Goal: Task Accomplishment & Management: Use online tool/utility

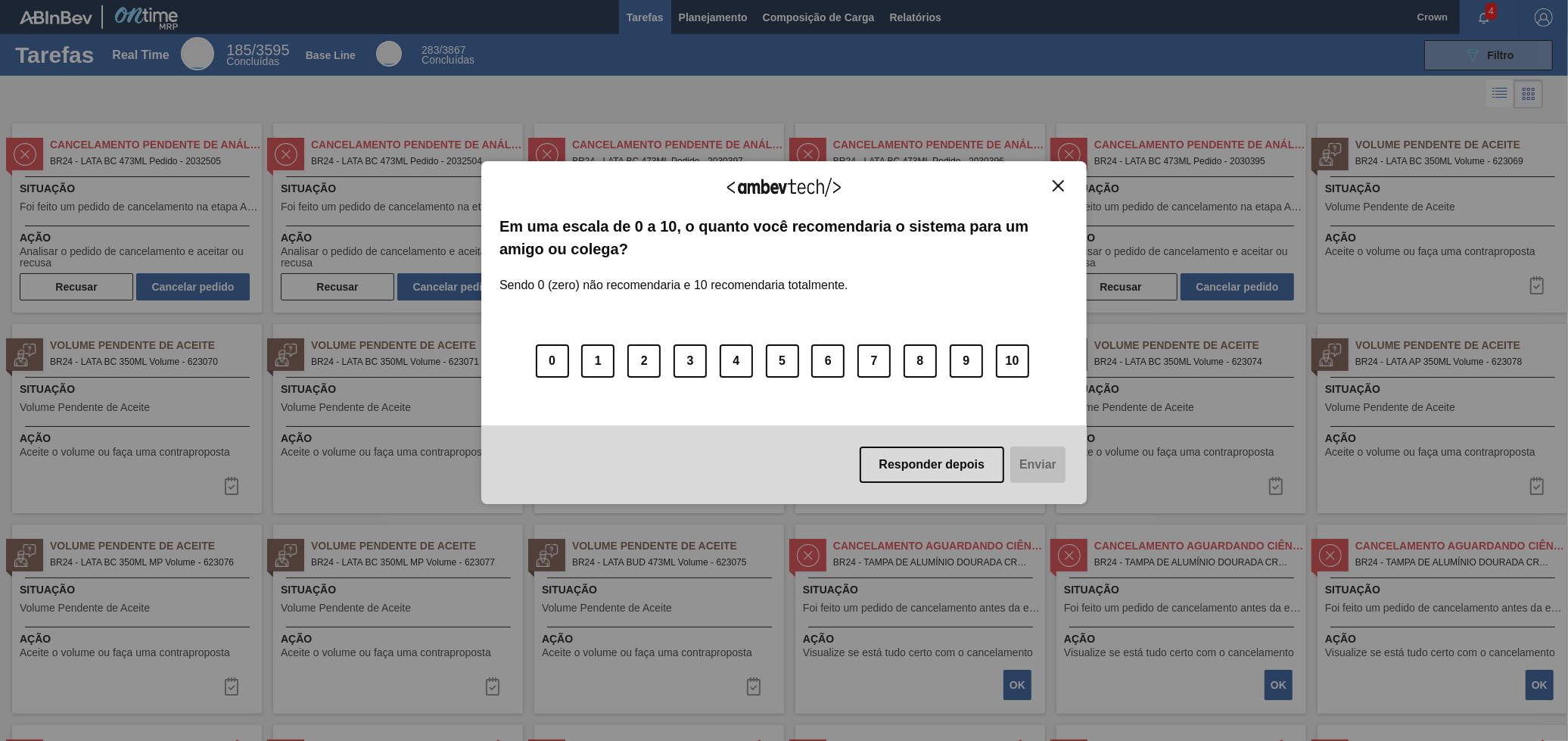
click at [1058, 184] on img "Close" at bounding box center [1059, 186] width 11 height 11
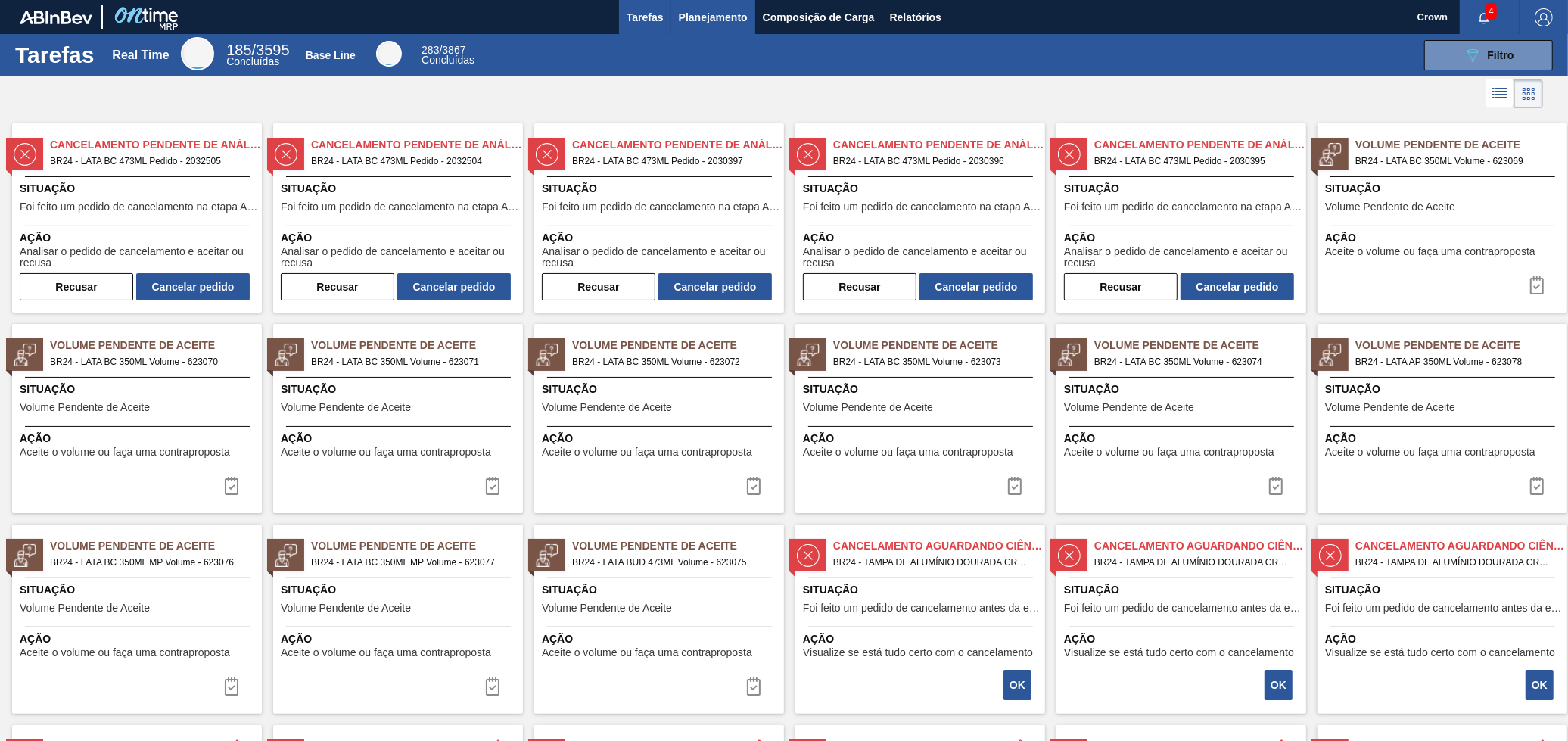
click at [701, 12] on span "Planejamento" at bounding box center [713, 17] width 69 height 18
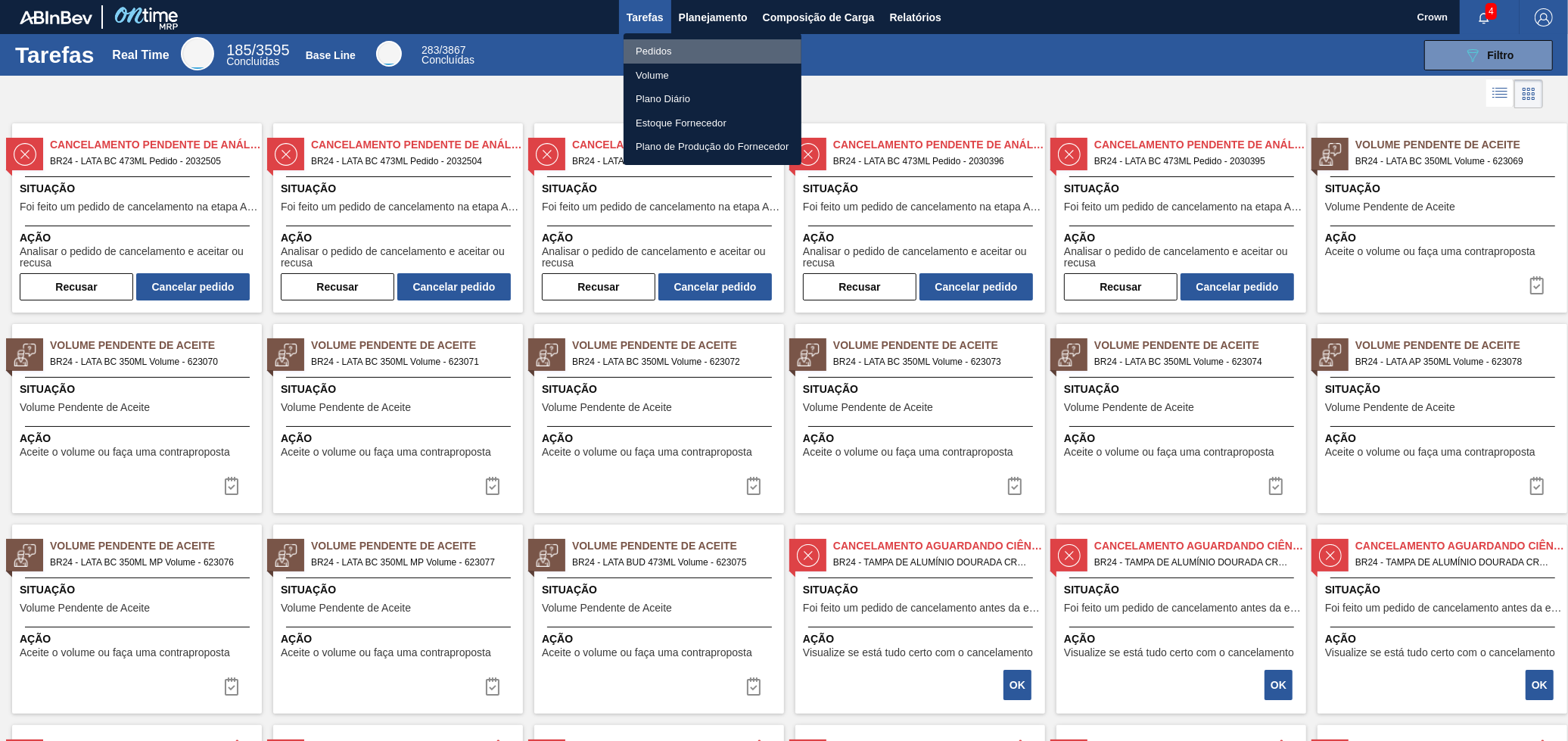
click at [686, 53] on li "Pedidos" at bounding box center [713, 51] width 178 height 24
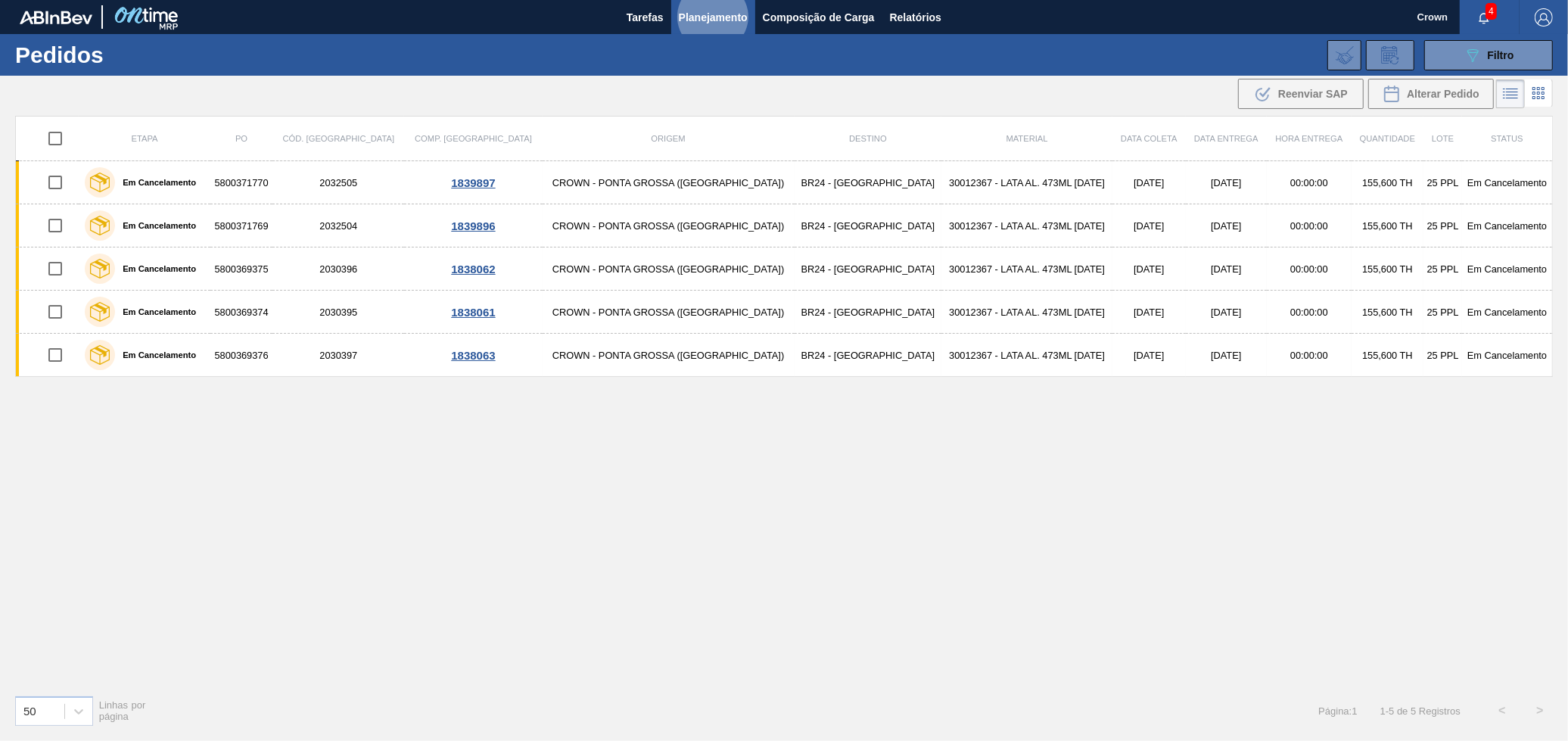
click at [837, 385] on div "Etapa PO Cód. Pedido Comp. Carga Origem Destino Material Data coleta Data entre…" at bounding box center [784, 399] width 1538 height 567
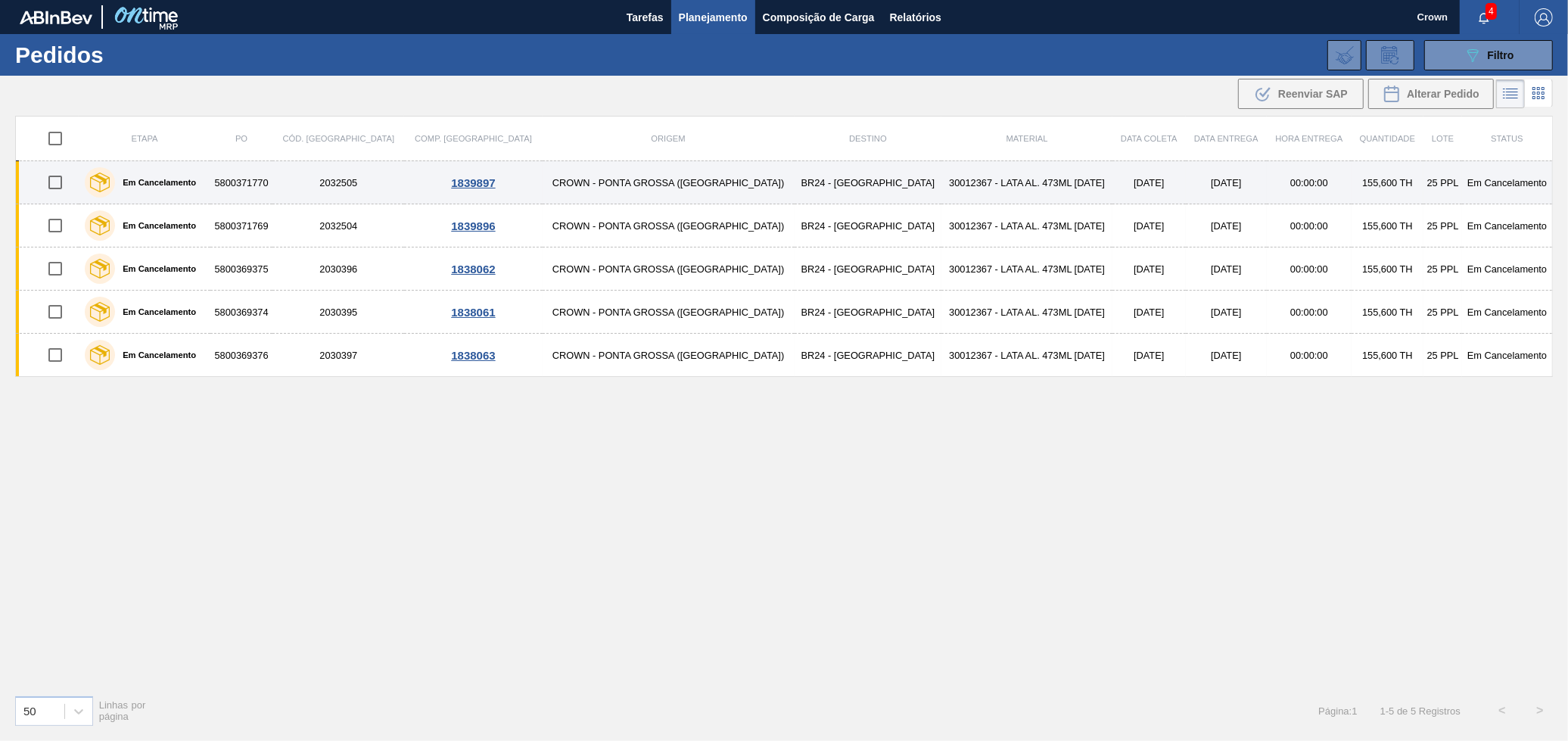
click at [585, 184] on td "CROWN - PONTA GROSSA ([GEOGRAPHIC_DATA])" at bounding box center [669, 183] width 252 height 43
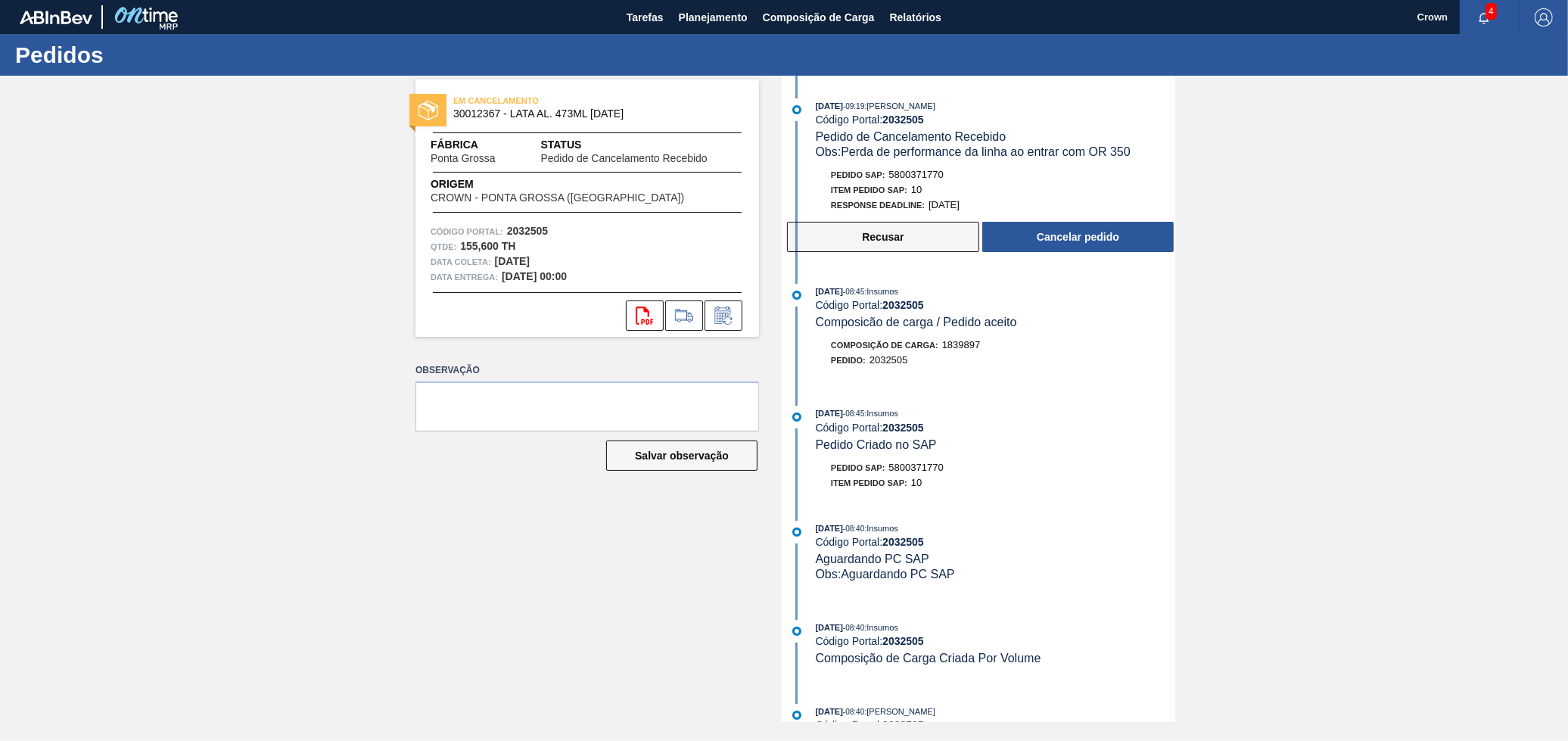
click at [898, 248] on button "Recusar" at bounding box center [883, 237] width 193 height 30
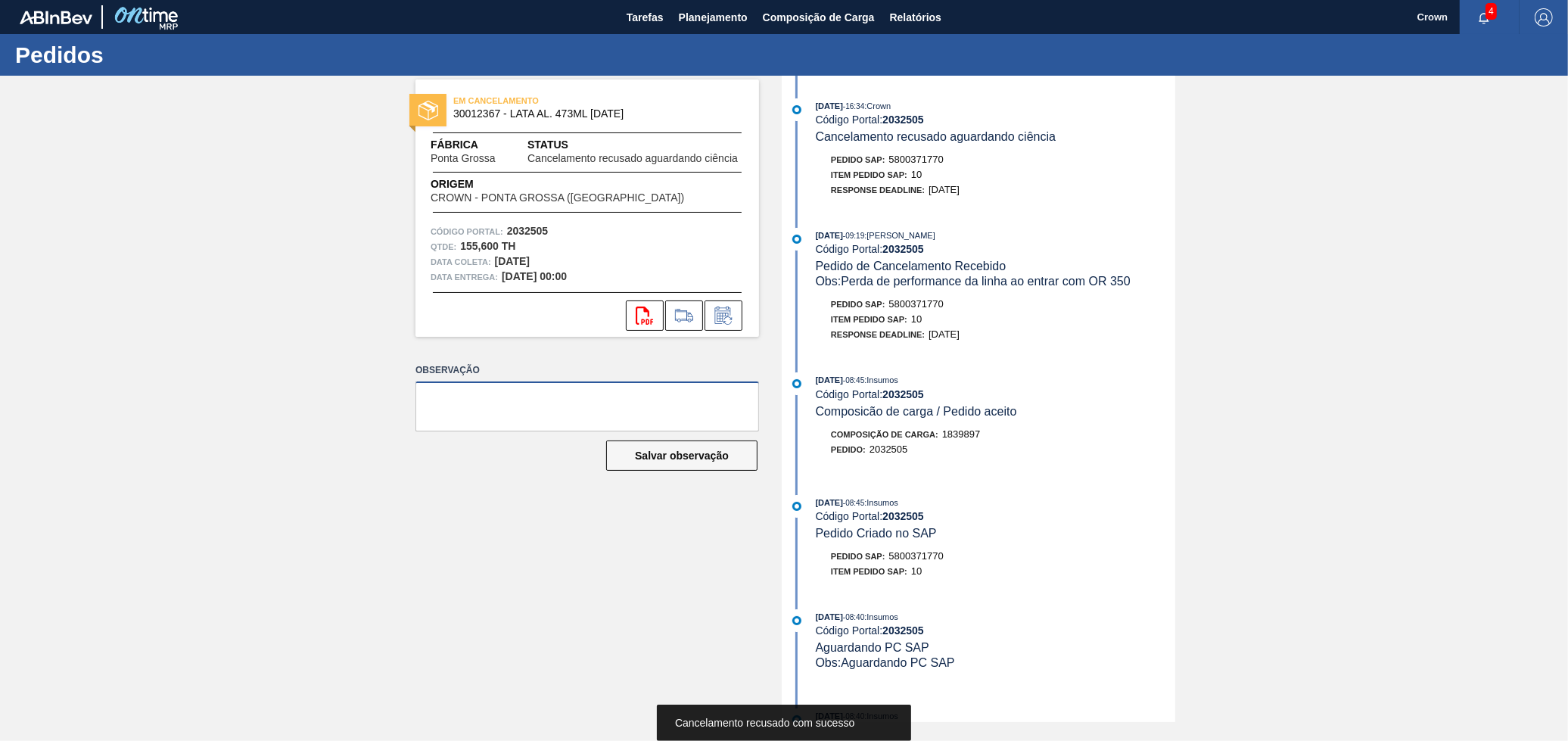
click at [661, 409] on textarea at bounding box center [587, 406] width 344 height 50
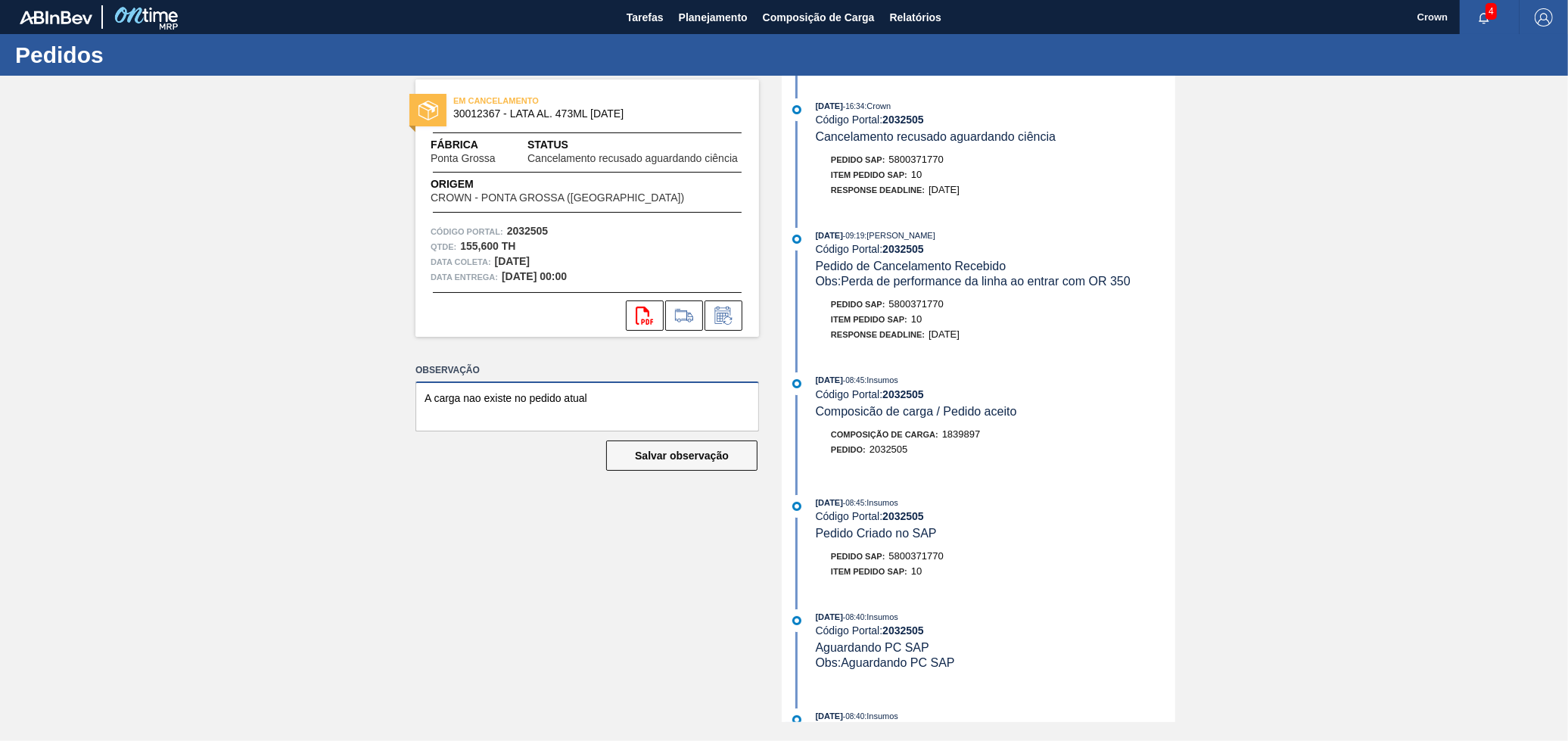
type textarea "A carga nao existe no pedido atual"
click at [680, 473] on div "Observação A carga nao existe no pedido atual Salvar observação" at bounding box center [587, 429] width 344 height 140
click at [677, 465] on button "Salvar observação" at bounding box center [682, 455] width 151 height 30
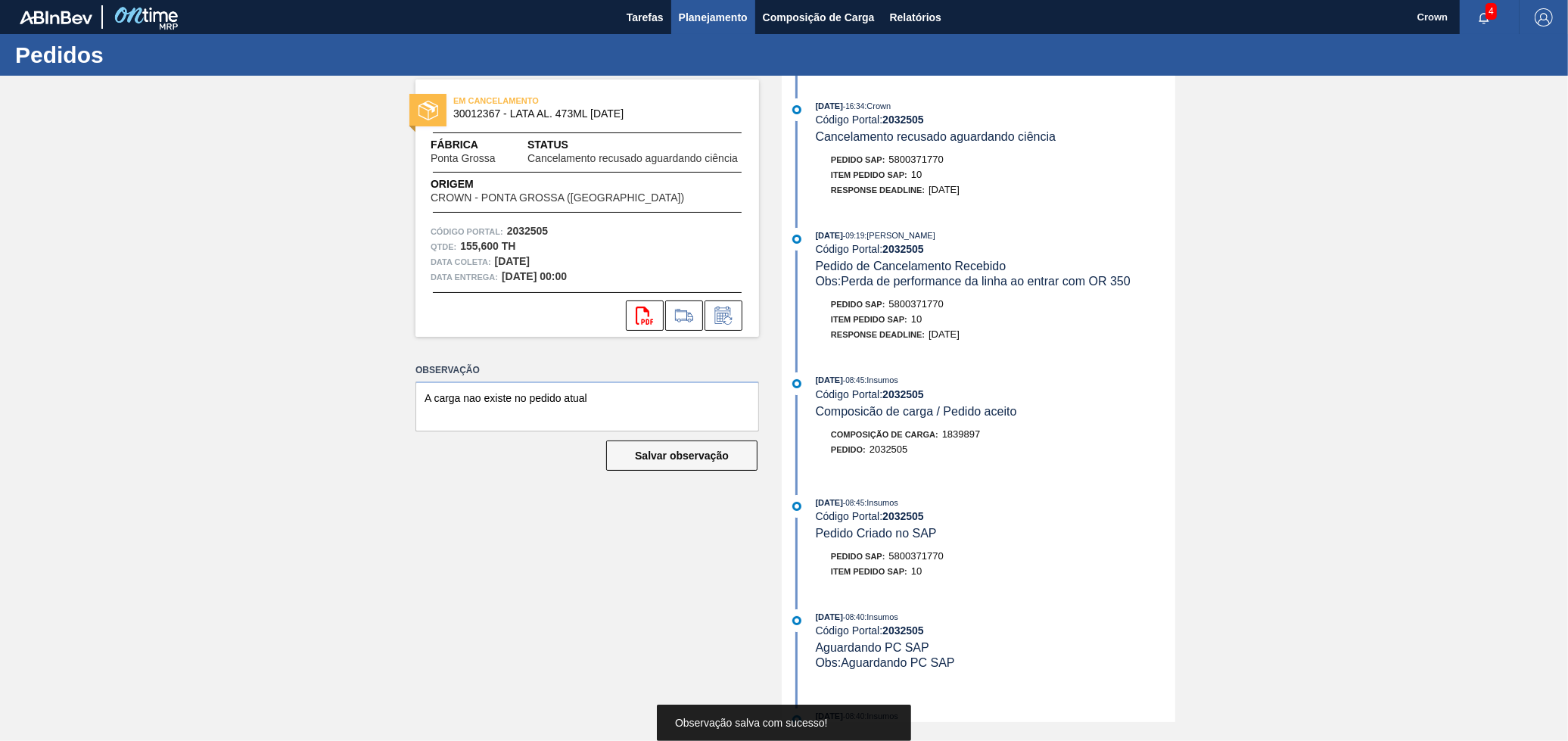
click at [700, 17] on span "Planejamento" at bounding box center [713, 17] width 69 height 18
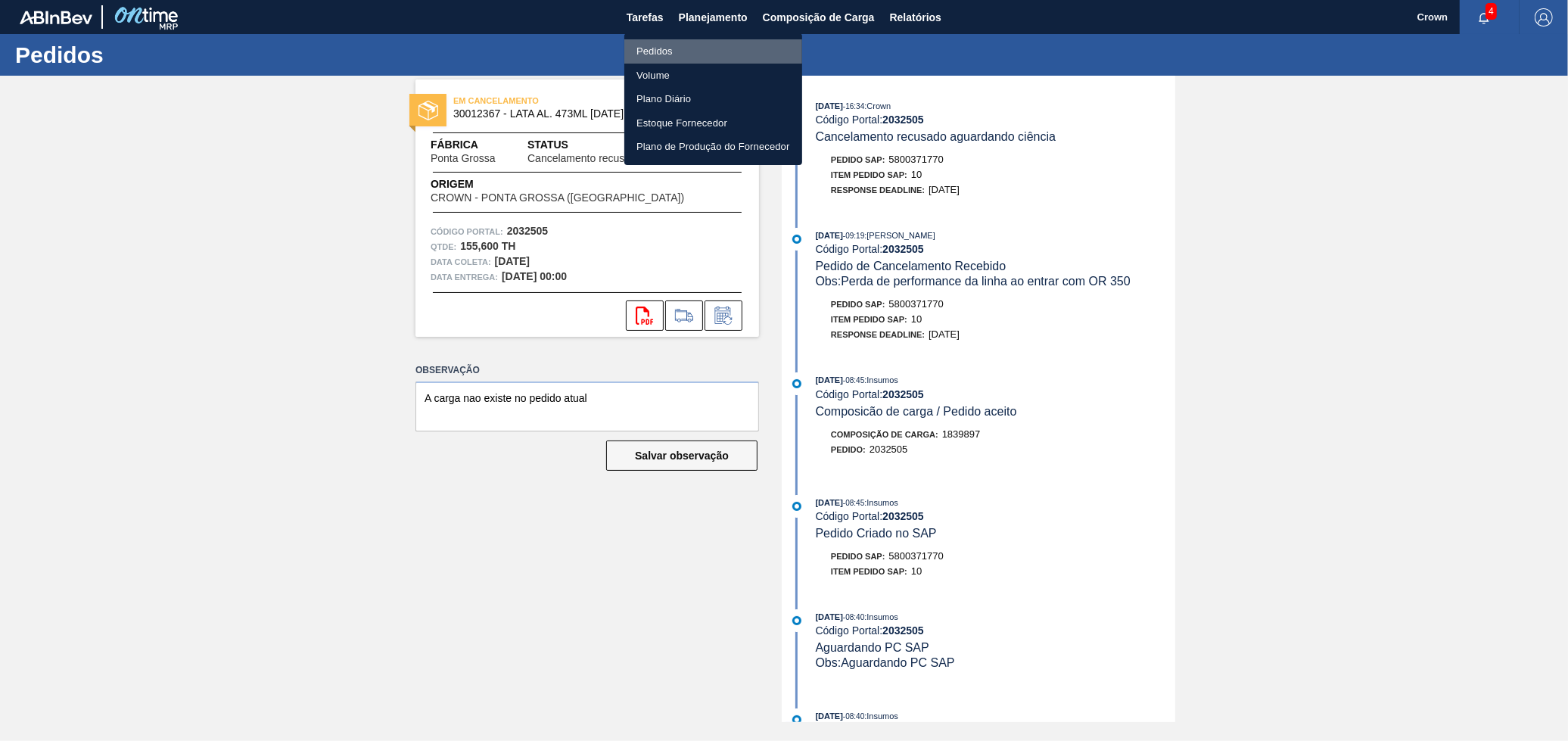
click at [691, 47] on li "Pedidos" at bounding box center [713, 51] width 178 height 24
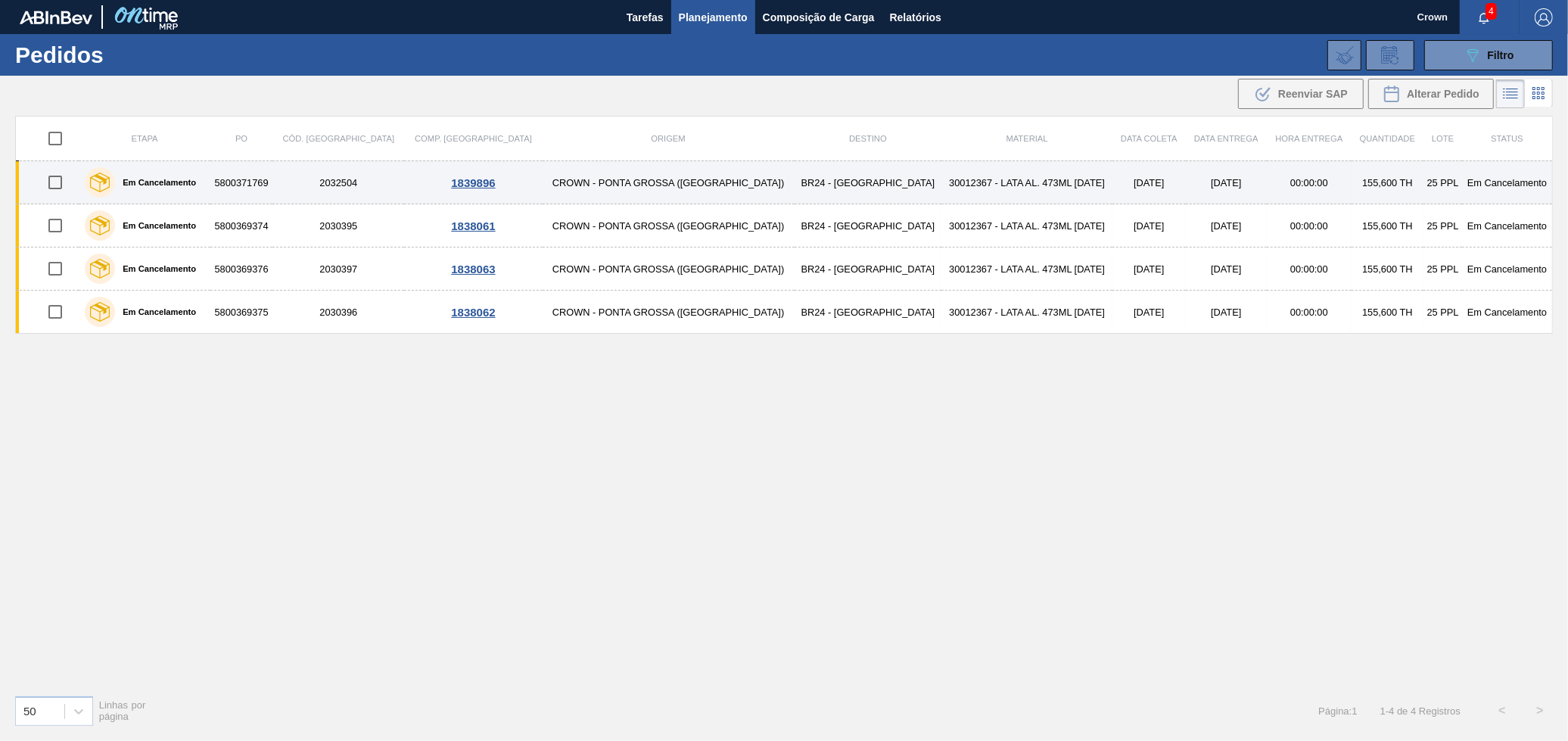
click at [942, 188] on td "30012367 - LATA AL. 473ML [DATE]" at bounding box center [1028, 183] width 171 height 43
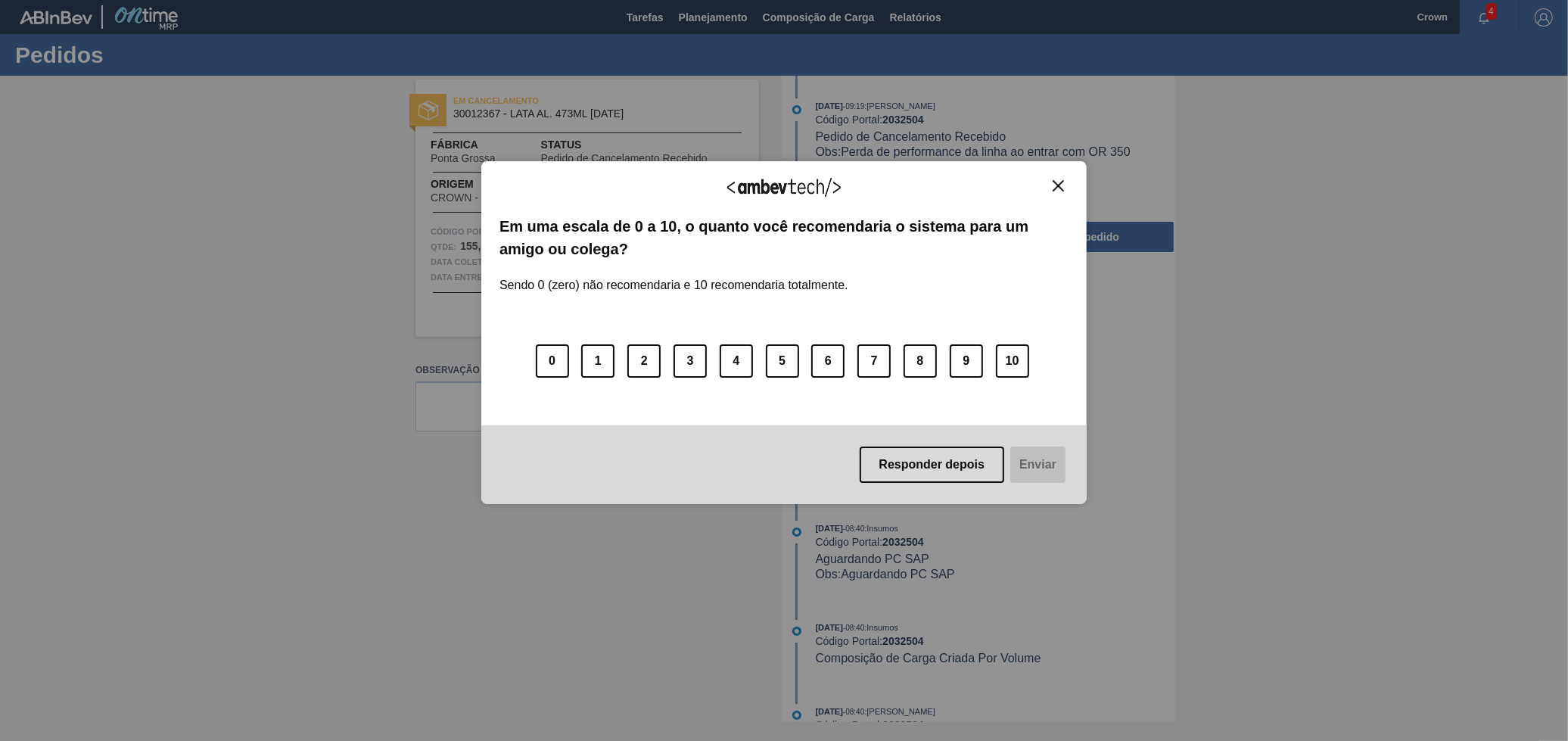
click at [1064, 180] on button "Close" at bounding box center [1058, 186] width 20 height 13
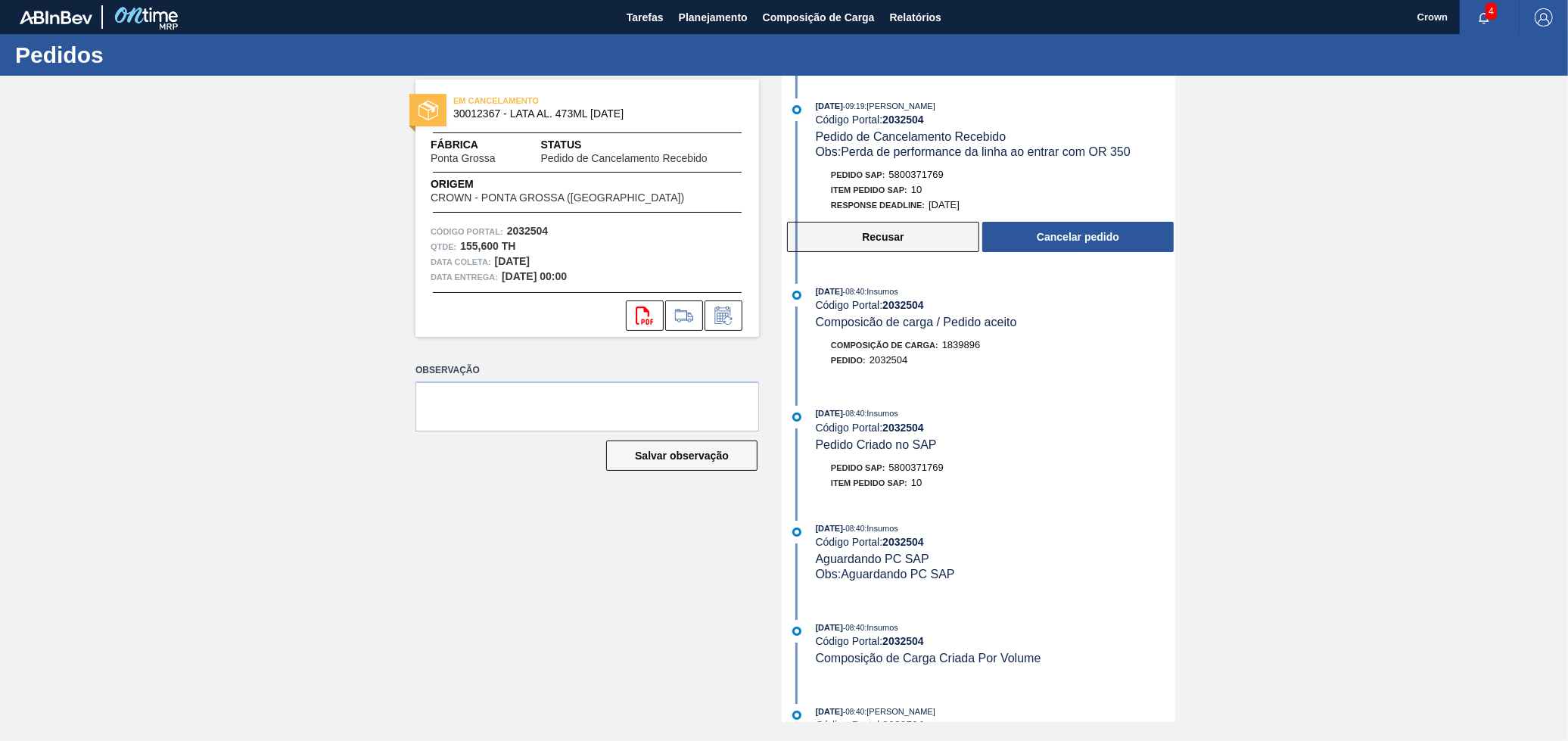
click at [868, 239] on button "Recusar" at bounding box center [883, 237] width 193 height 30
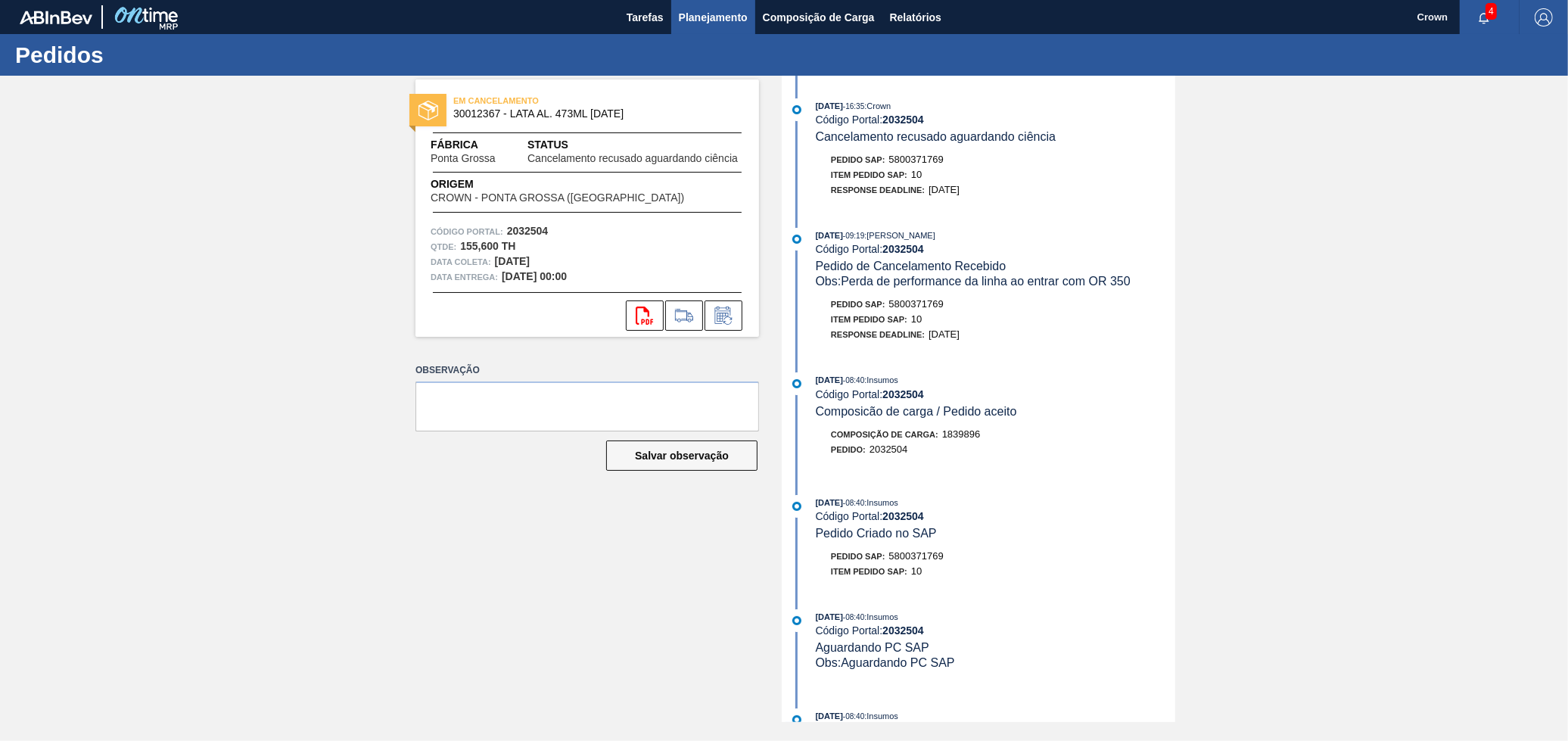
click at [704, 30] on button "Planejamento" at bounding box center [713, 17] width 84 height 34
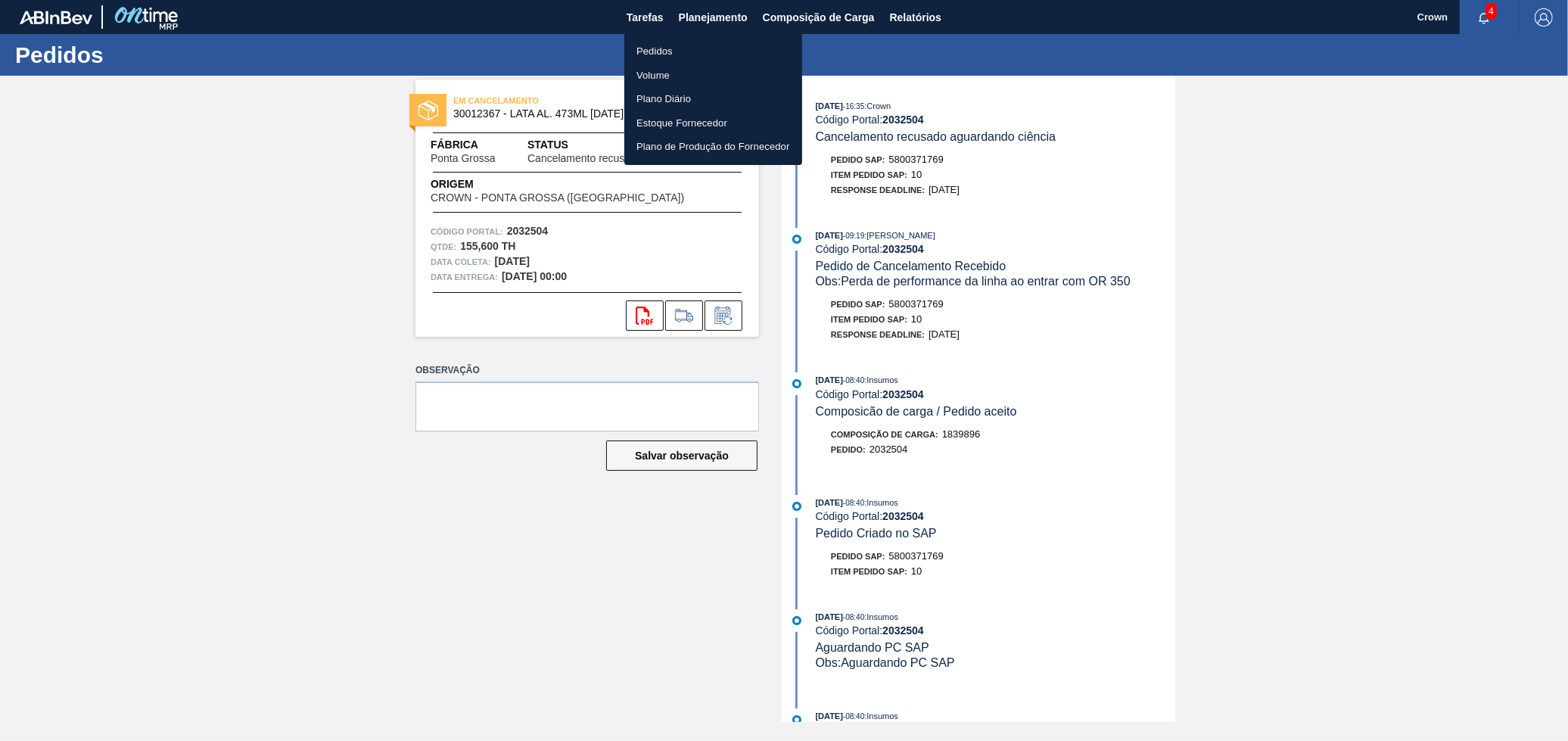
click at [686, 52] on li "Pedidos" at bounding box center [713, 51] width 178 height 24
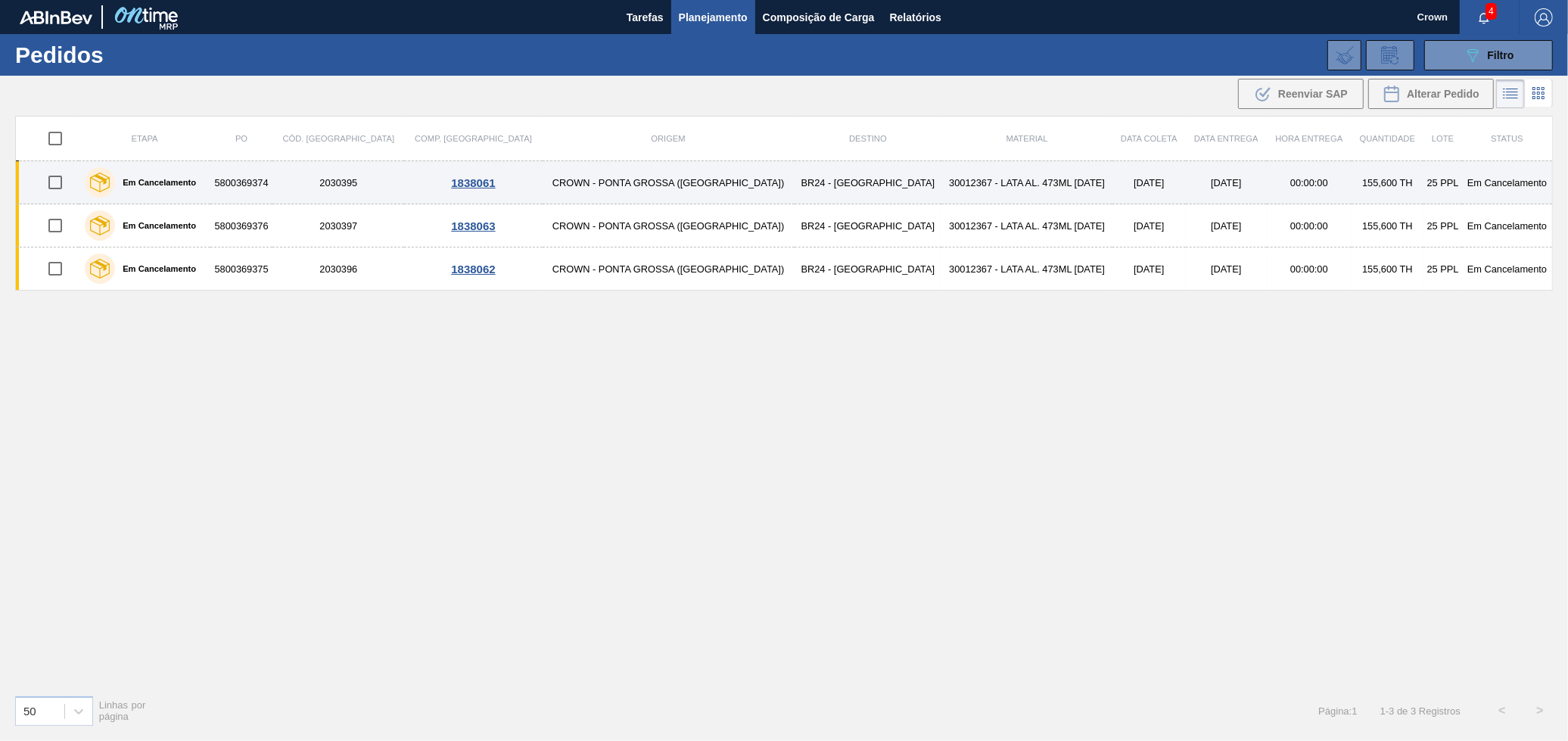
click at [586, 180] on td "CROWN - PONTA GROSSA ([GEOGRAPHIC_DATA])" at bounding box center [669, 183] width 252 height 43
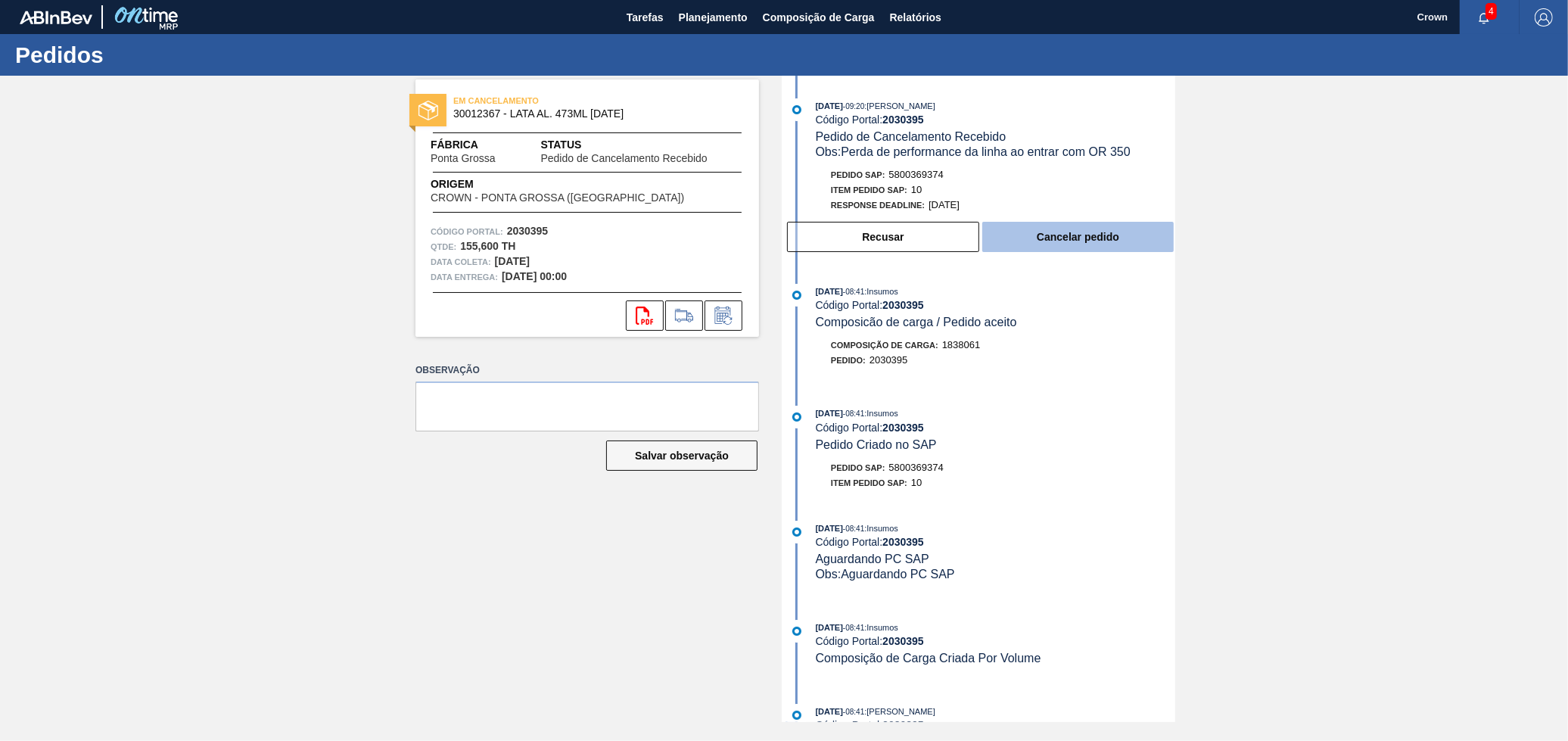
click at [1114, 234] on button "Cancelar pedido" at bounding box center [1078, 237] width 192 height 30
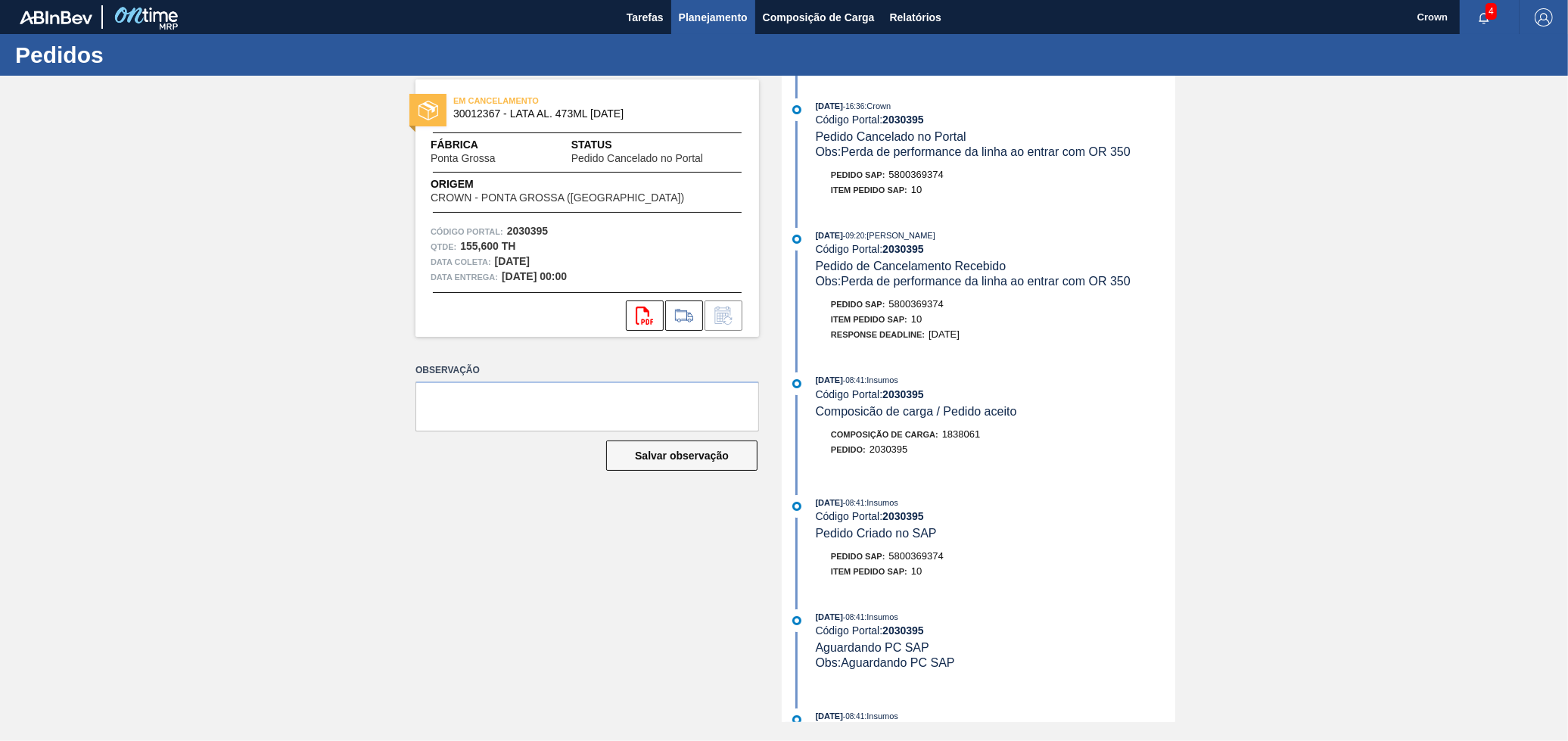
click at [718, 15] on span "Planejamento" at bounding box center [713, 17] width 69 height 18
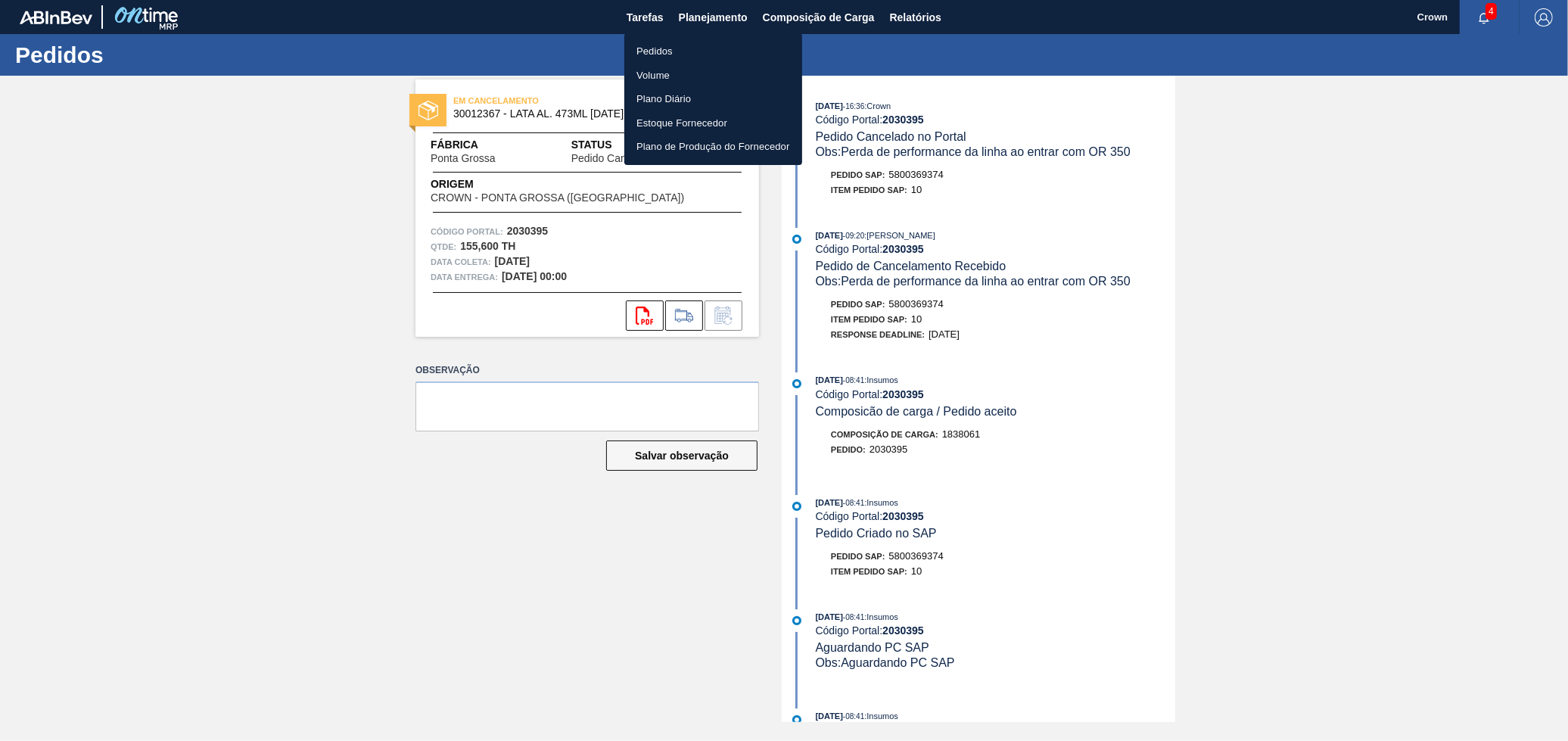
click at [685, 51] on li "Pedidos" at bounding box center [713, 51] width 178 height 24
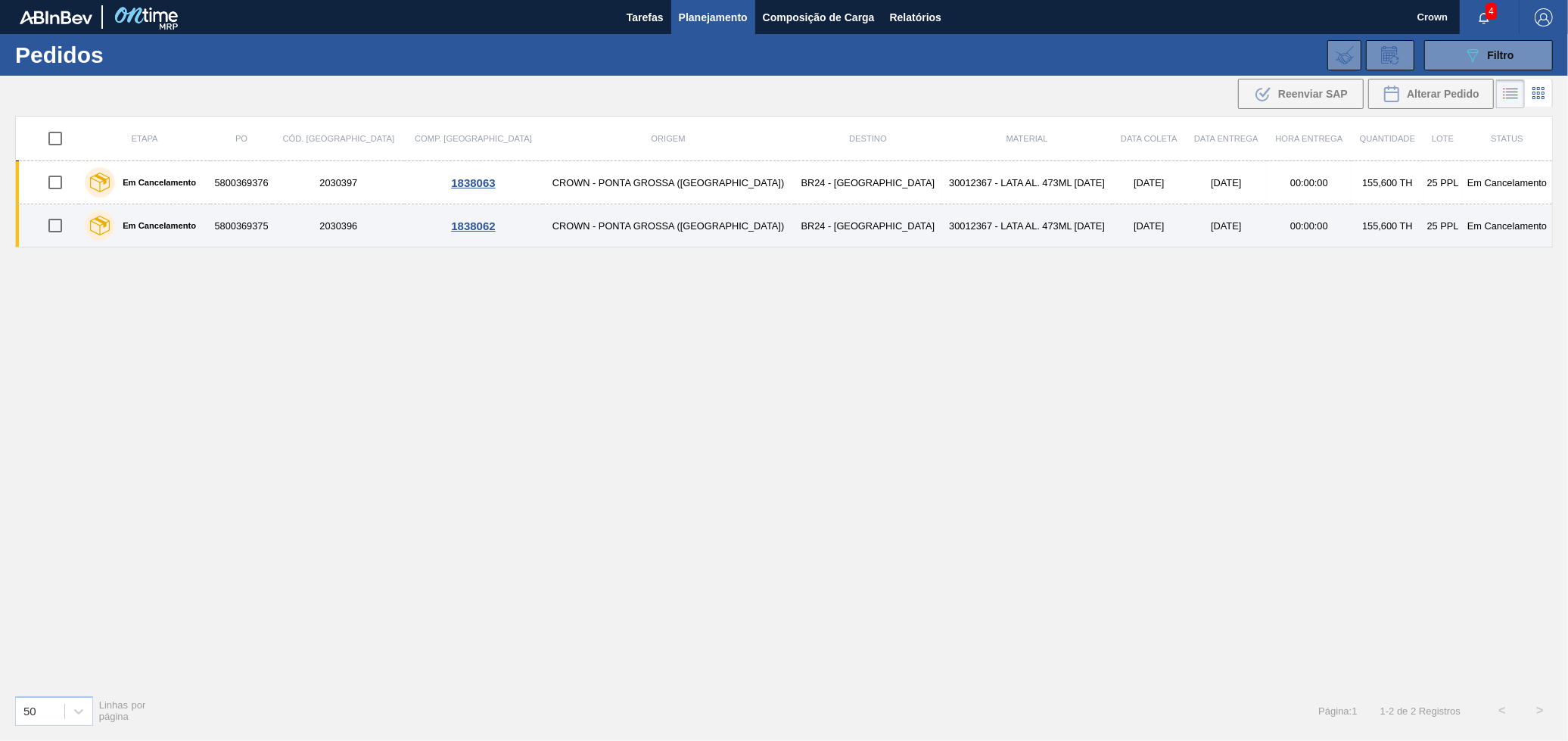
click at [797, 232] on td "BR24 - [GEOGRAPHIC_DATA]" at bounding box center [868, 225] width 148 height 43
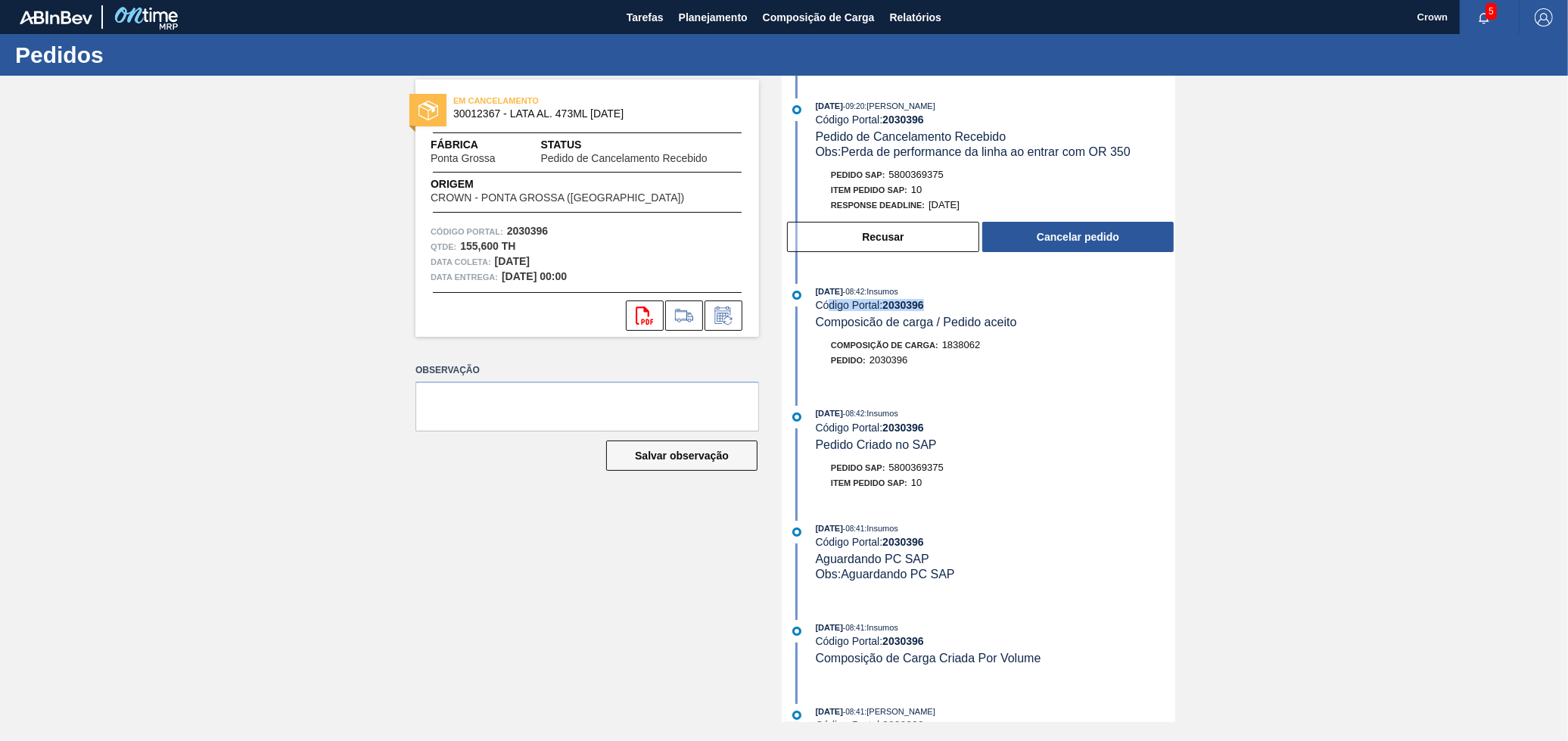
drag, startPoint x: 826, startPoint y: 312, endPoint x: 975, endPoint y: 311, distance: 149.0
click at [947, 311] on div "Código Portal: 2030396" at bounding box center [996, 304] width 359 height 12
click at [993, 315] on div "[DATE] 08:42 : Insumos Código Portal: 2030396 Composicão de carga / Pedido acei…" at bounding box center [996, 307] width 359 height 47
drag, startPoint x: 1015, startPoint y: 320, endPoint x: 817, endPoint y: 322, distance: 198.0
click at [817, 322] on span "Composicão de carga / Pedido aceito" at bounding box center [917, 322] width 202 height 13
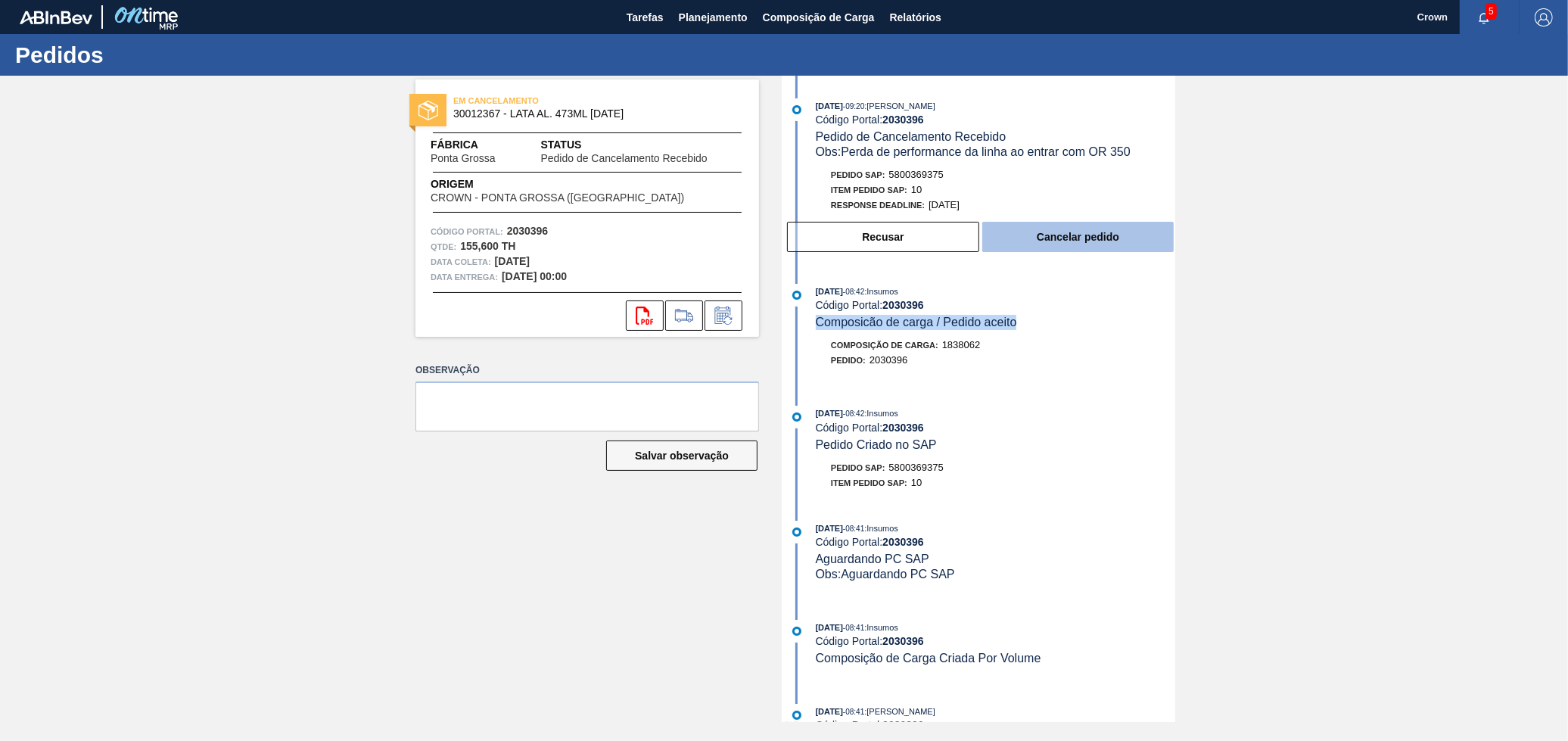
click at [1042, 235] on button "Cancelar pedido" at bounding box center [1078, 237] width 192 height 30
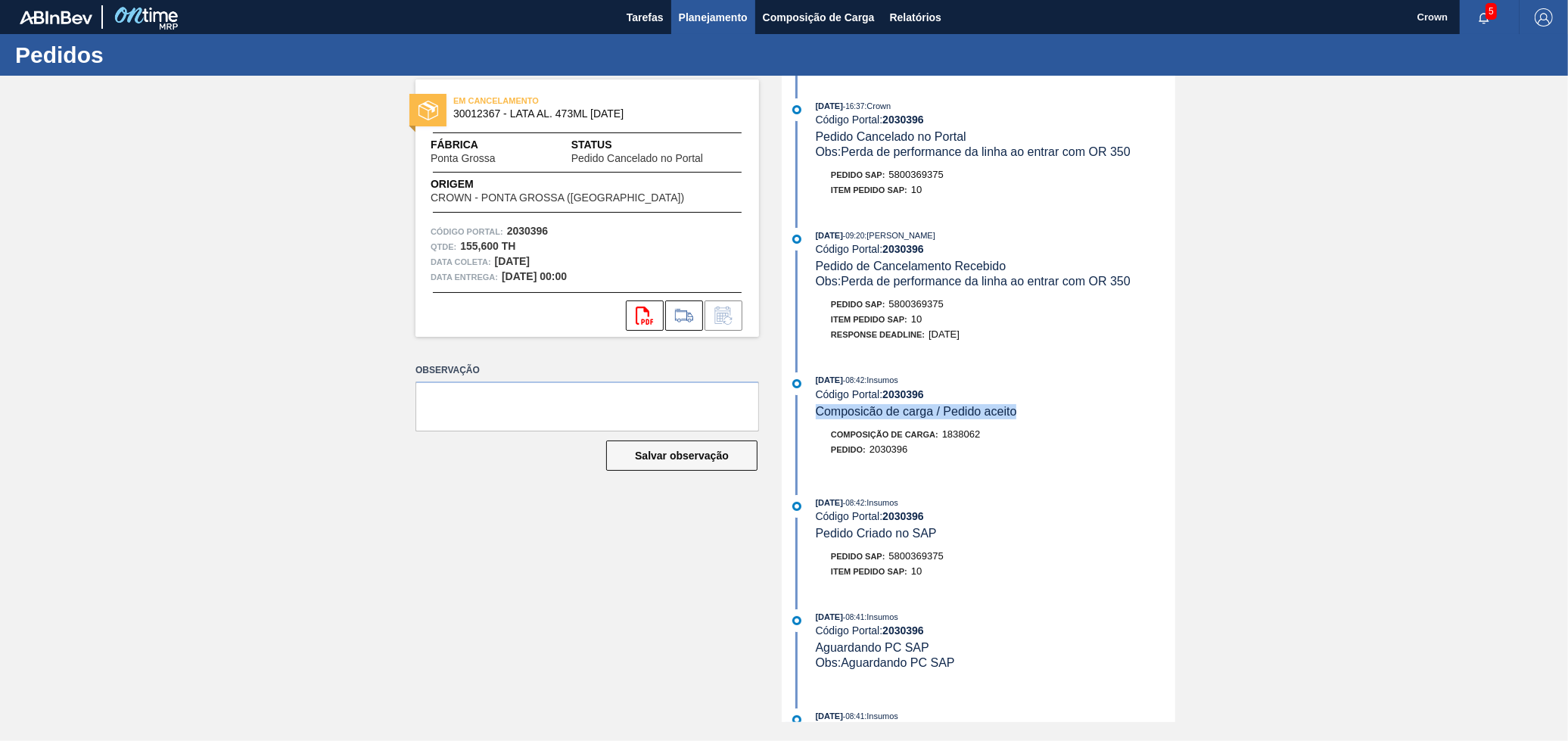
click at [730, 14] on span "Planejamento" at bounding box center [713, 17] width 69 height 18
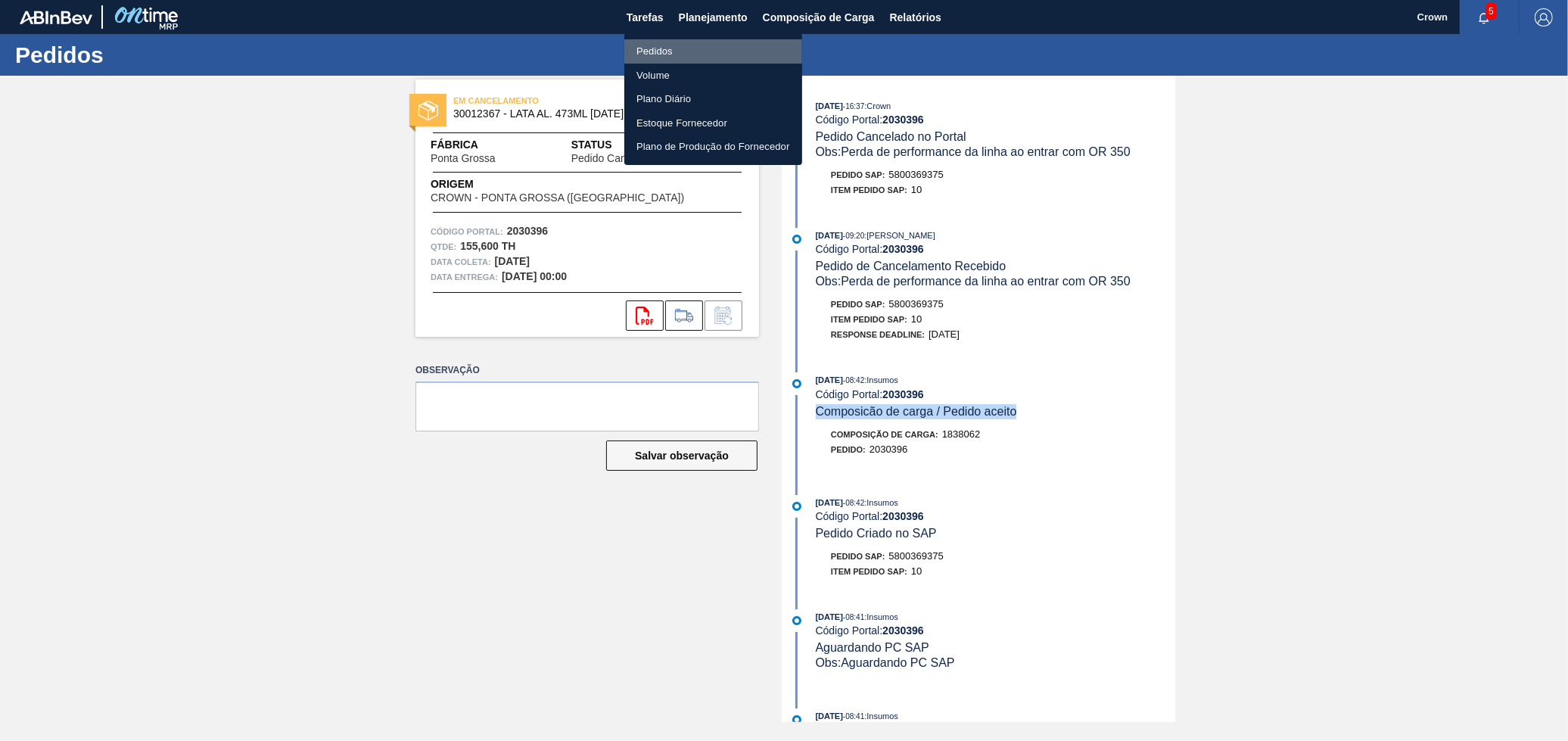
click at [692, 50] on li "Pedidos" at bounding box center [713, 51] width 178 height 24
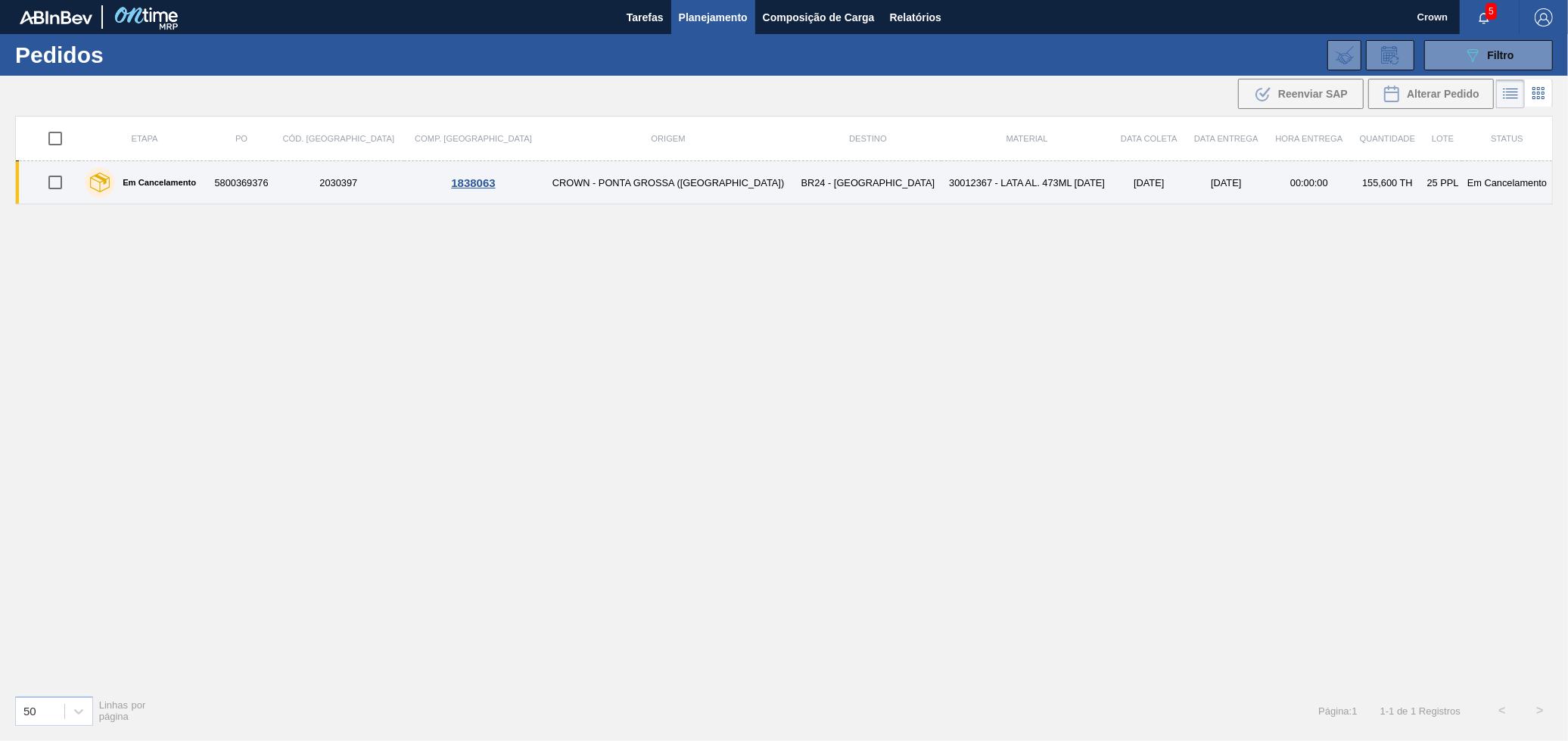
click at [586, 176] on td "CROWN - PONTA GROSSA ([GEOGRAPHIC_DATA])" at bounding box center [669, 183] width 252 height 43
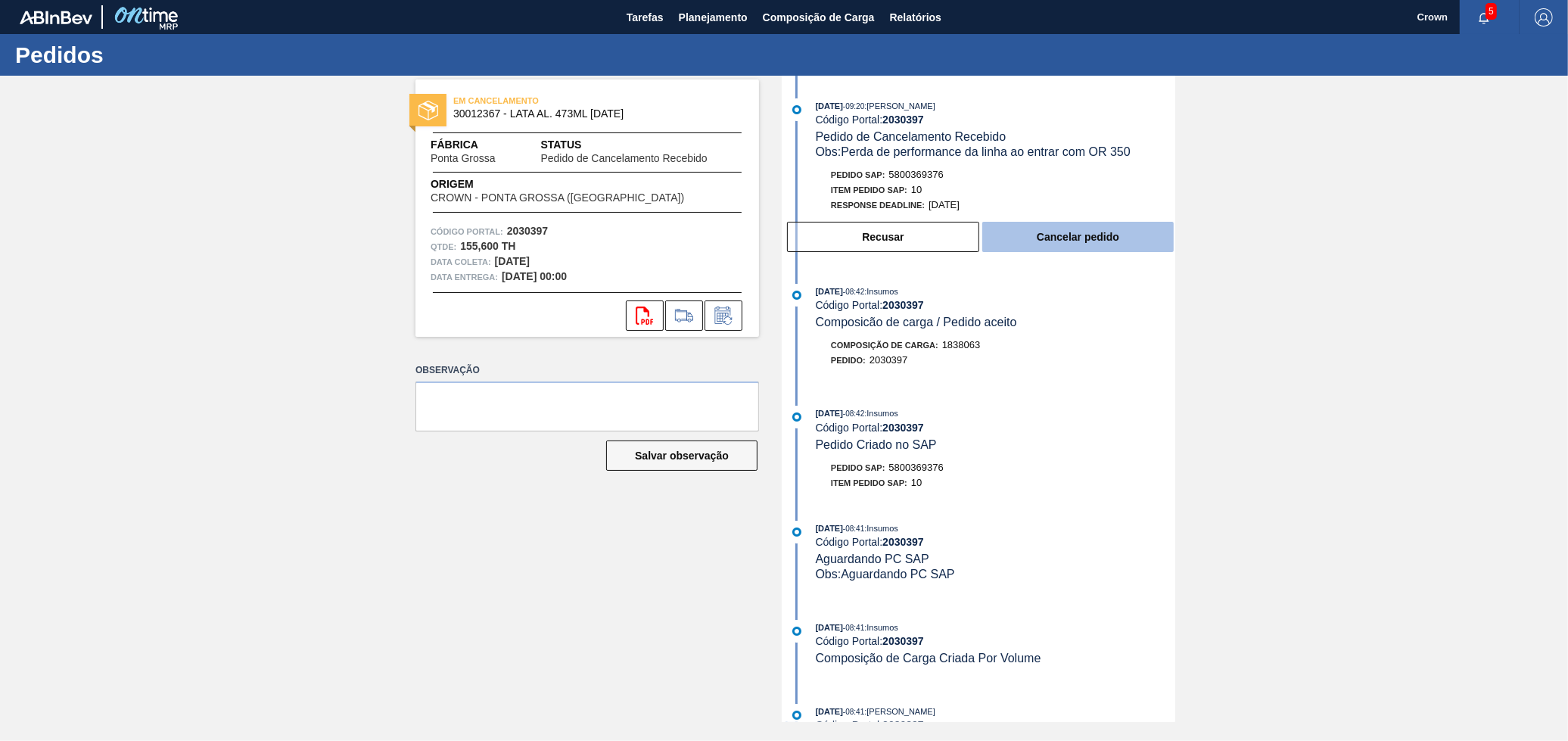
click at [1075, 242] on button "Cancelar pedido" at bounding box center [1078, 237] width 192 height 30
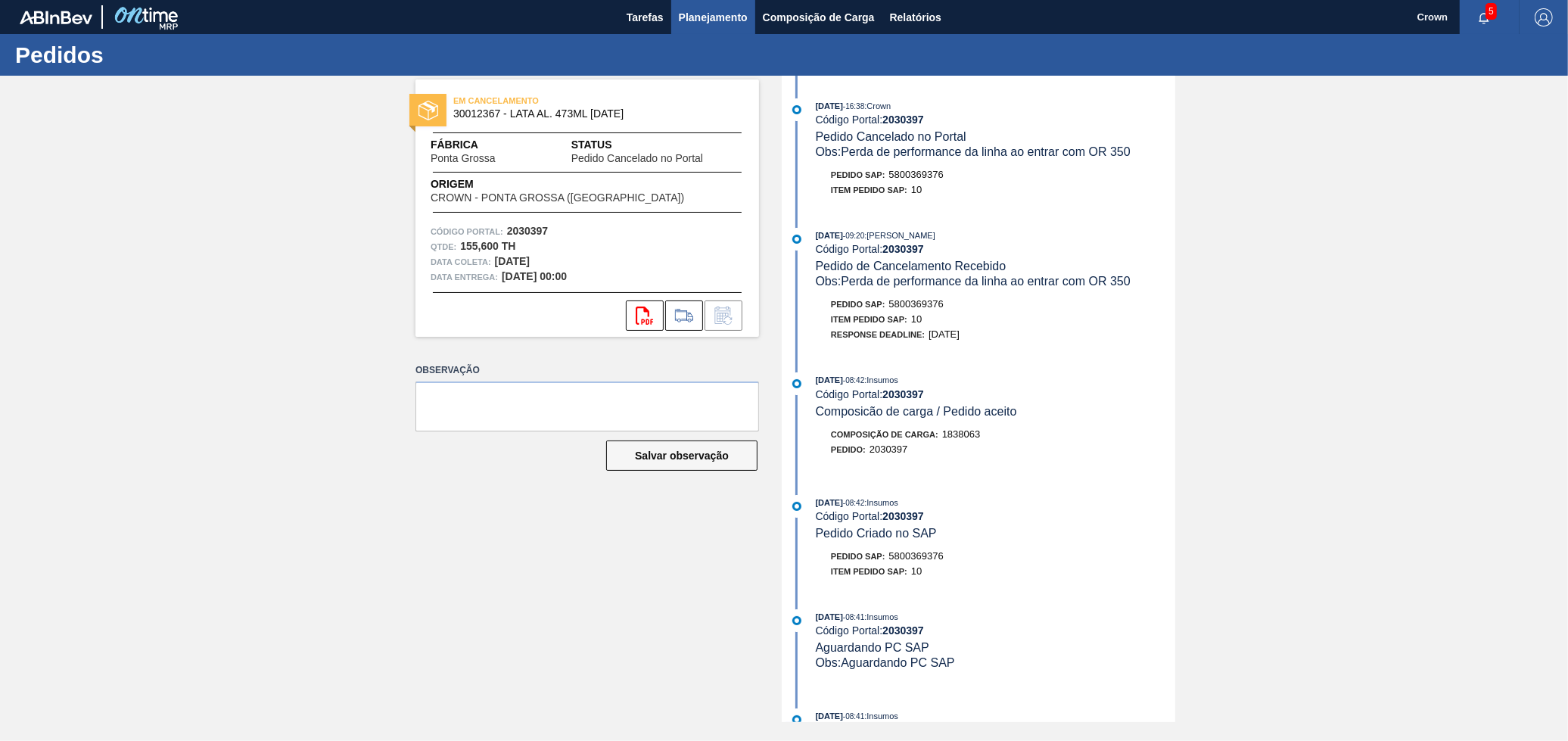
click at [695, 16] on span "Planejamento" at bounding box center [713, 17] width 69 height 18
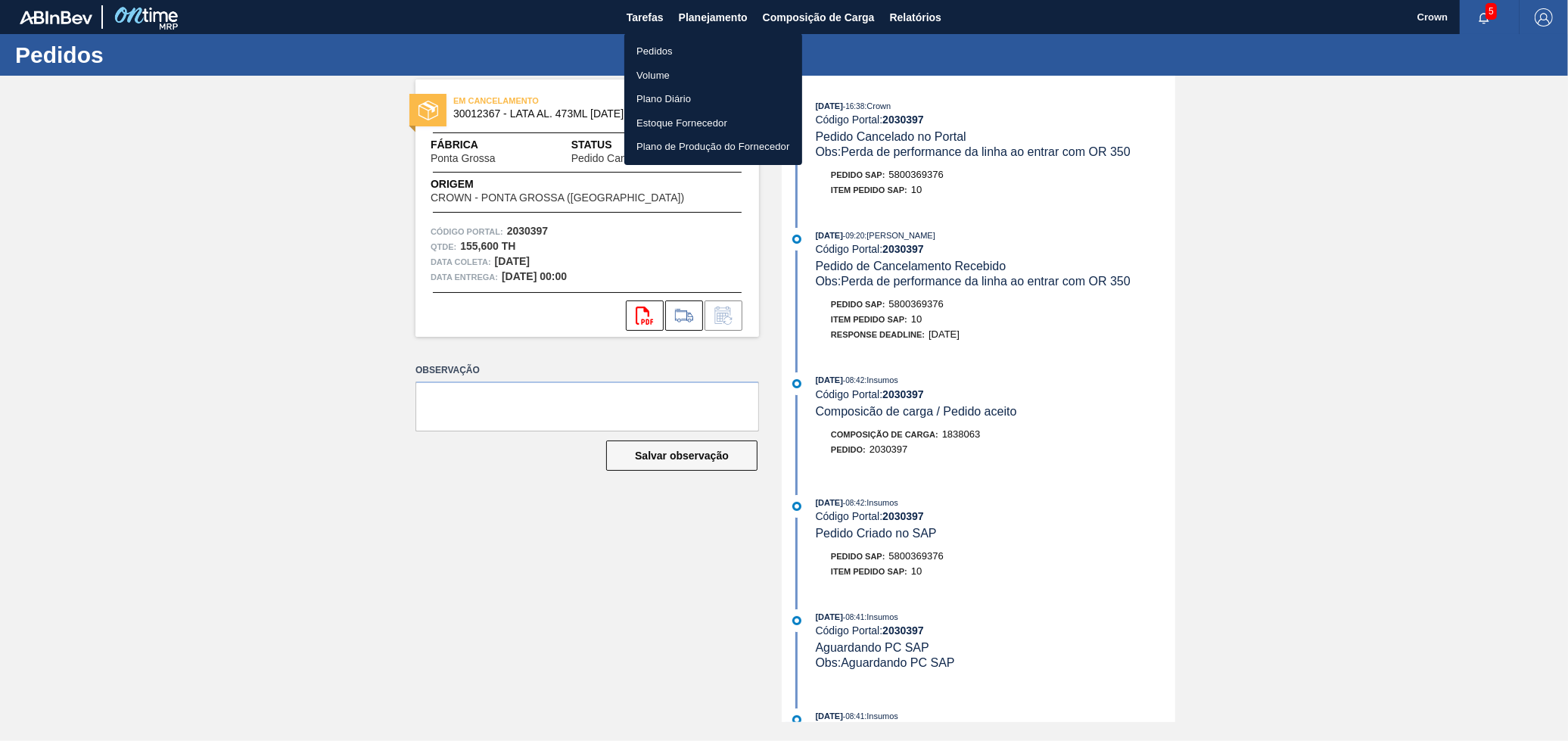
click at [680, 54] on li "Pedidos" at bounding box center [713, 51] width 178 height 24
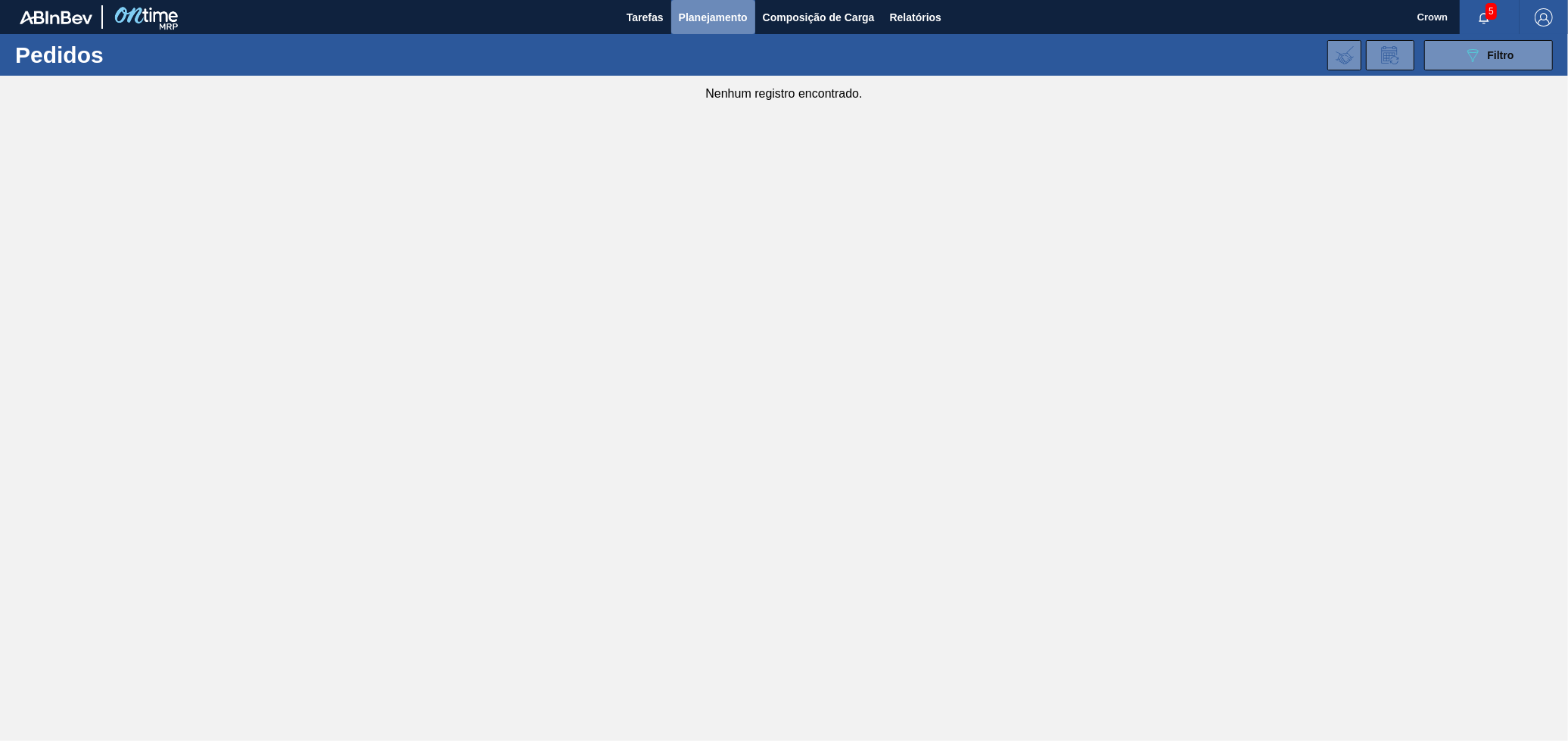
click at [697, 22] on span "Planejamento" at bounding box center [713, 17] width 69 height 18
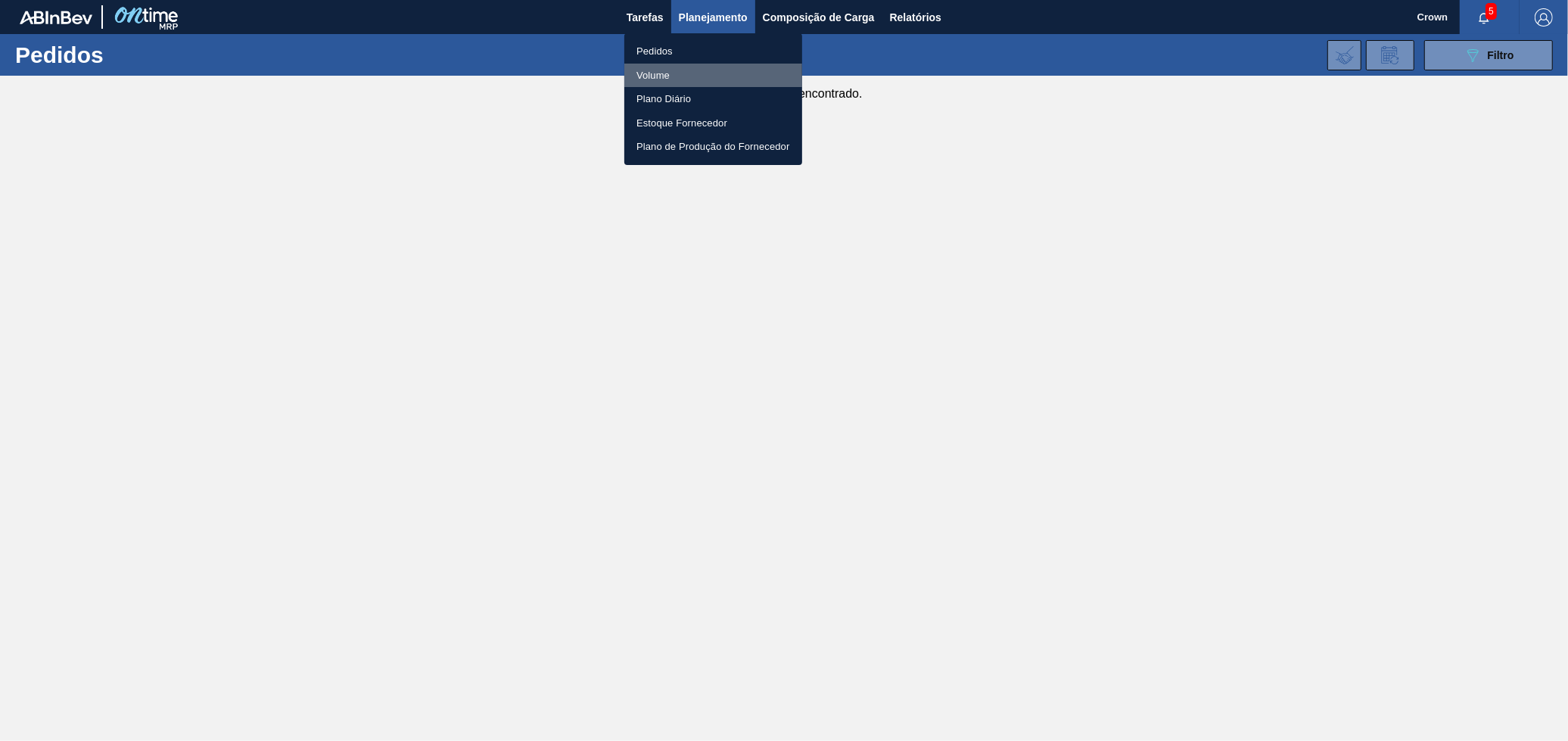
click at [669, 72] on li "Volume" at bounding box center [713, 76] width 178 height 24
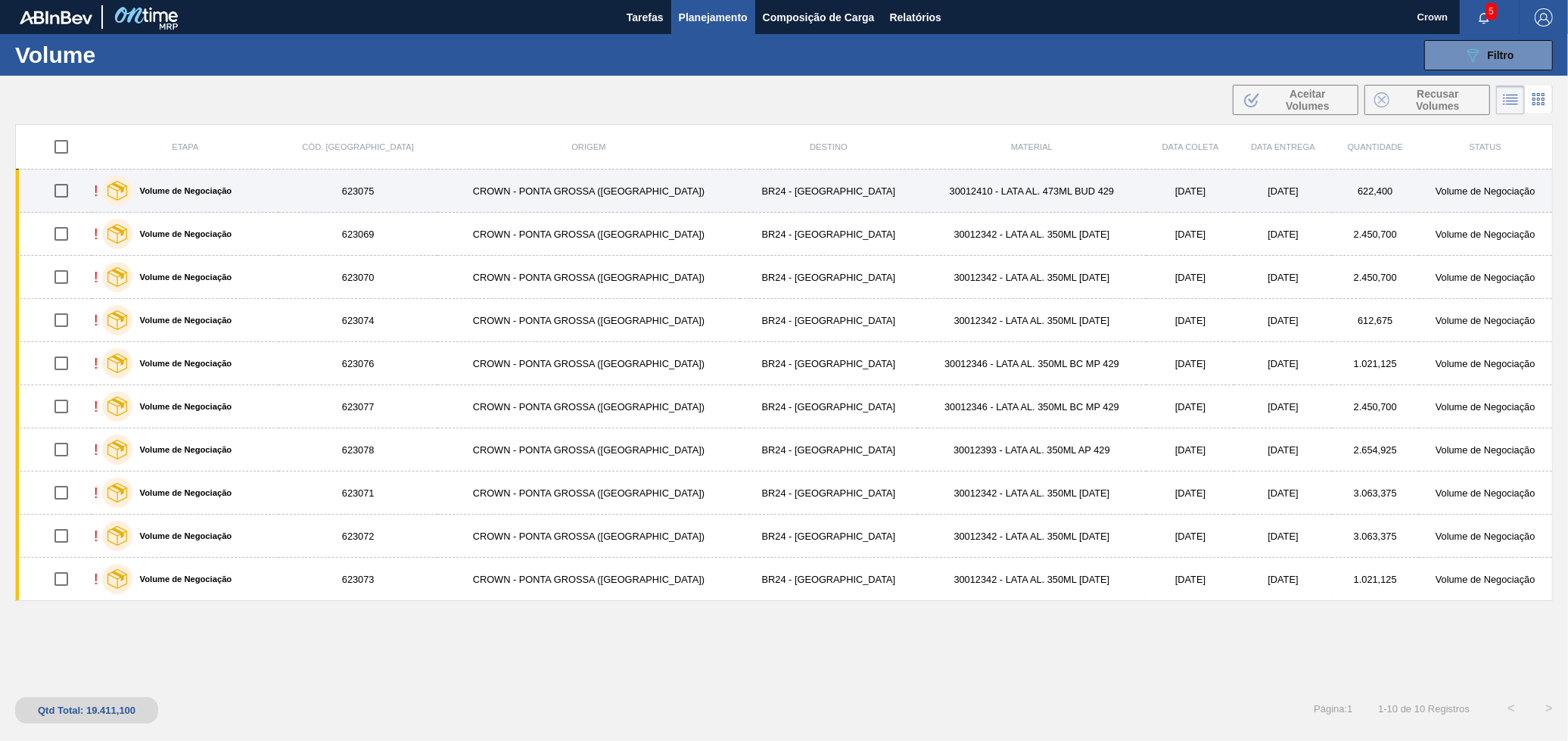
click at [740, 190] on td "BR24 - [GEOGRAPHIC_DATA]" at bounding box center [828, 191] width 177 height 43
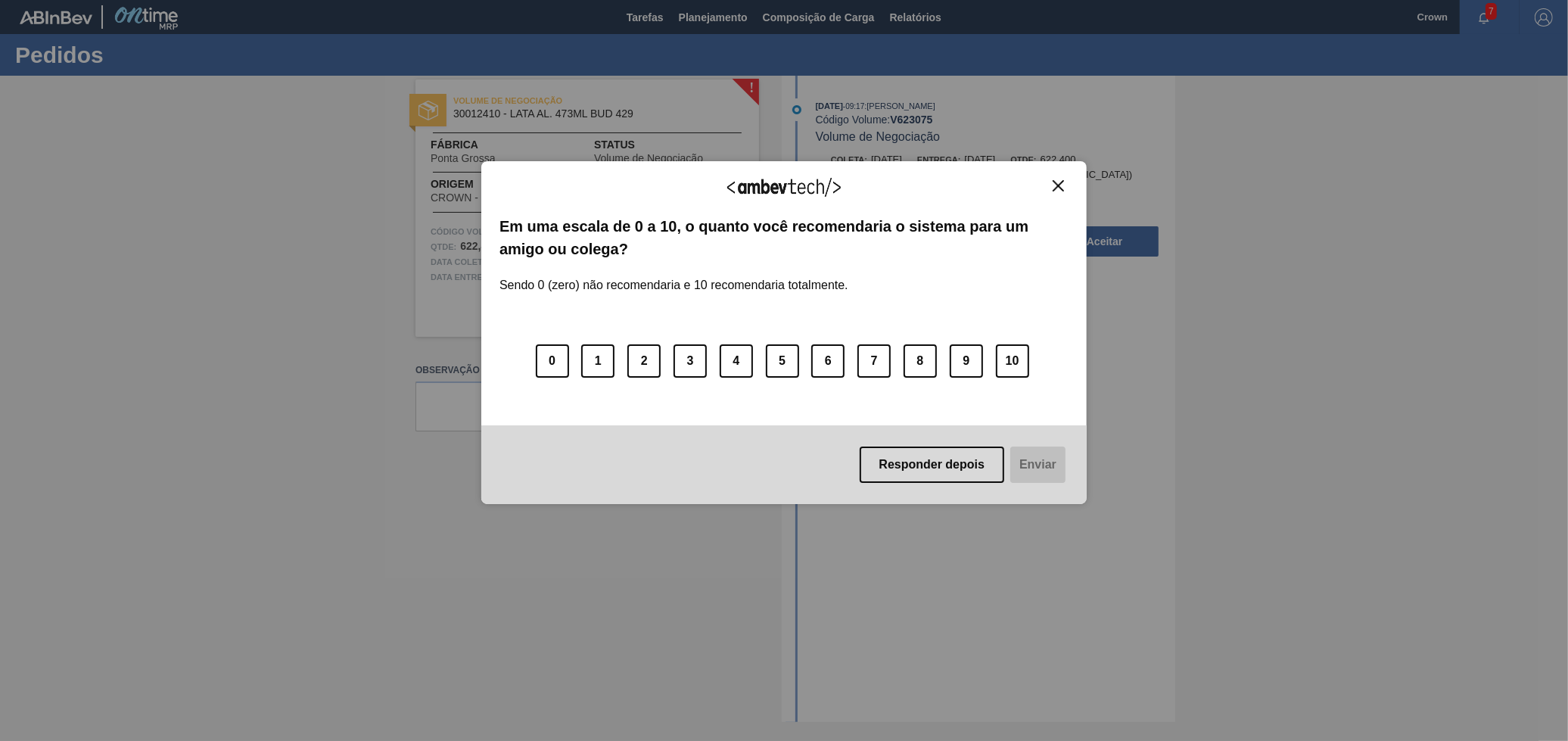
click at [1058, 190] on img "Close" at bounding box center [1059, 186] width 11 height 11
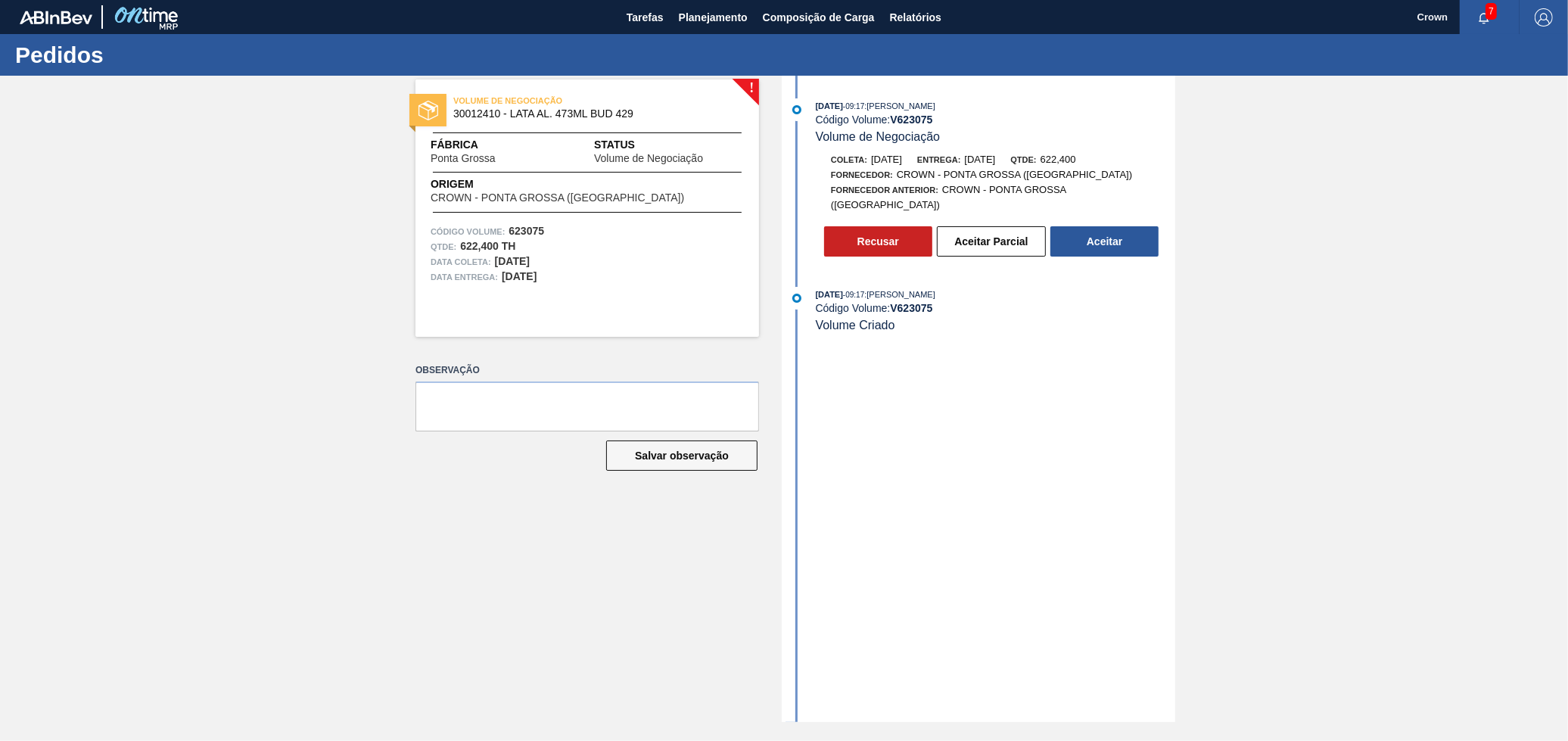
click at [1132, 238] on button "Aceitar" at bounding box center [1104, 241] width 109 height 30
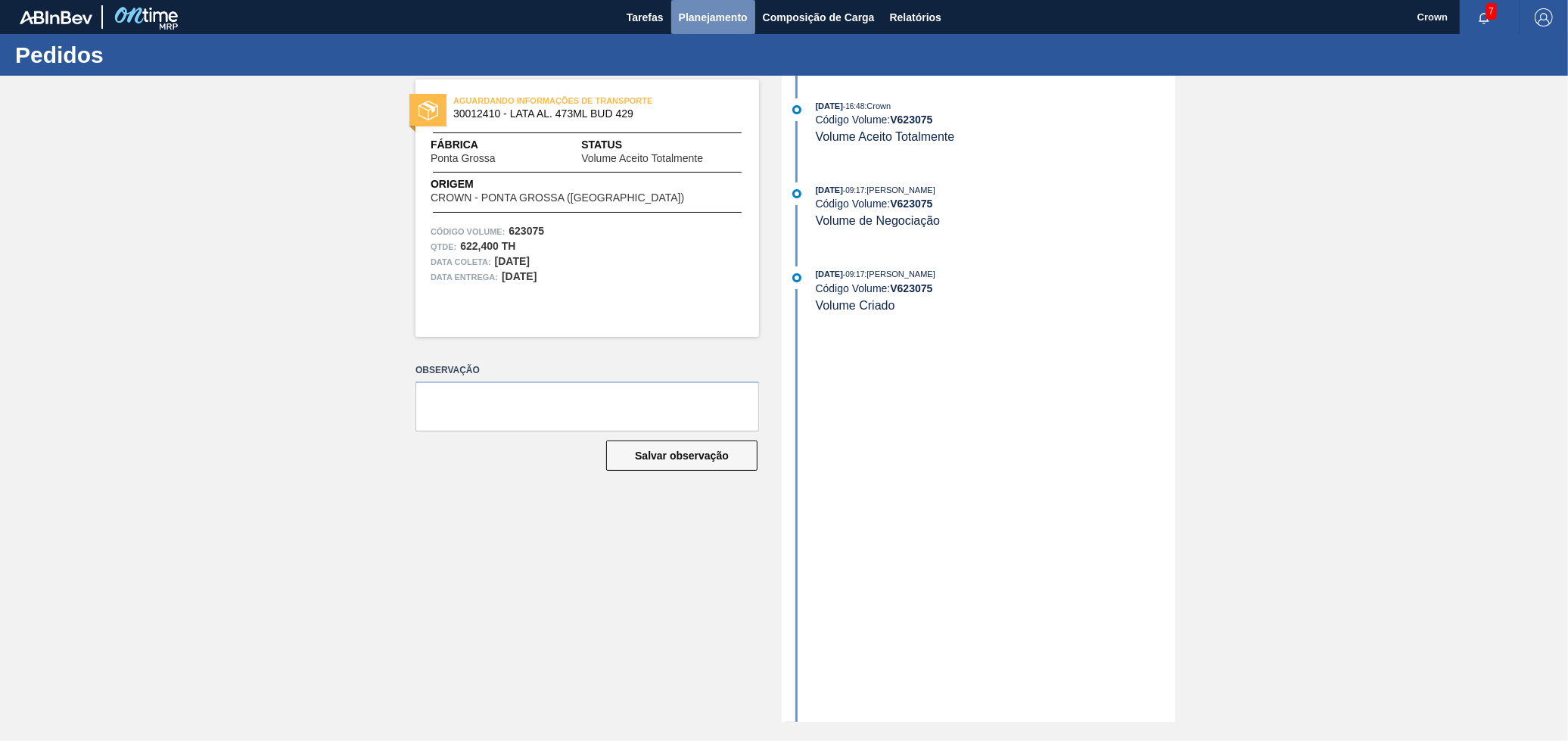
click at [724, 13] on span "Planejamento" at bounding box center [713, 17] width 69 height 18
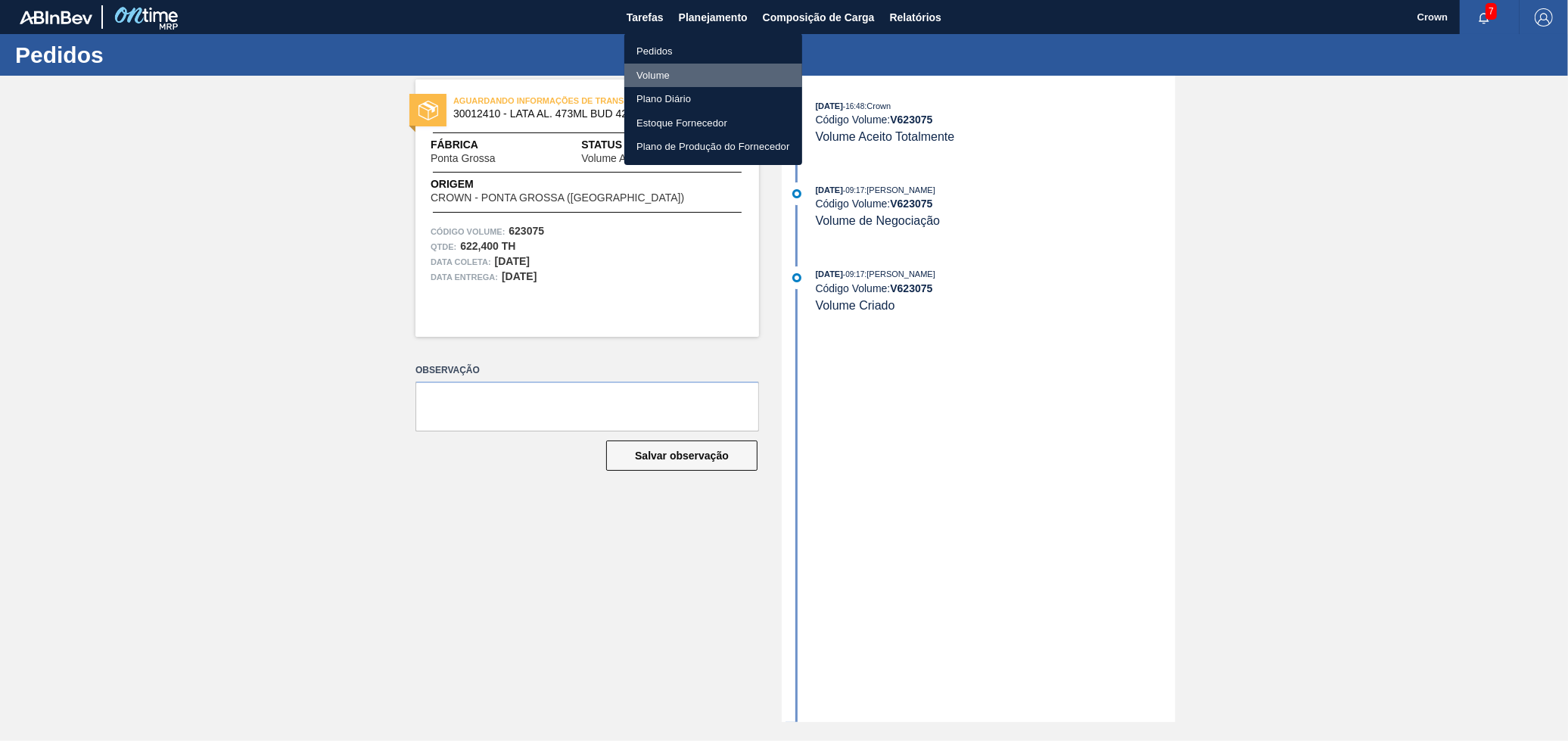
click at [658, 74] on li "Volume" at bounding box center [713, 76] width 178 height 24
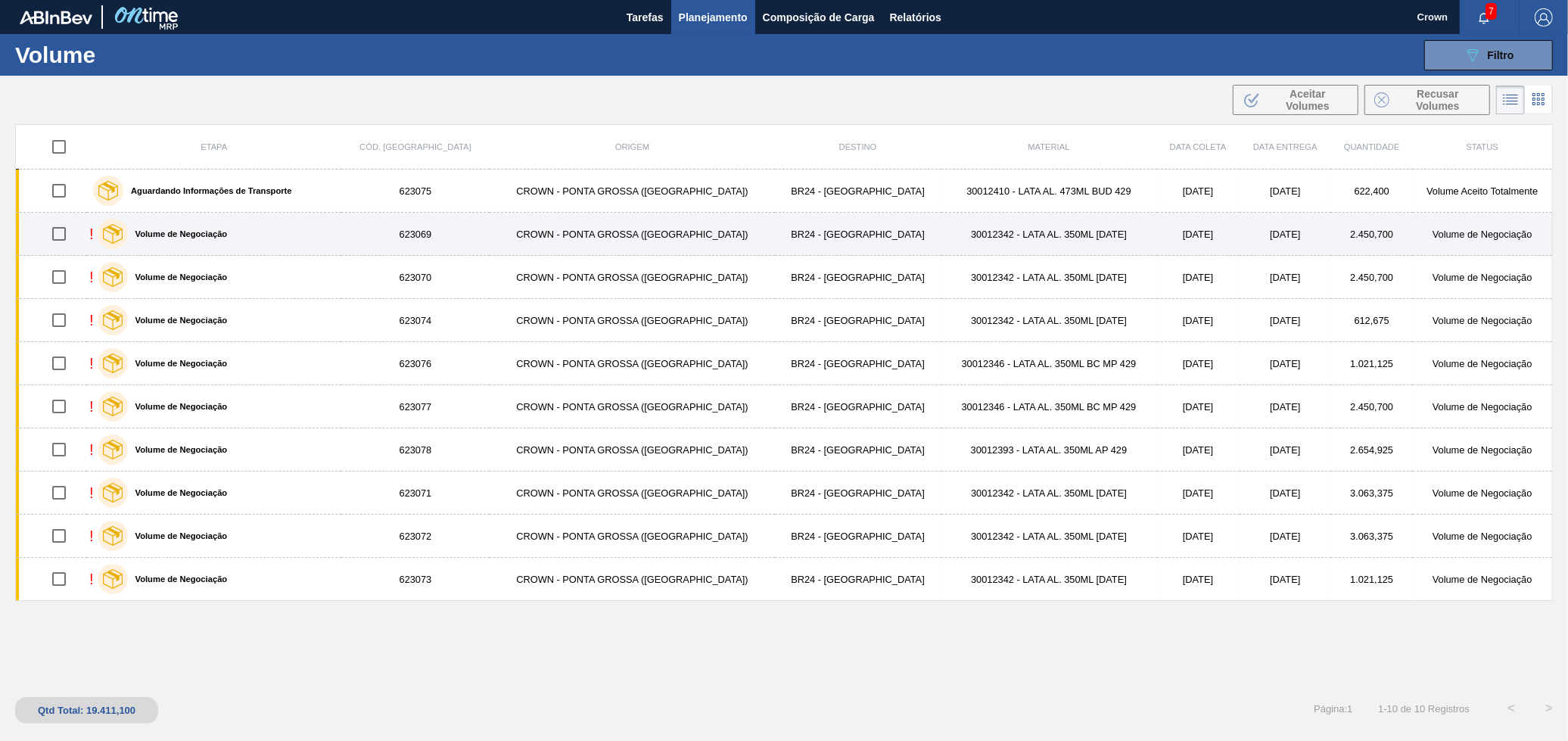
click at [338, 234] on div "! Volume de Negociação" at bounding box center [213, 233] width 249 height 38
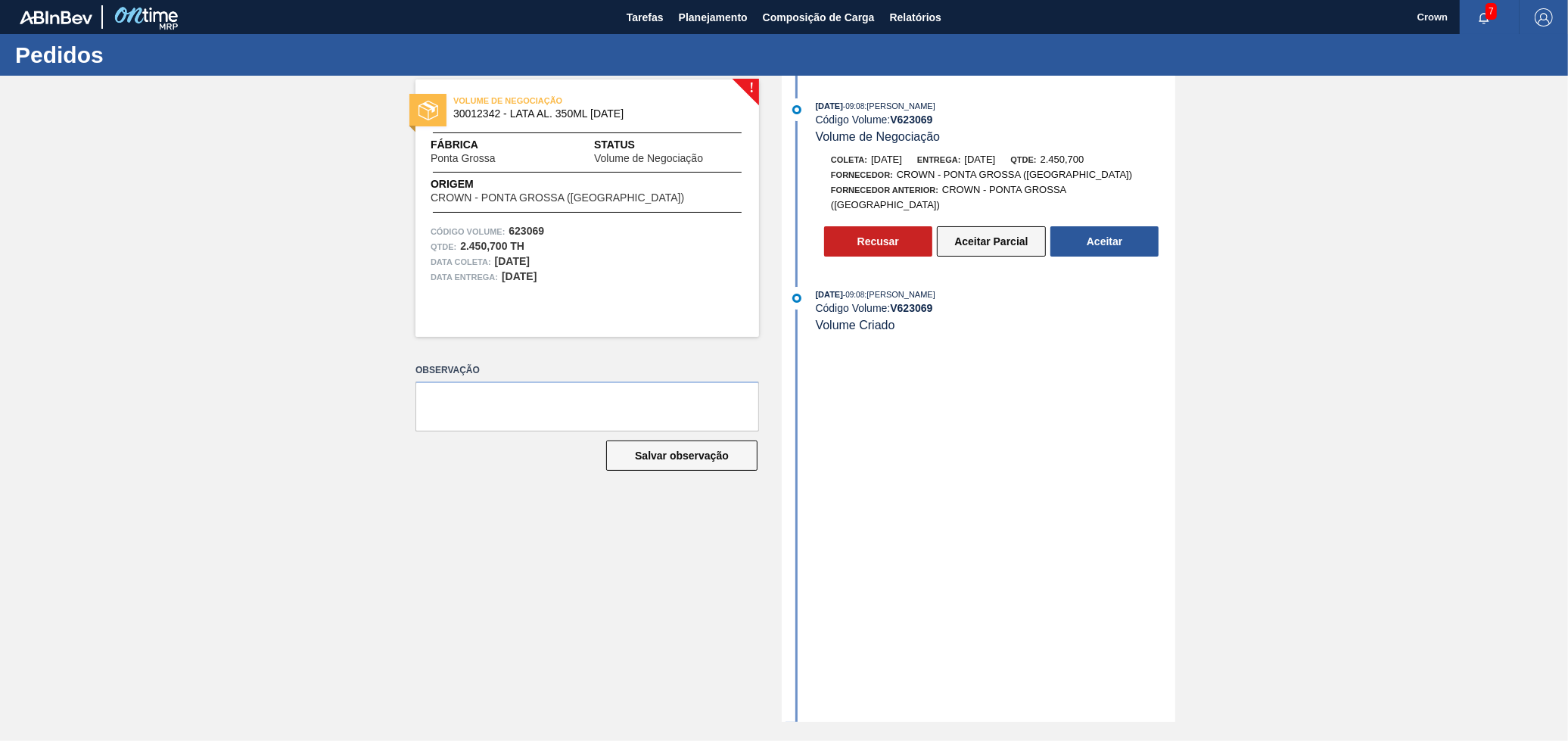
click at [988, 233] on button "Aceitar Parcial" at bounding box center [992, 241] width 109 height 30
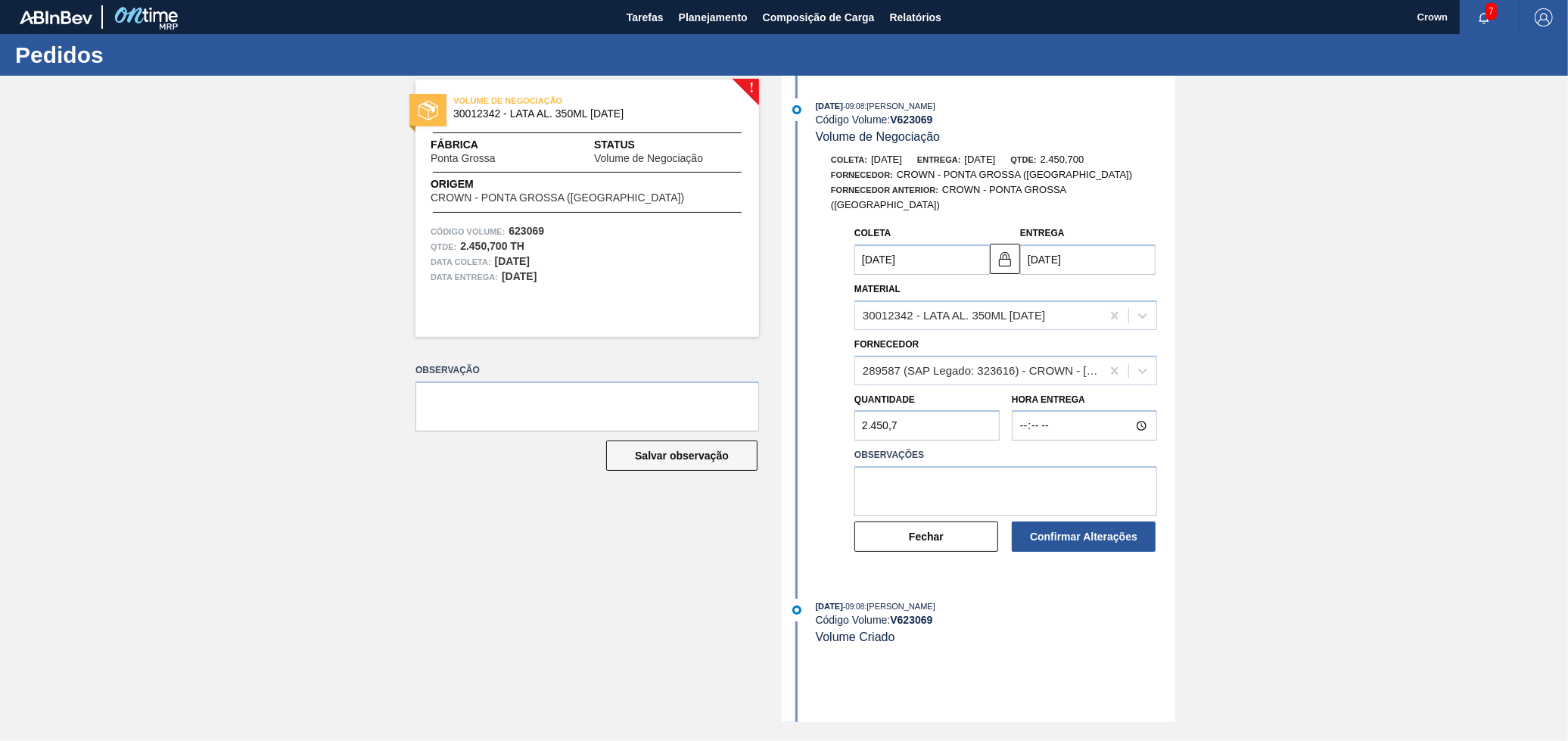
click at [971, 416] on input "2.450,7" at bounding box center [927, 425] width 145 height 30
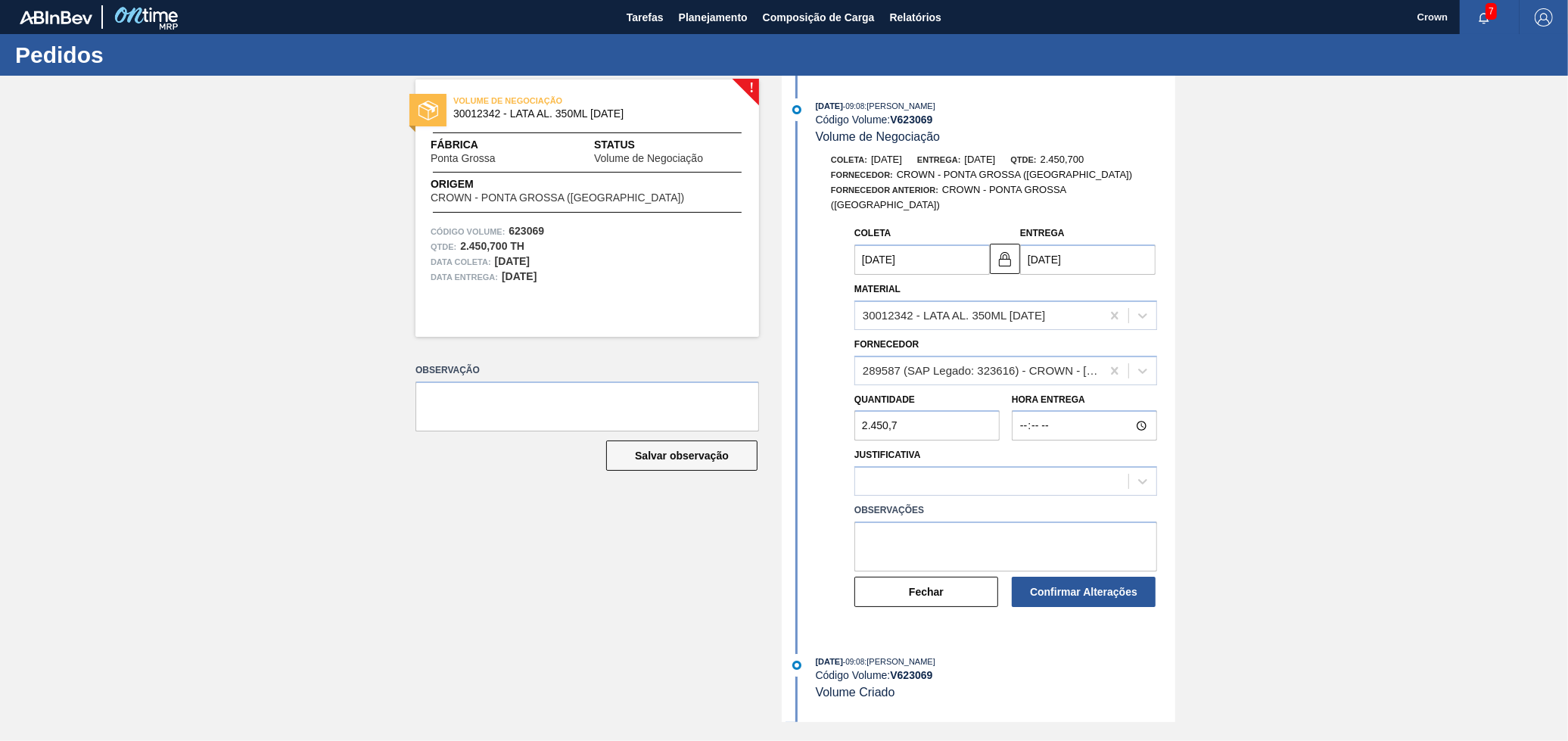
click at [882, 410] on input "2.450,7" at bounding box center [927, 425] width 145 height 30
paste input "816,900"
type input "816,900"
click at [1015, 412] on input "Hora Entrega" at bounding box center [1085, 425] width 145 height 30
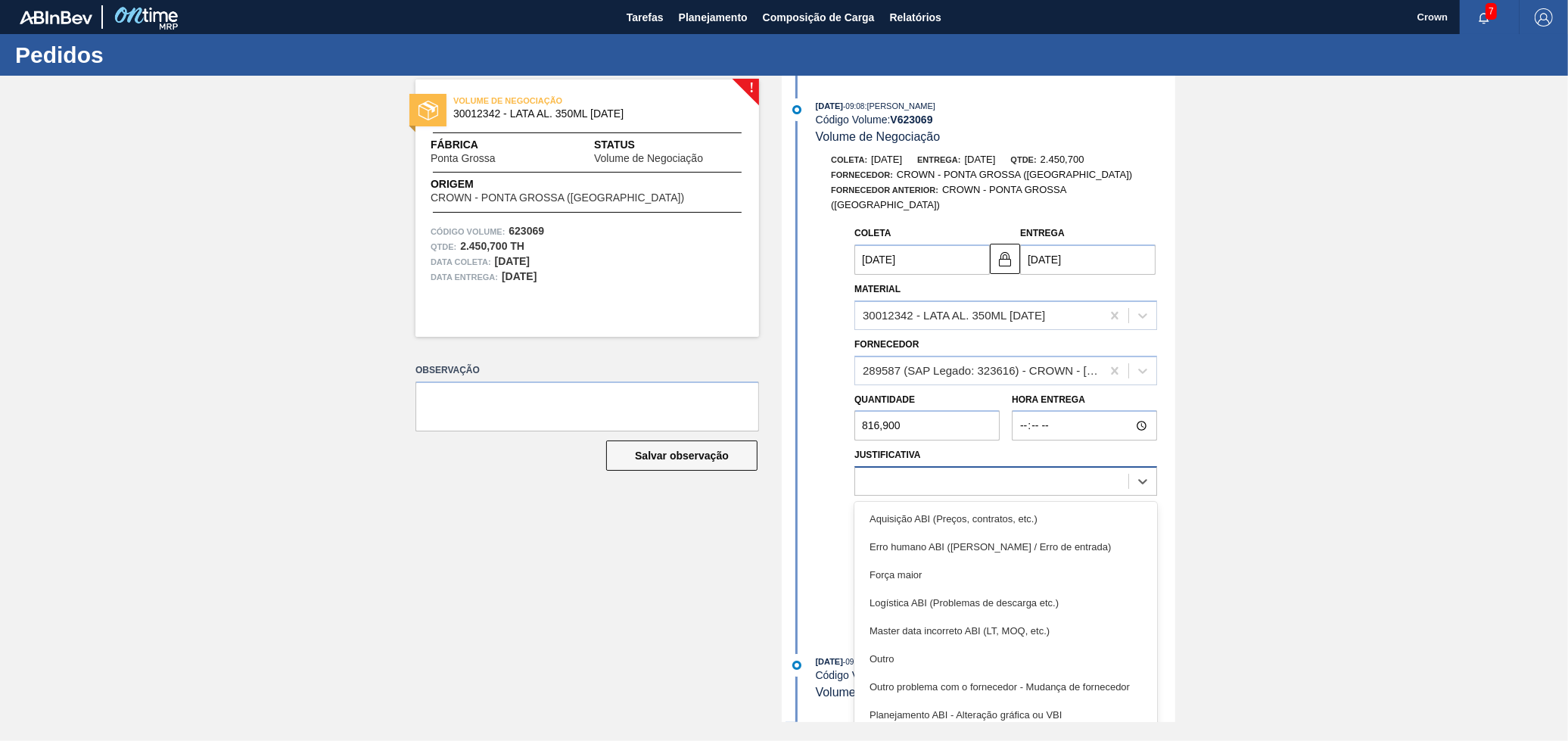
click at [895, 471] on div at bounding box center [992, 481] width 273 height 22
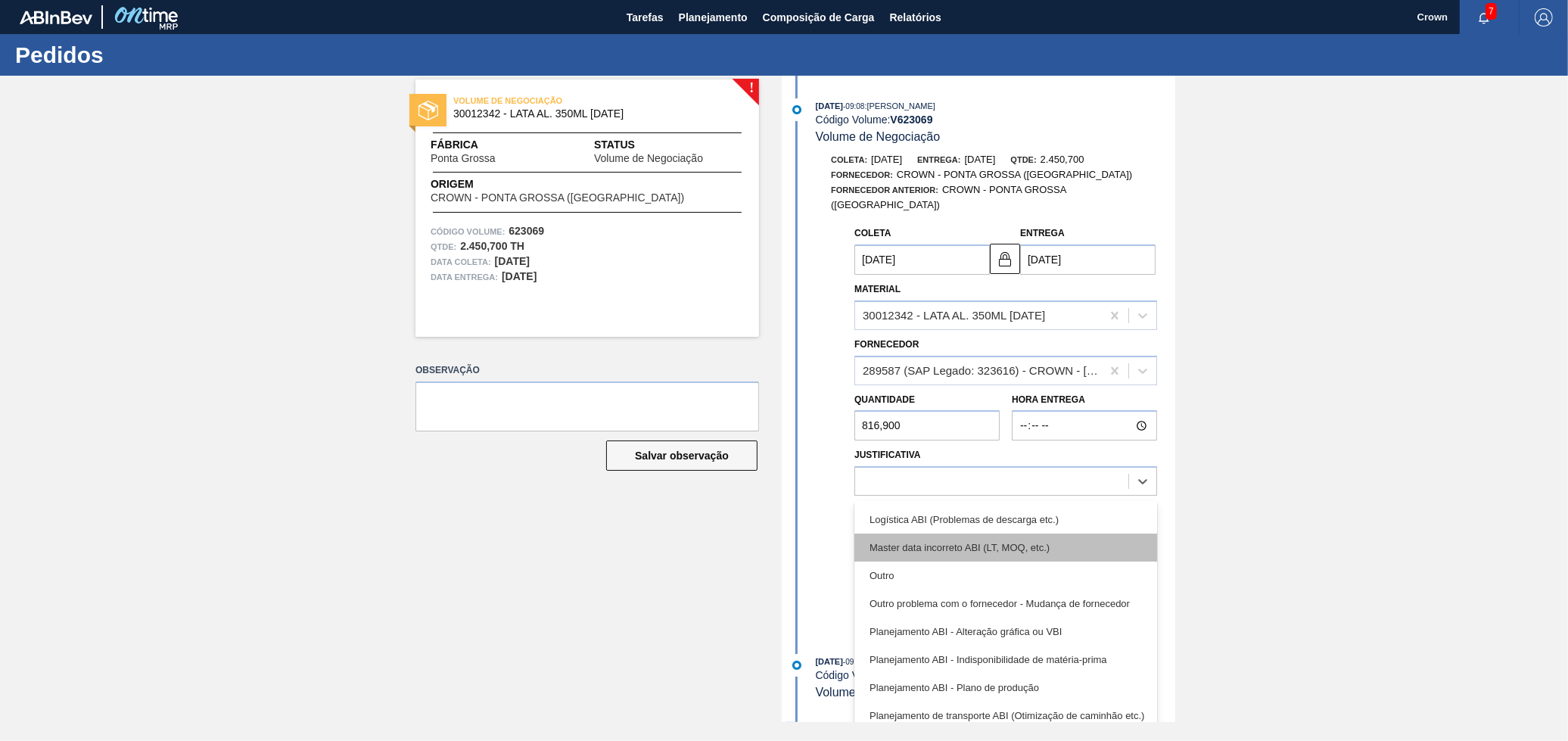
scroll to position [49, 0]
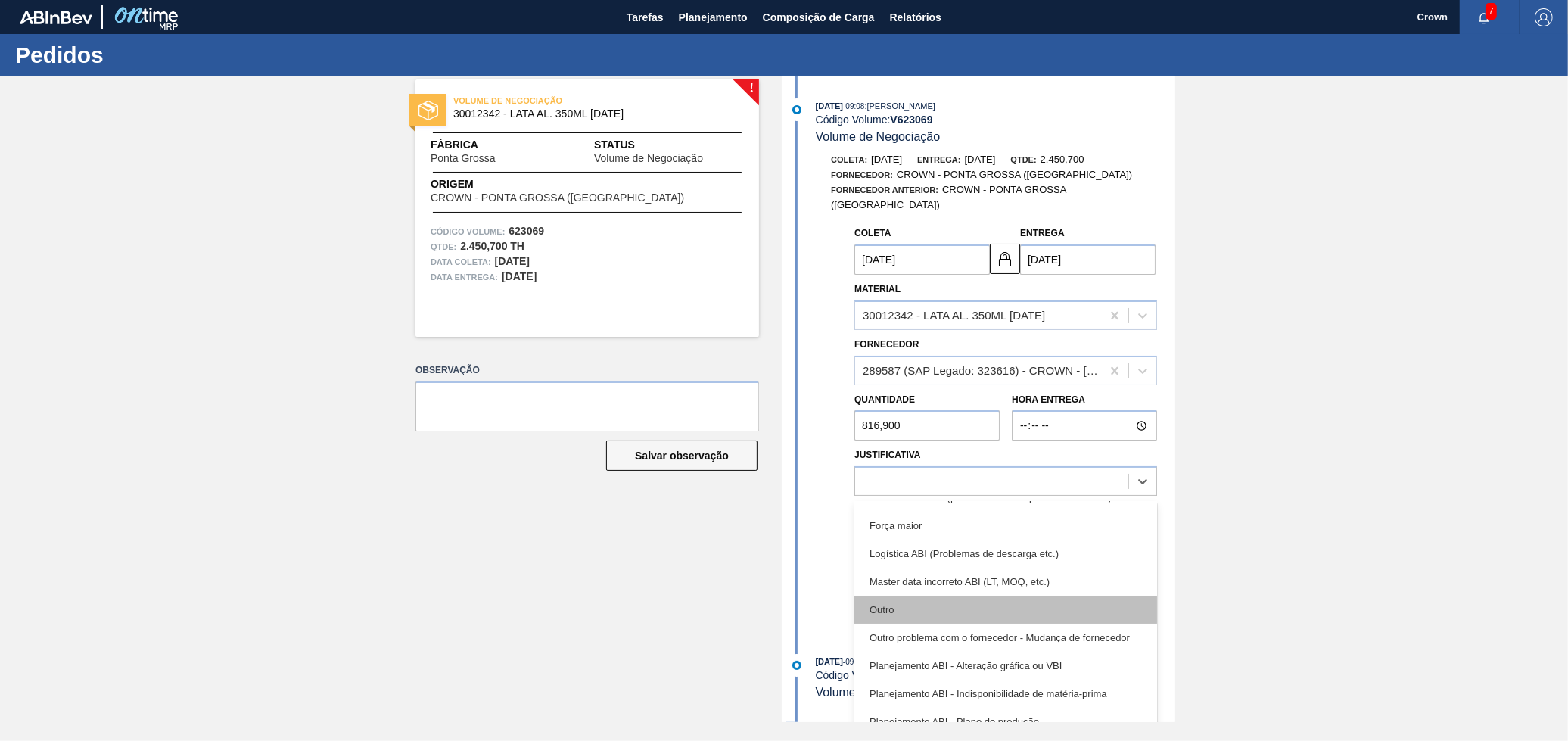
click at [944, 596] on div "Outro" at bounding box center [1006, 610] width 303 height 28
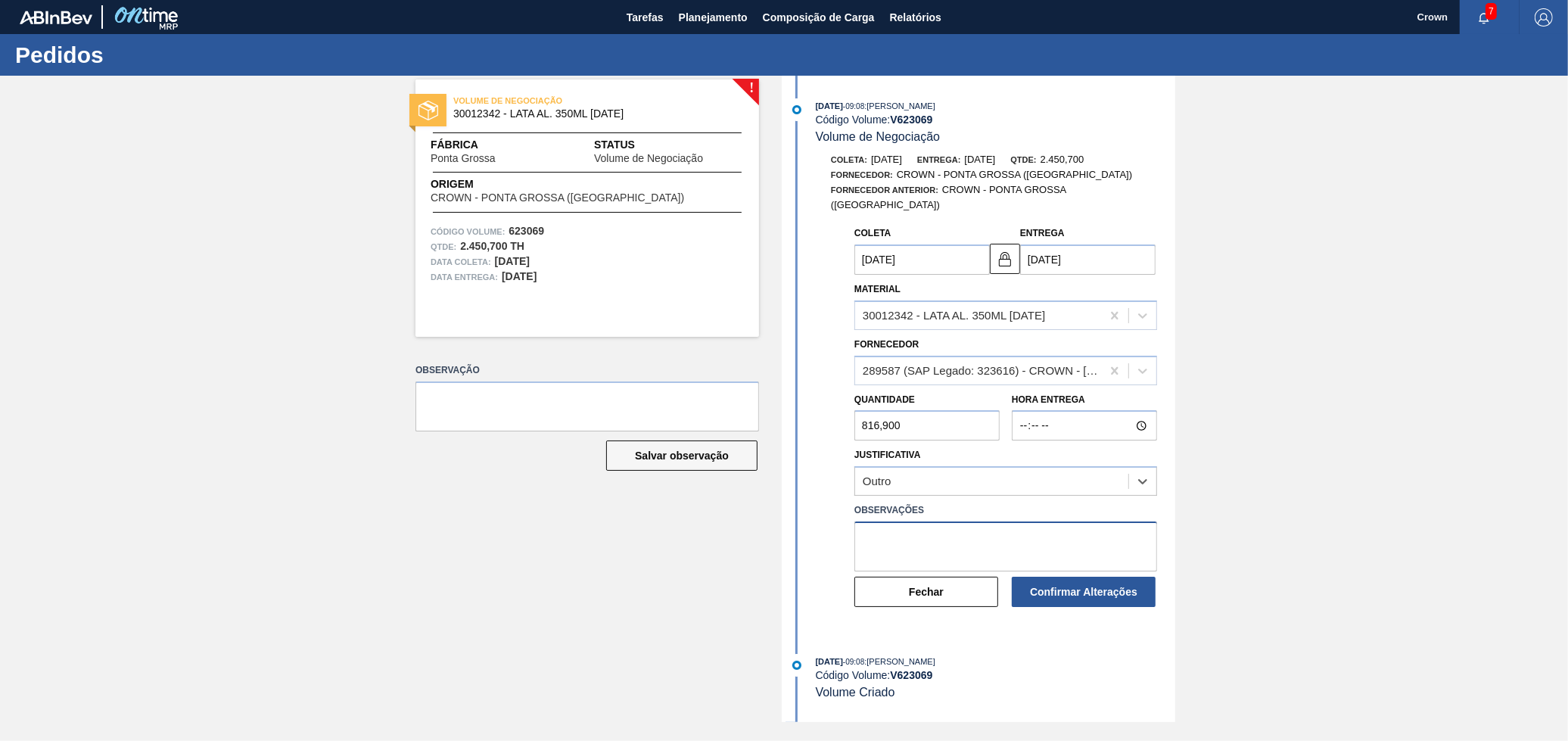
click at [931, 537] on textarea at bounding box center [1006, 546] width 303 height 50
type textarea "d"
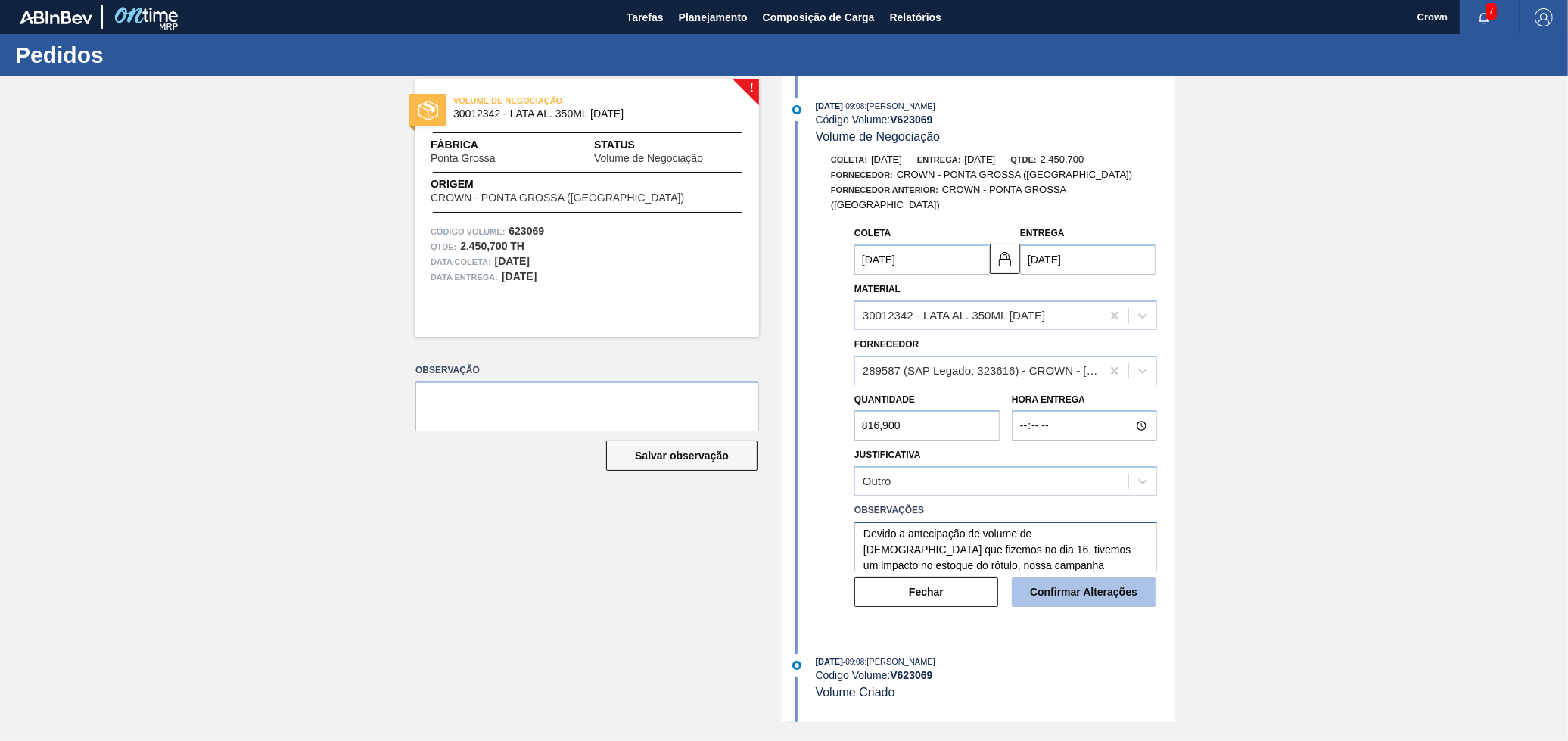
type textarea "Devido a antecipação de volume de [DEMOGRAPHIC_DATA] que fizemos no dia 16, tiv…"
click at [1037, 578] on button "Confirmar Alterações" at bounding box center [1084, 592] width 144 height 30
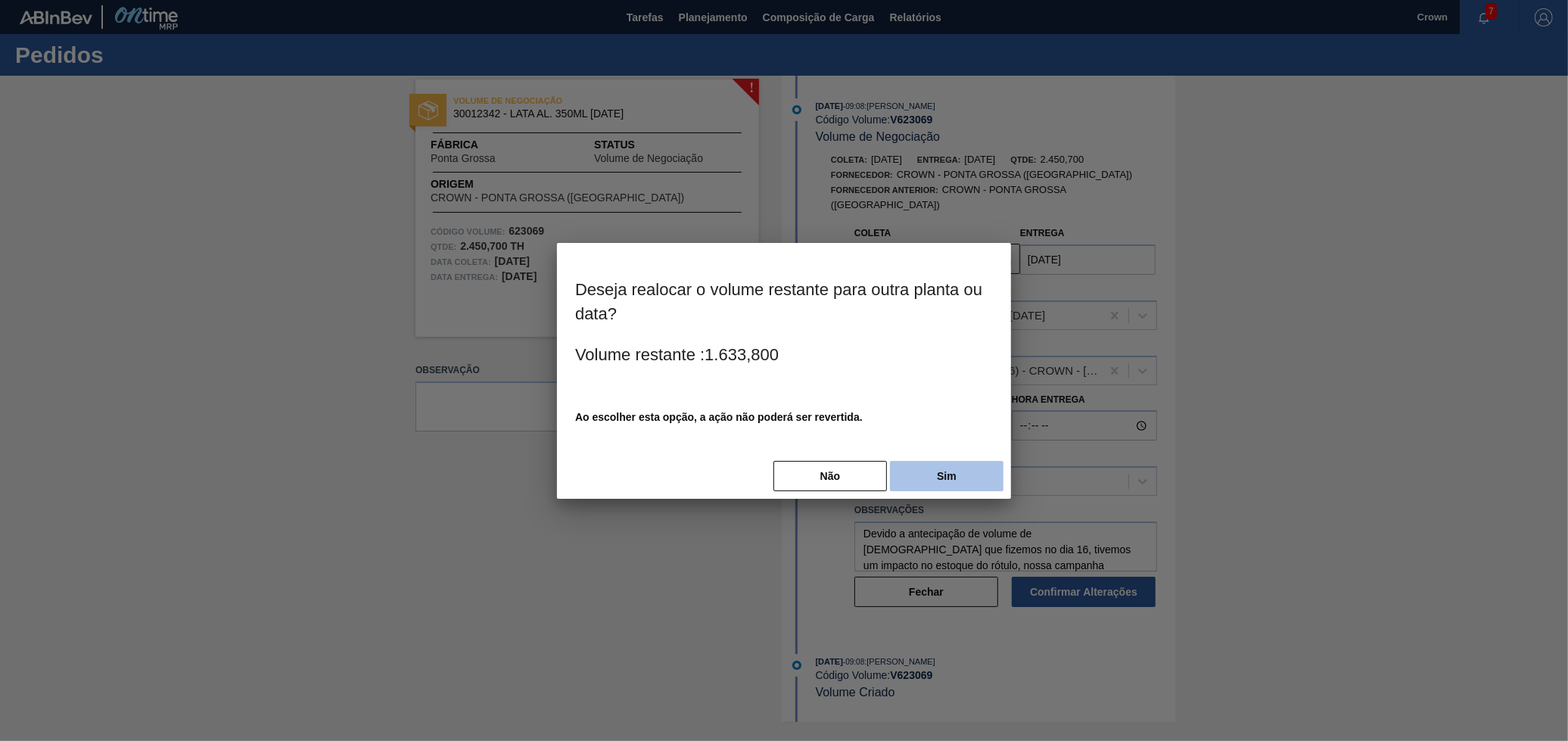
click at [975, 464] on button "Sim" at bounding box center [946, 476] width 113 height 30
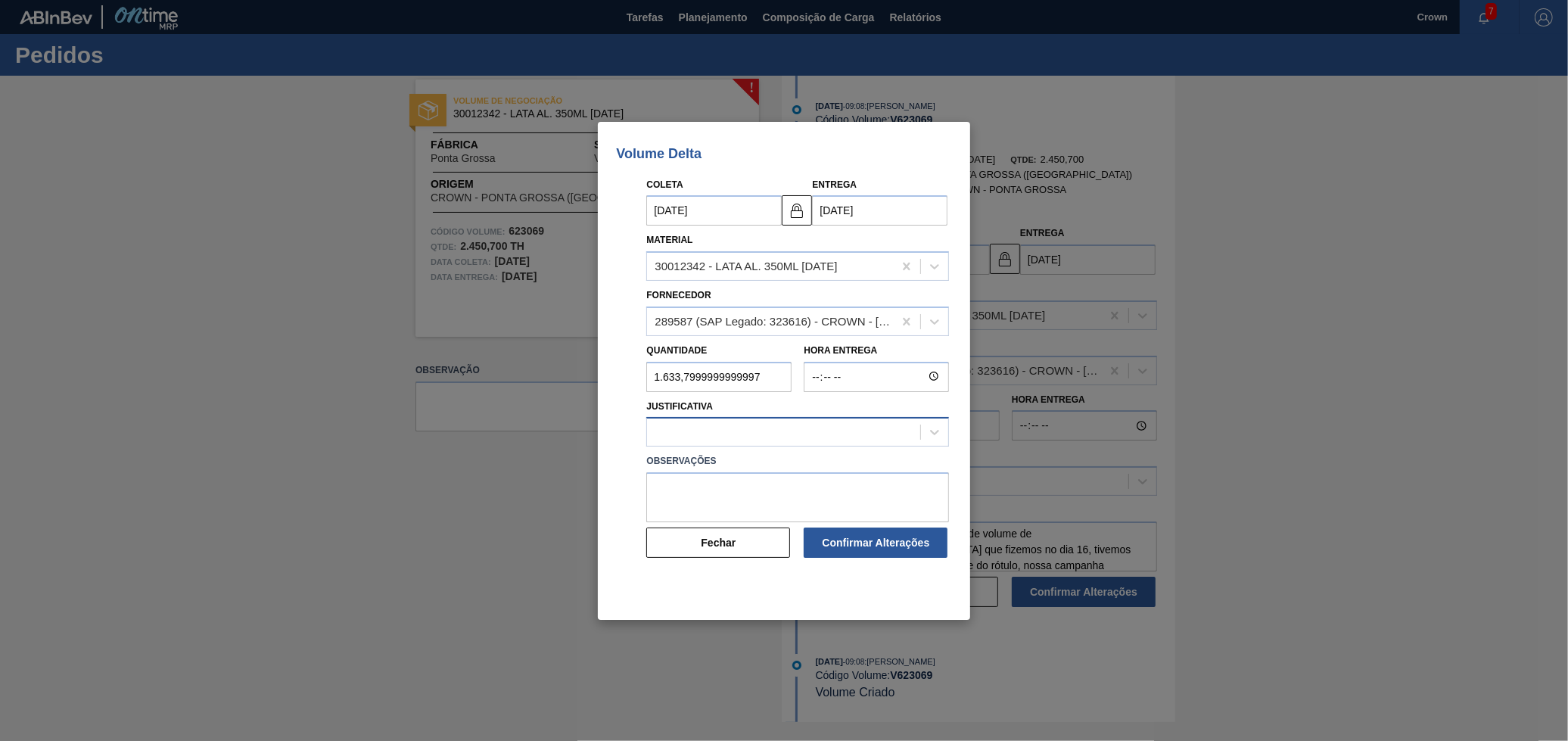
click at [761, 424] on div at bounding box center [784, 433] width 273 height 22
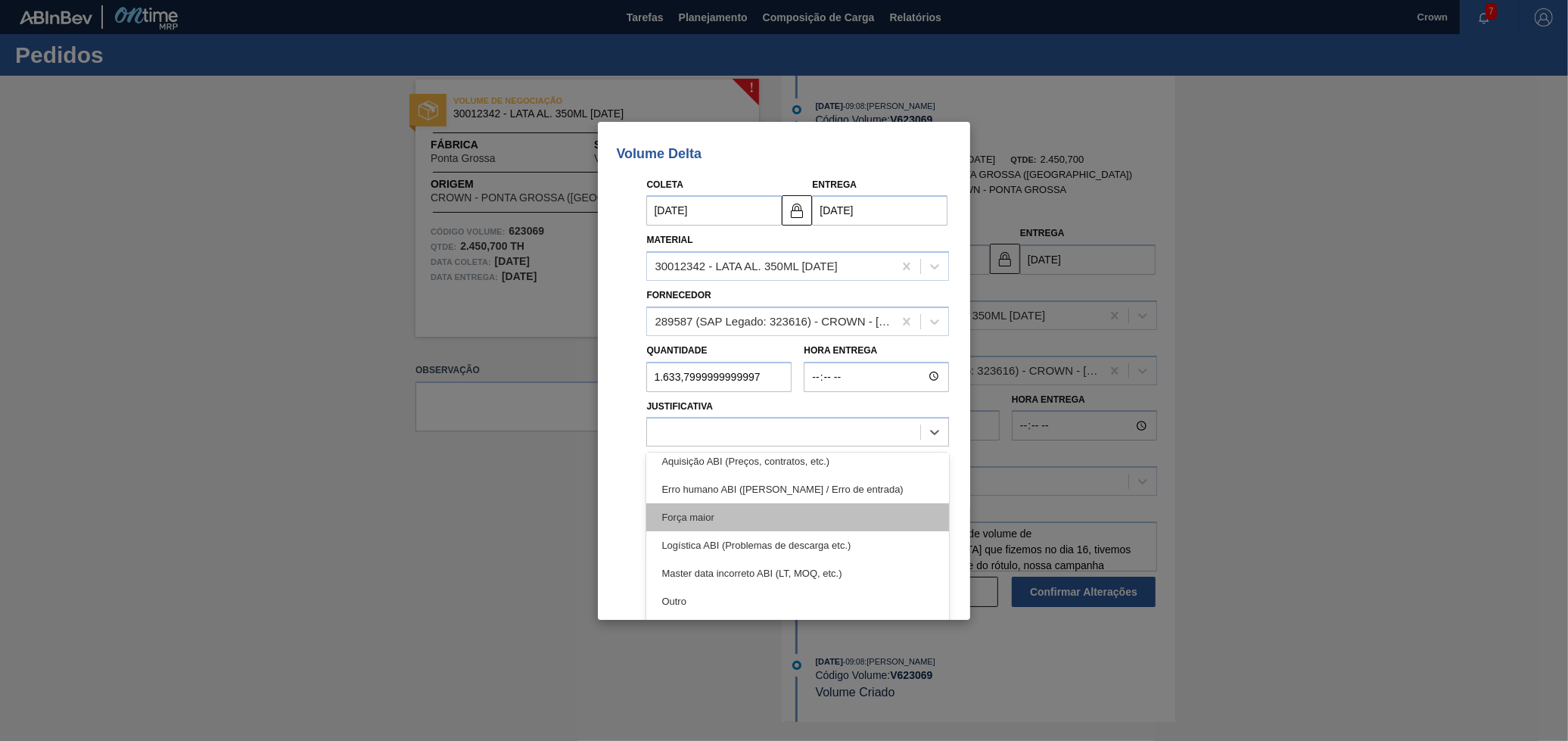
scroll to position [0, 0]
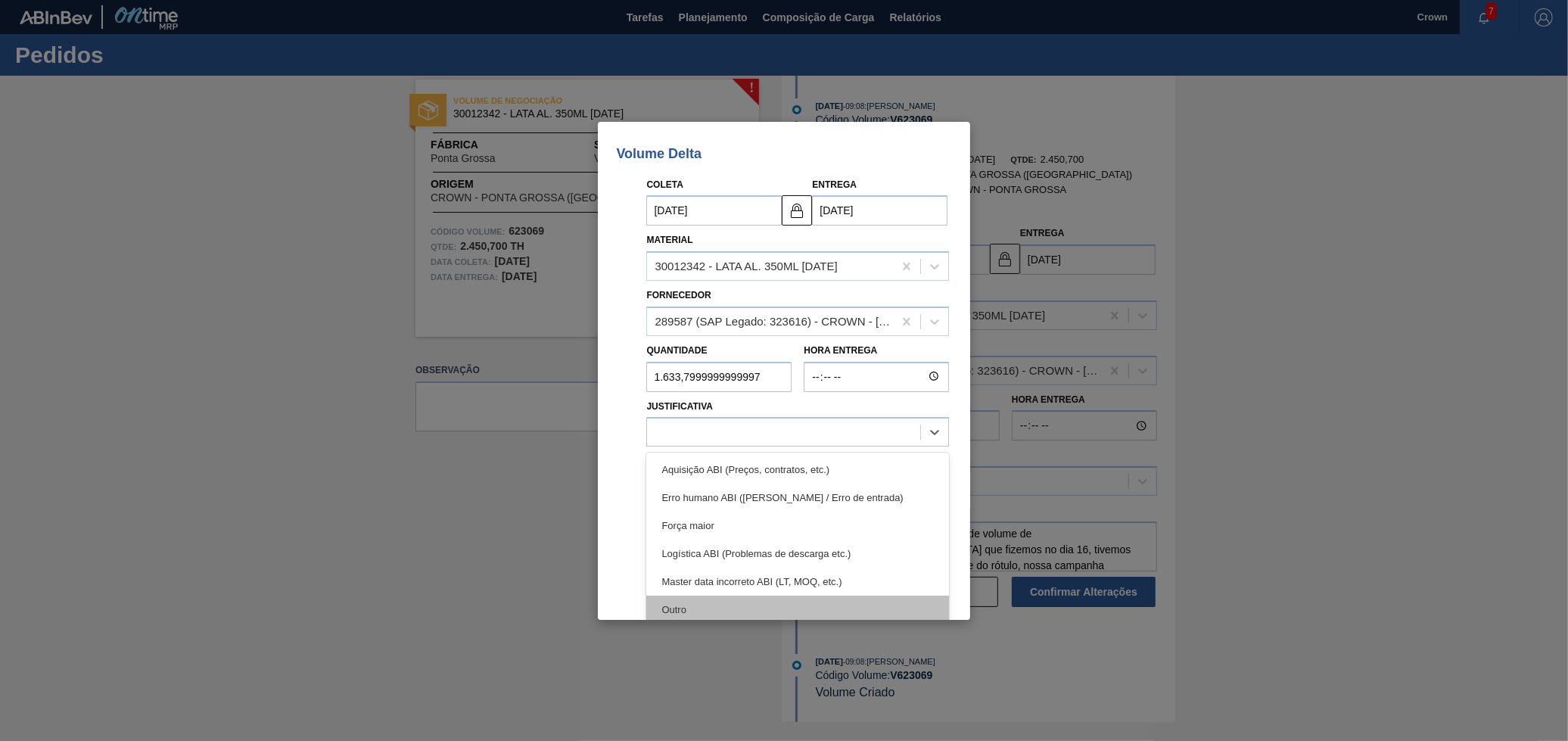
click at [699, 601] on div "Outro" at bounding box center [797, 610] width 303 height 28
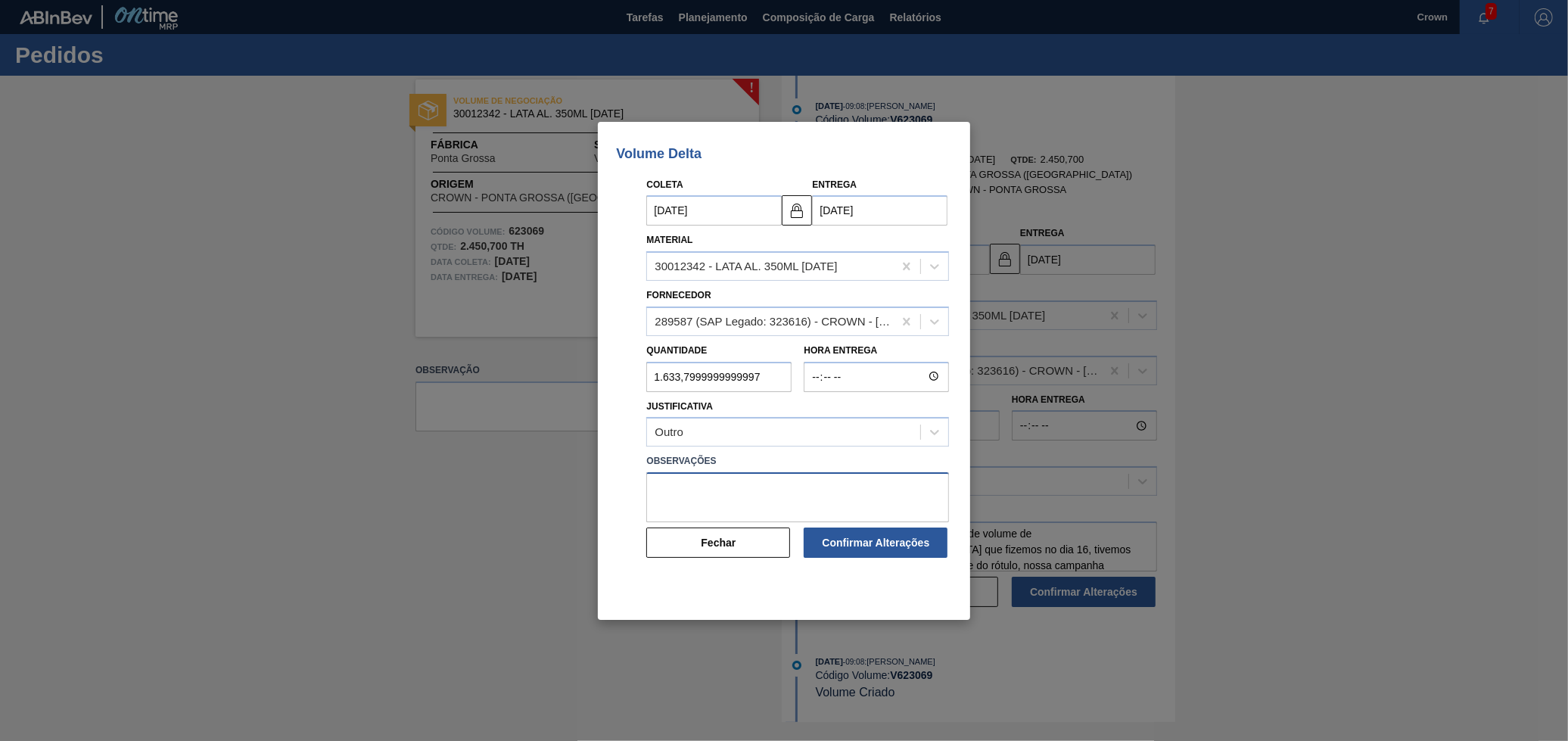
click at [719, 486] on textarea at bounding box center [797, 497] width 303 height 50
type textarea "Devido a antecipação de volume de [DEMOGRAPHIC_DATA] que fizemos no dia 16, tiv…"
click at [857, 219] on input "[DATE]" at bounding box center [880, 210] width 135 height 30
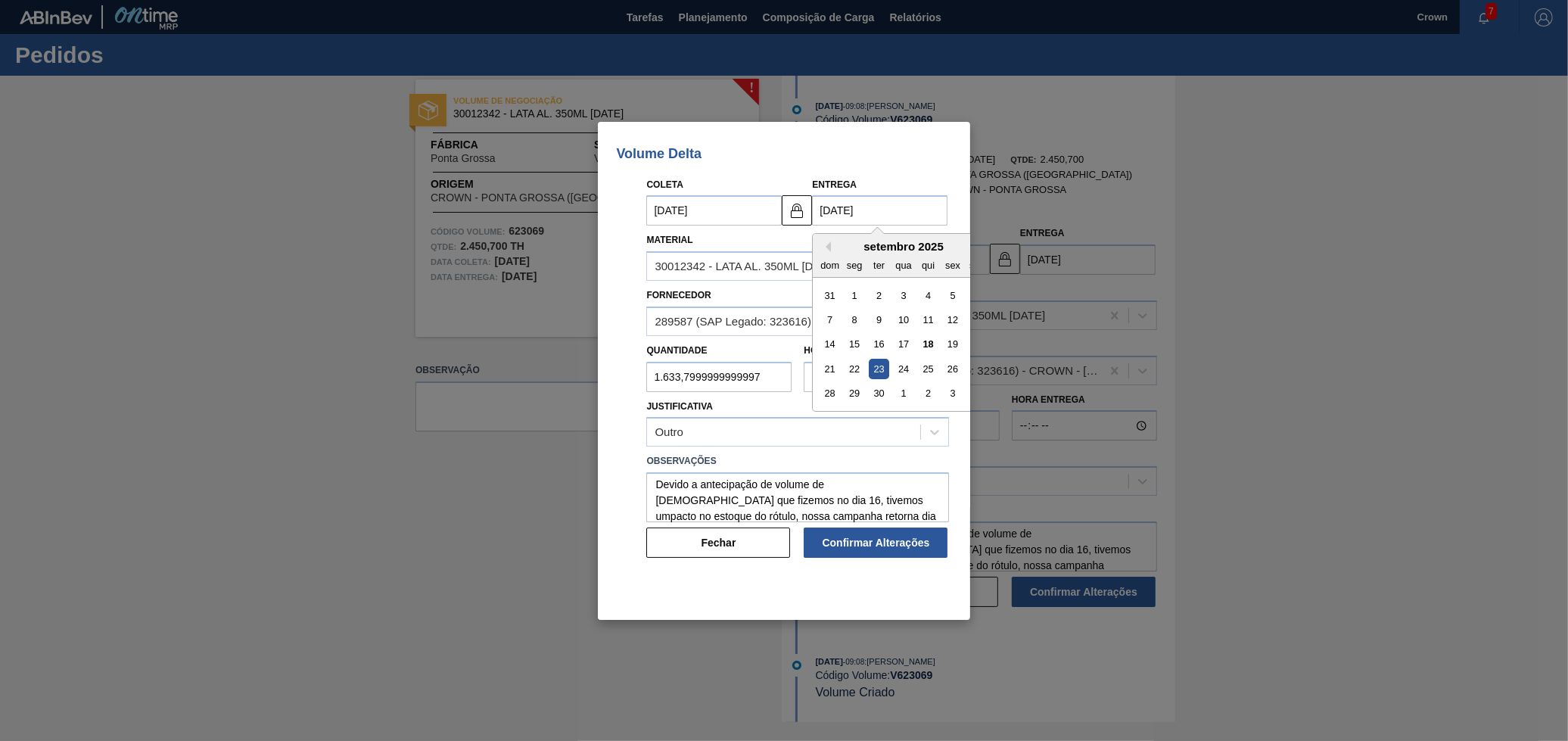
click at [902, 365] on div "24" at bounding box center [904, 369] width 20 height 20
type input "[DATE]"
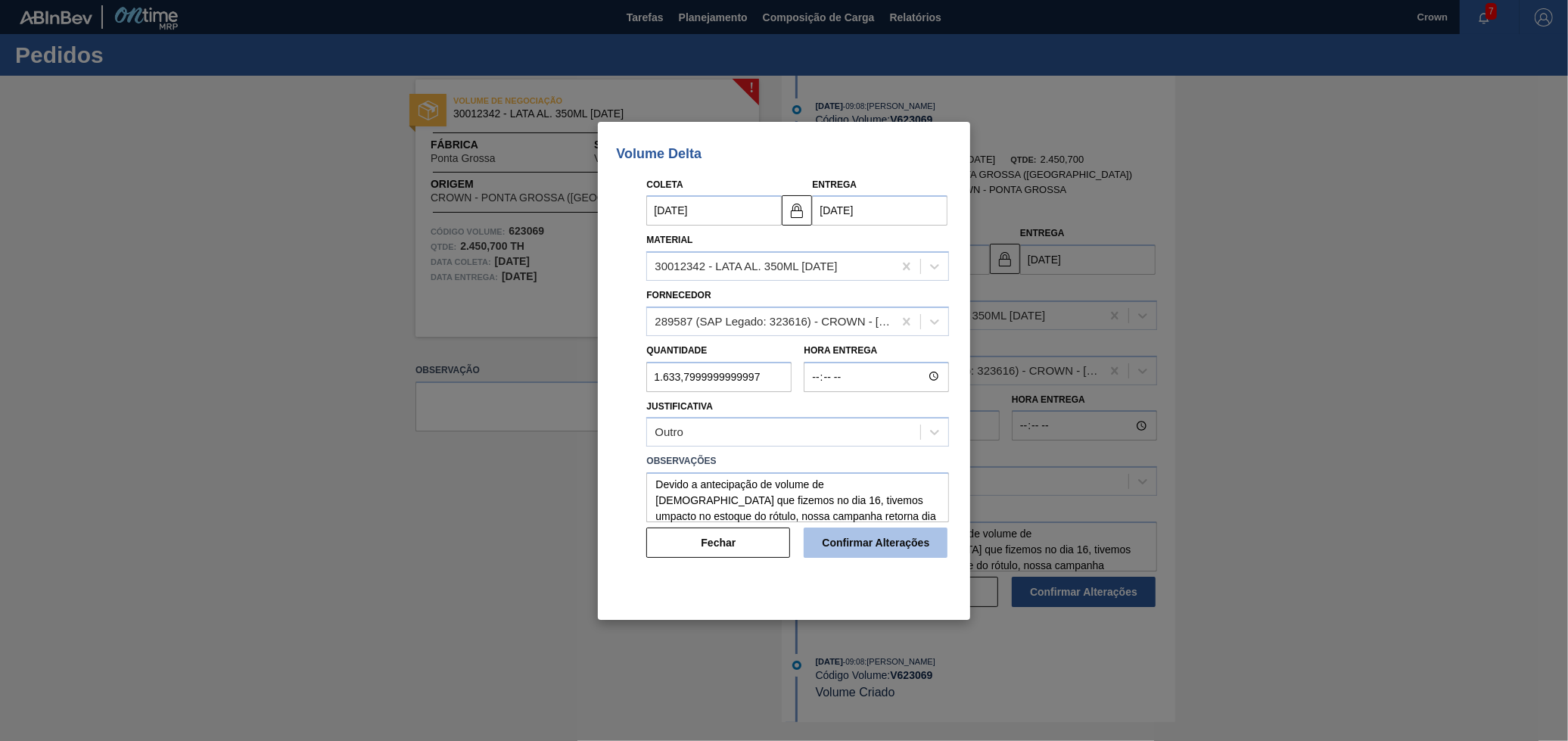
click at [909, 544] on button "Confirmar Alterações" at bounding box center [876, 542] width 144 height 30
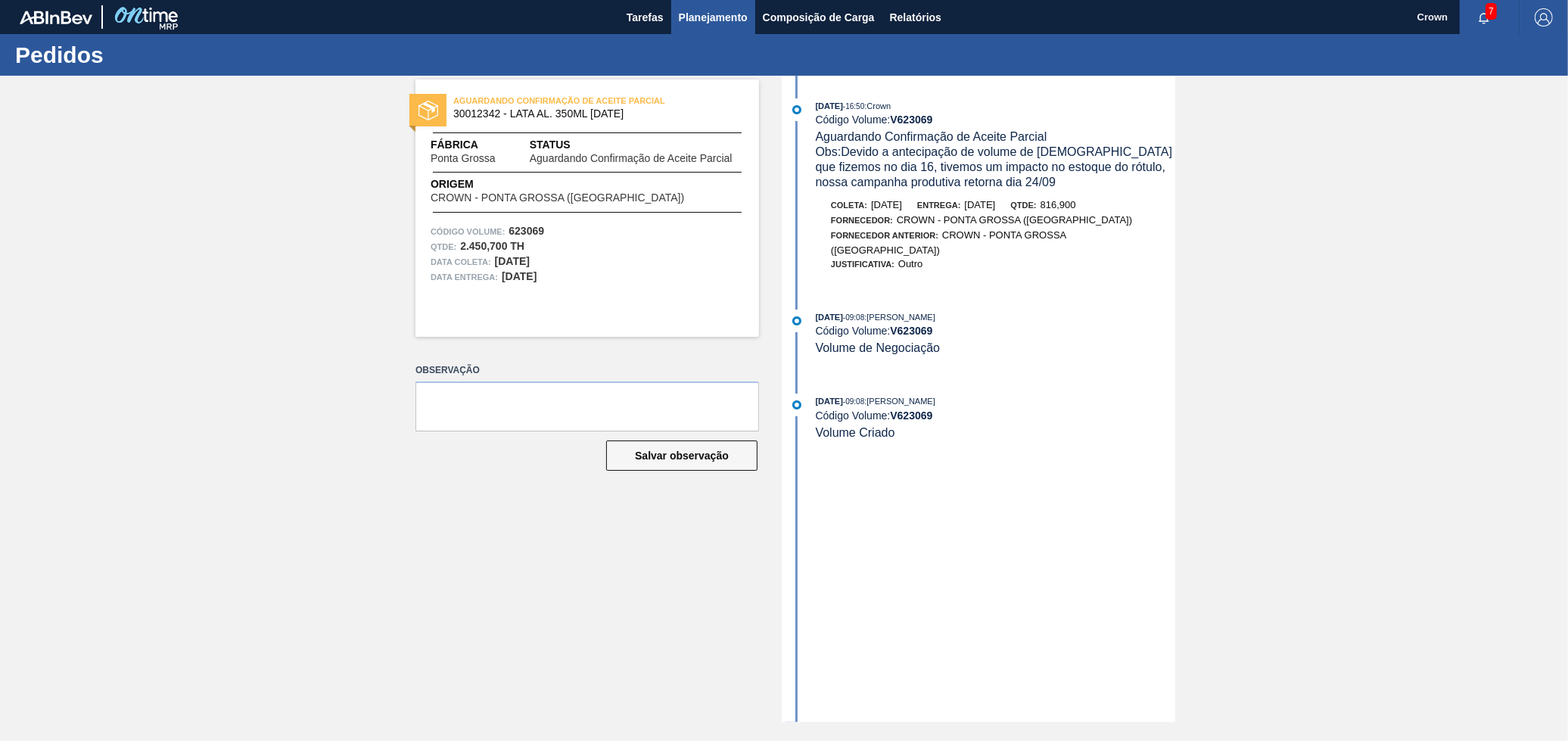
click at [712, 9] on span "Planejamento" at bounding box center [713, 17] width 69 height 18
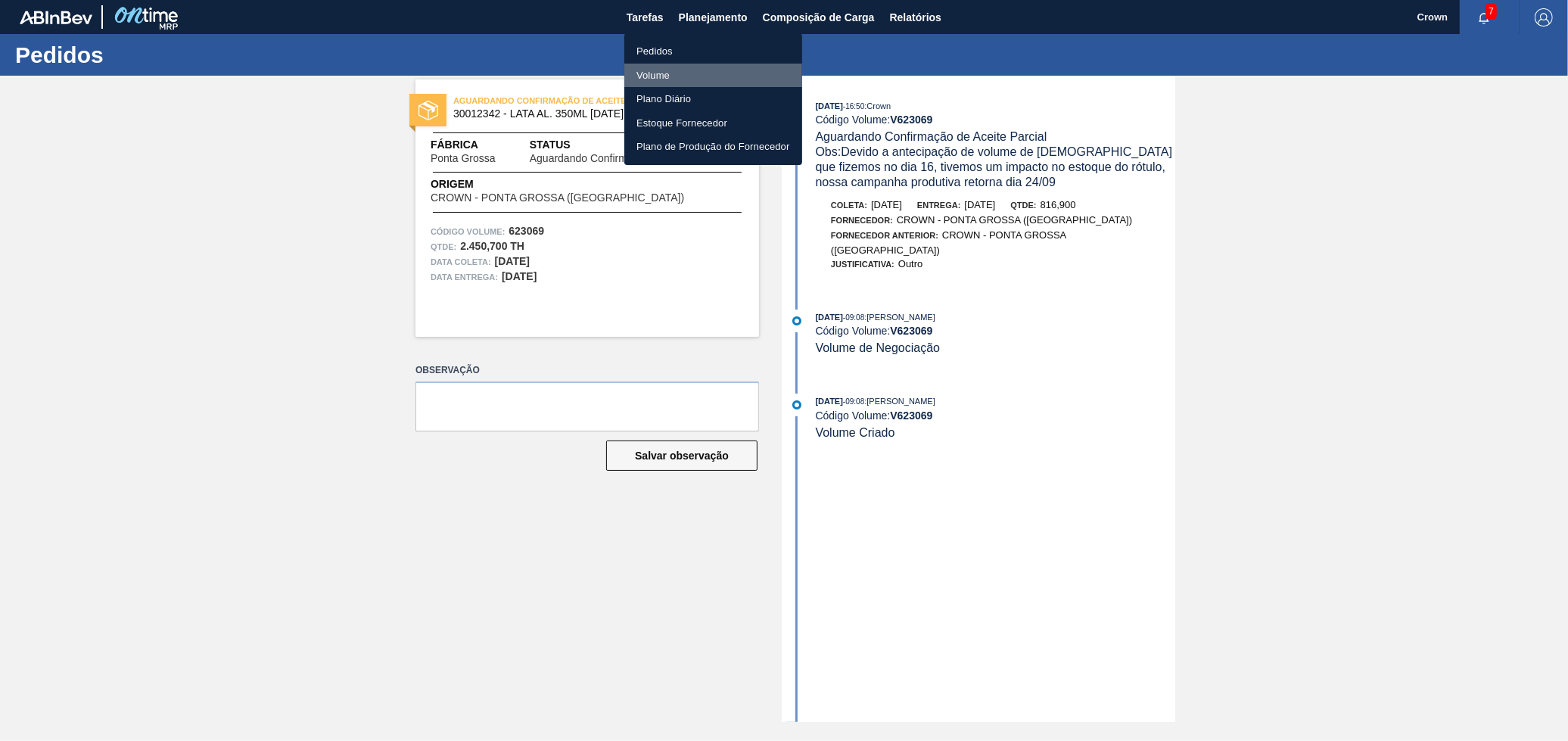
click at [691, 72] on li "Volume" at bounding box center [713, 76] width 178 height 24
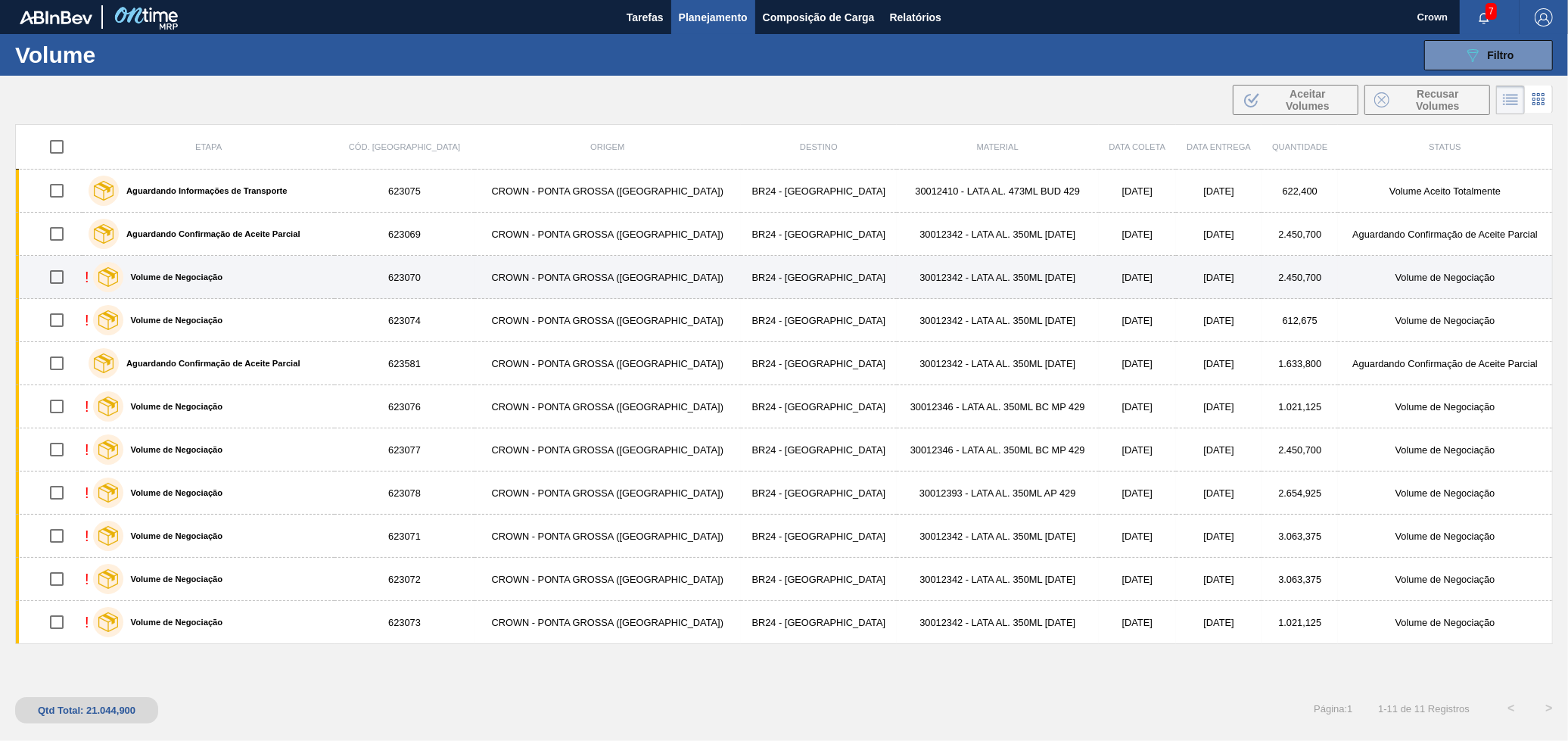
click at [313, 279] on div "! Volume de Negociação" at bounding box center [208, 277] width 247 height 38
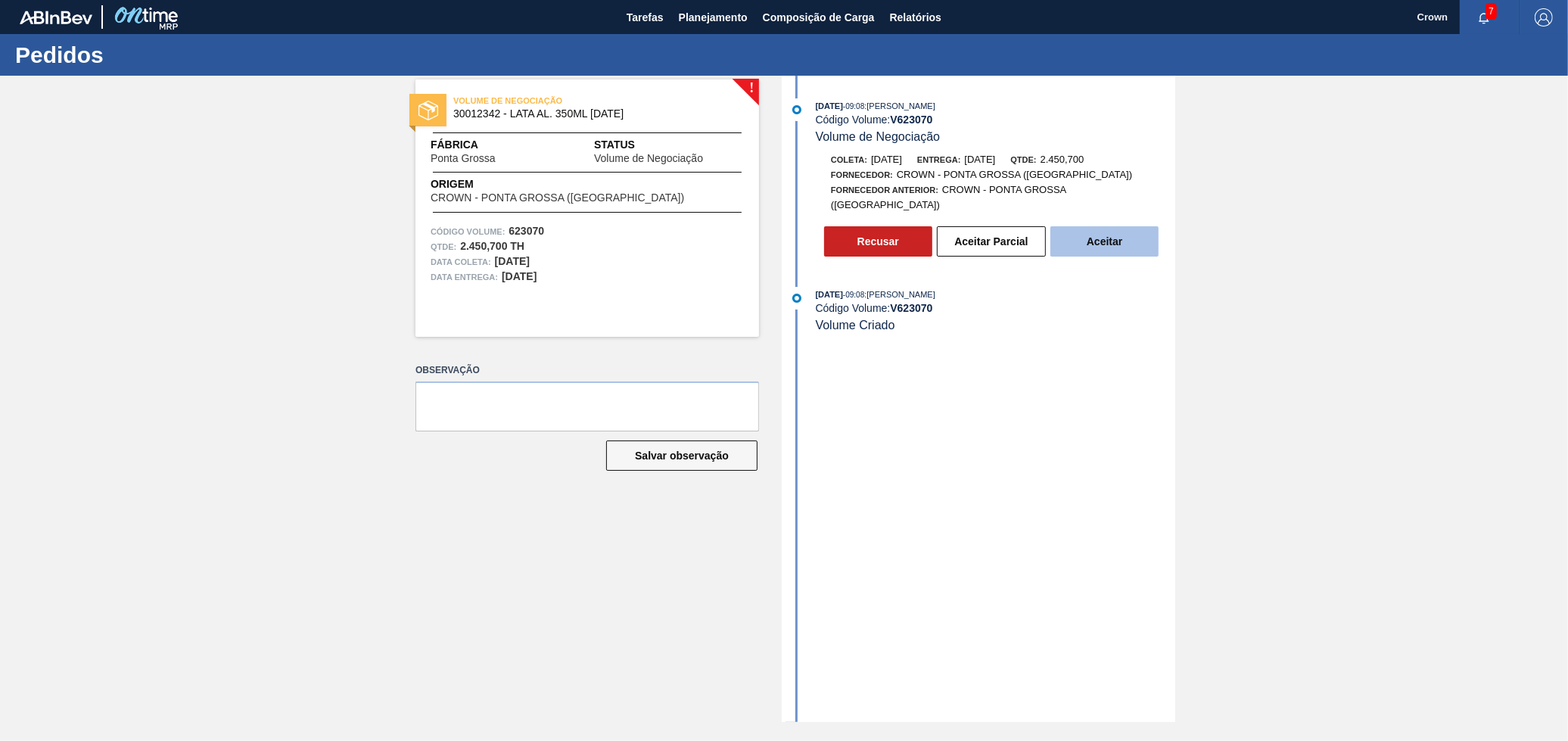
click at [1112, 230] on button "Aceitar" at bounding box center [1104, 241] width 109 height 30
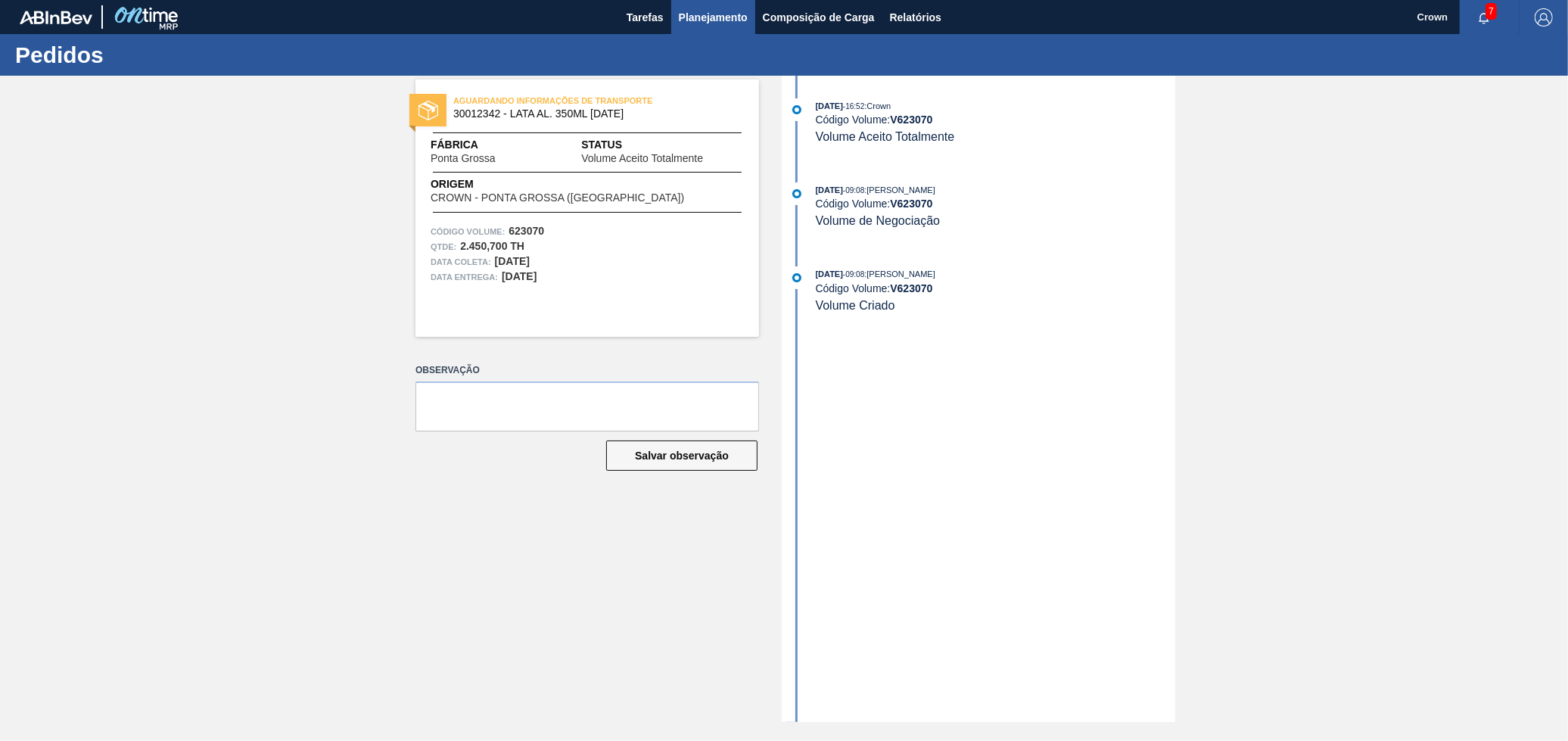
click at [697, 30] on button "Planejamento" at bounding box center [713, 17] width 84 height 34
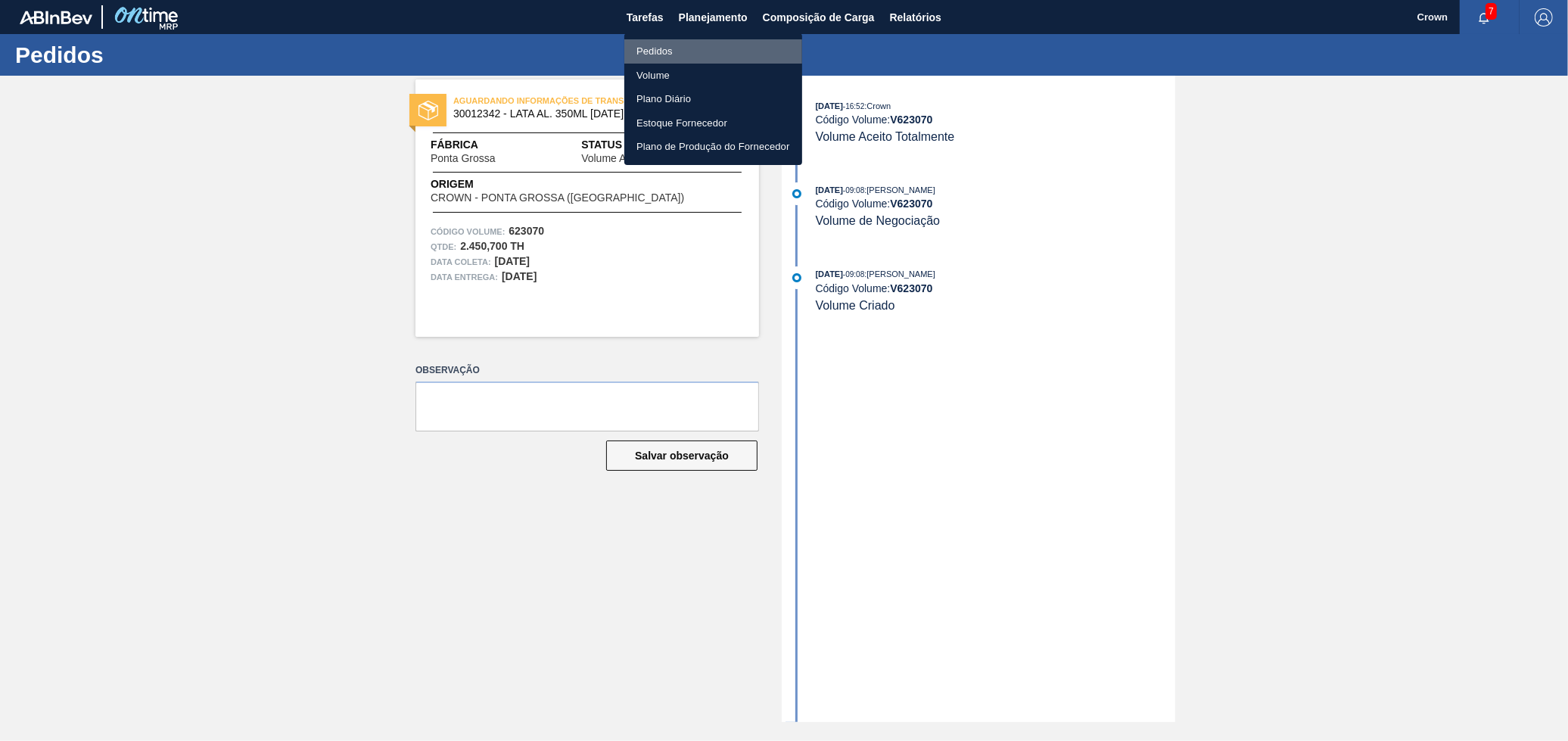
click at [669, 54] on li "Pedidos" at bounding box center [713, 51] width 178 height 24
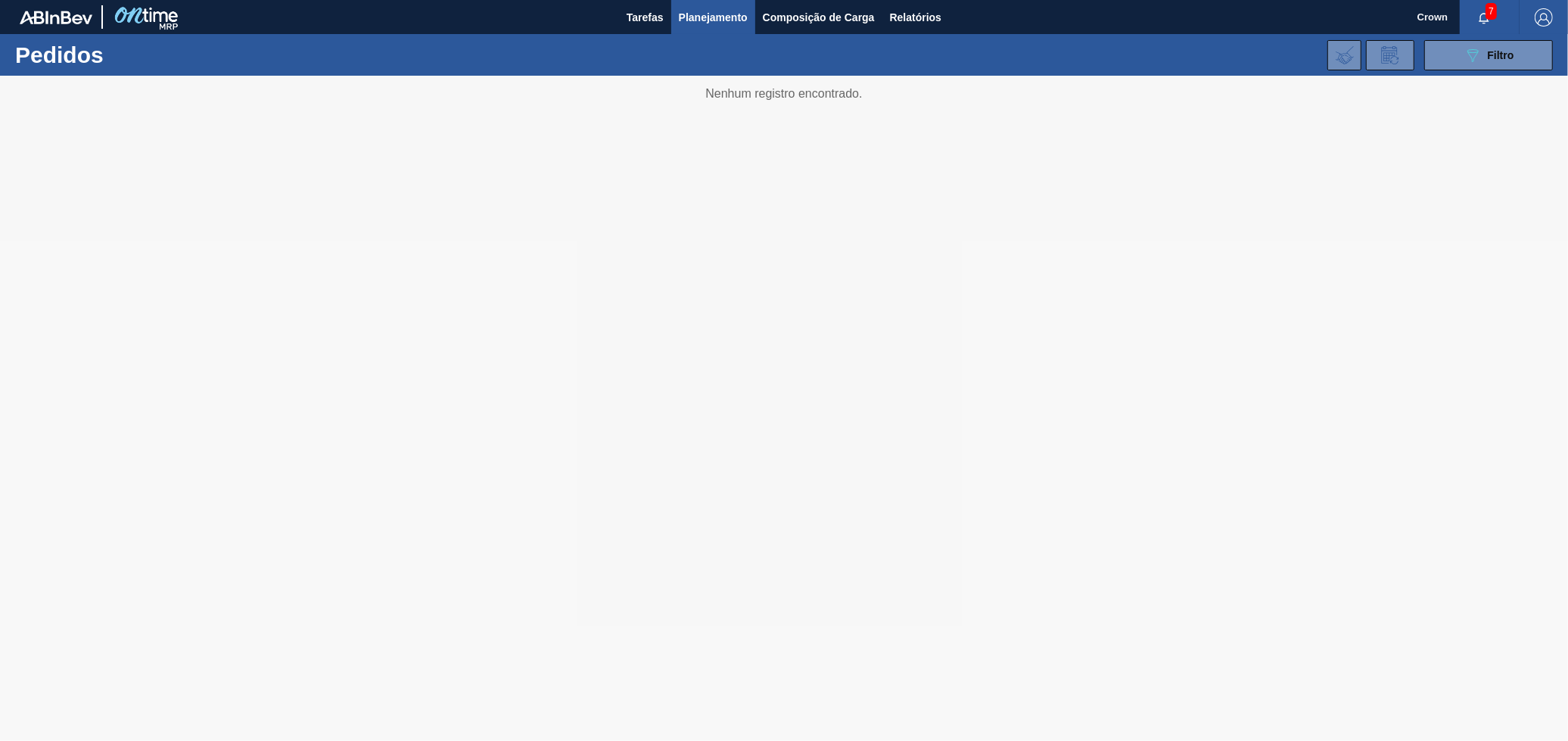
click at [722, 29] on button "Planejamento" at bounding box center [713, 17] width 84 height 34
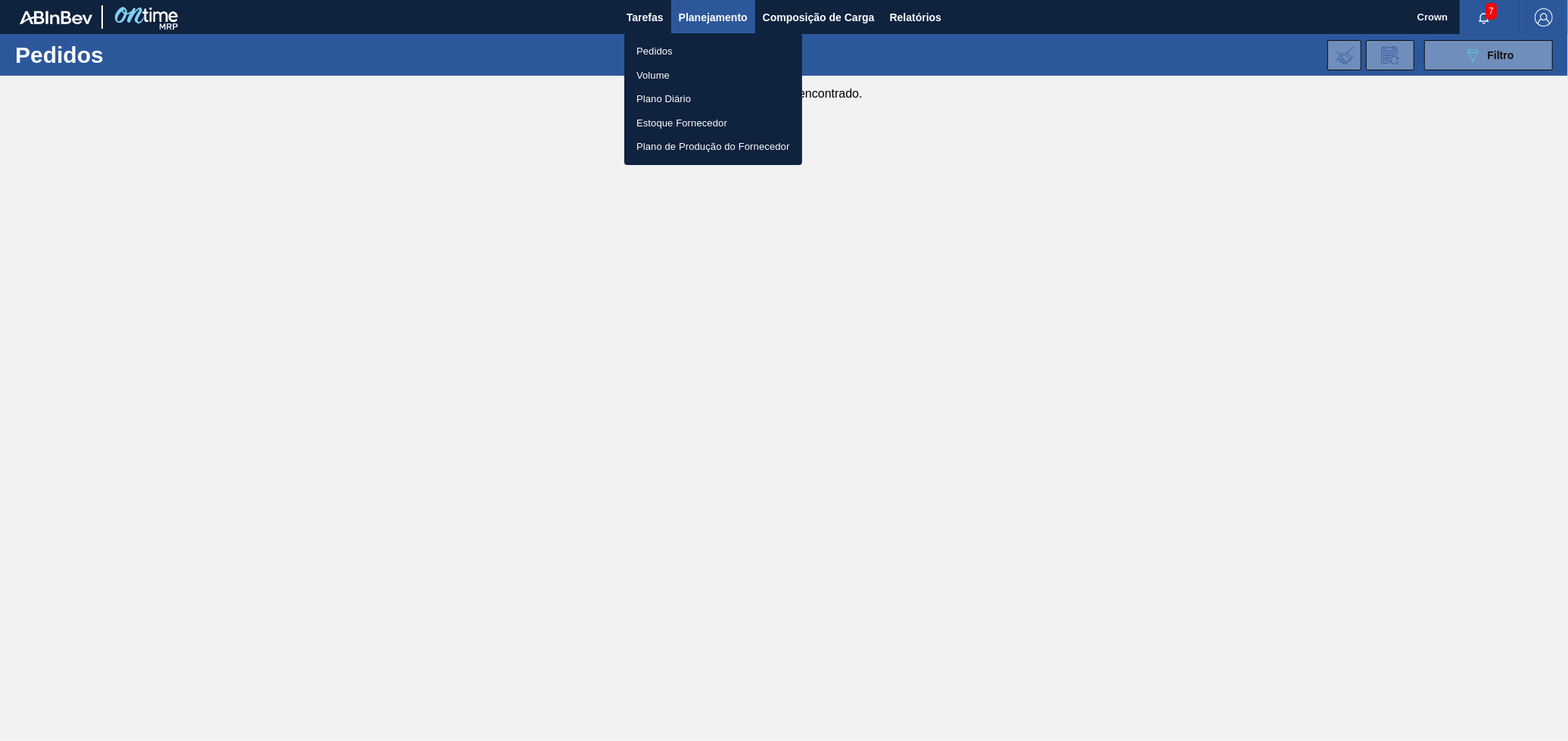
click at [677, 74] on li "Volume" at bounding box center [713, 76] width 178 height 24
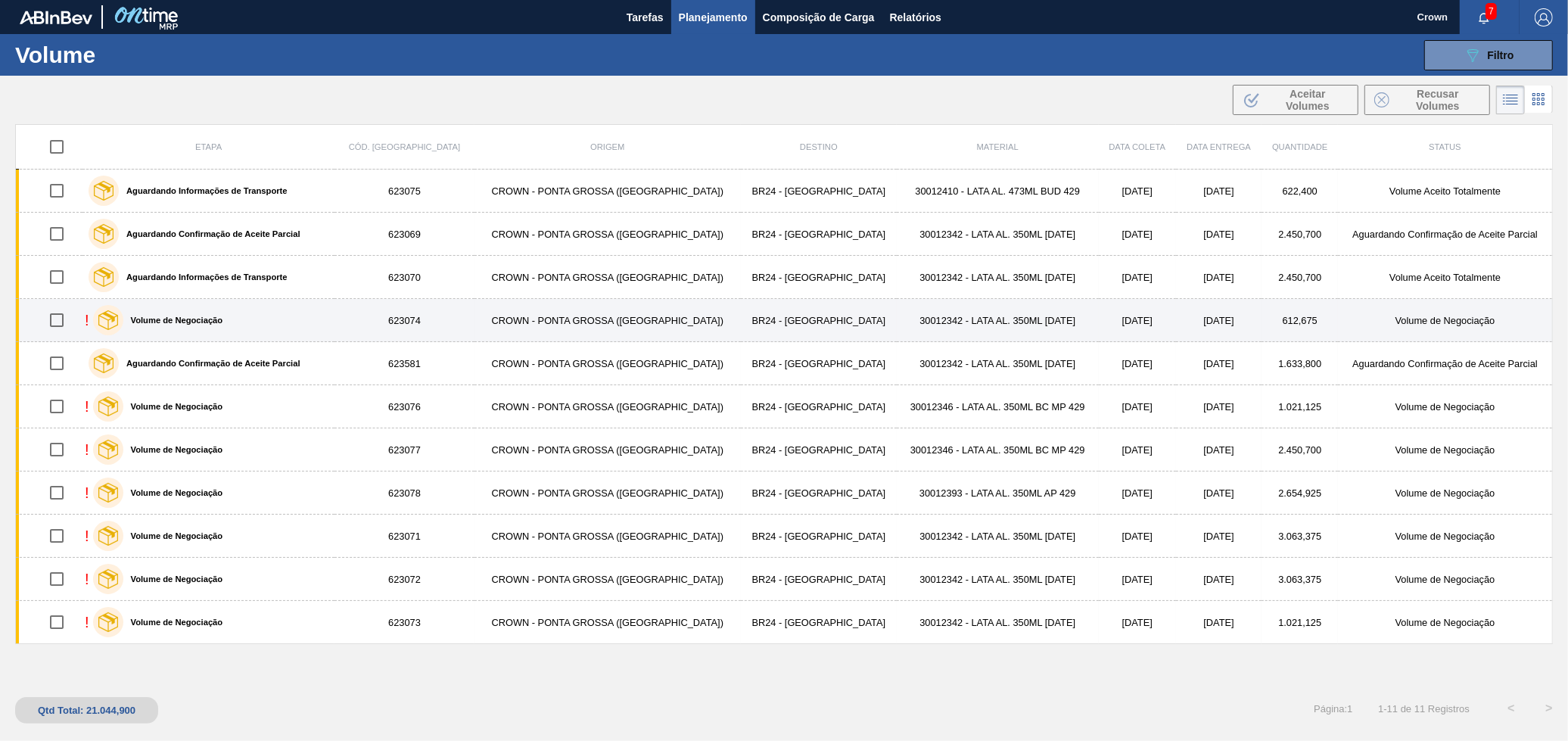
click at [332, 312] on div "! Volume de Negociação" at bounding box center [208, 320] width 247 height 38
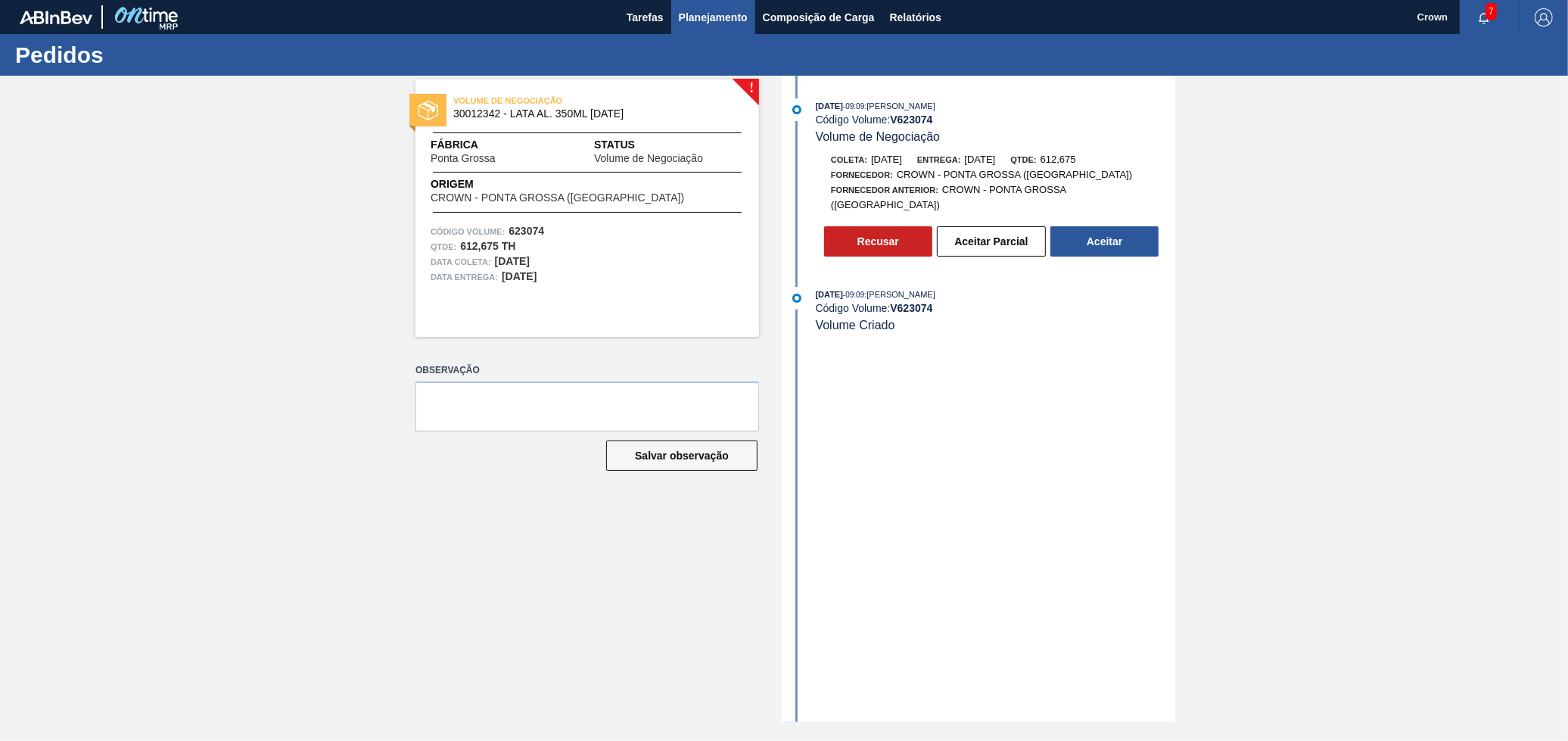
click at [721, 13] on span "Planejamento" at bounding box center [713, 17] width 69 height 18
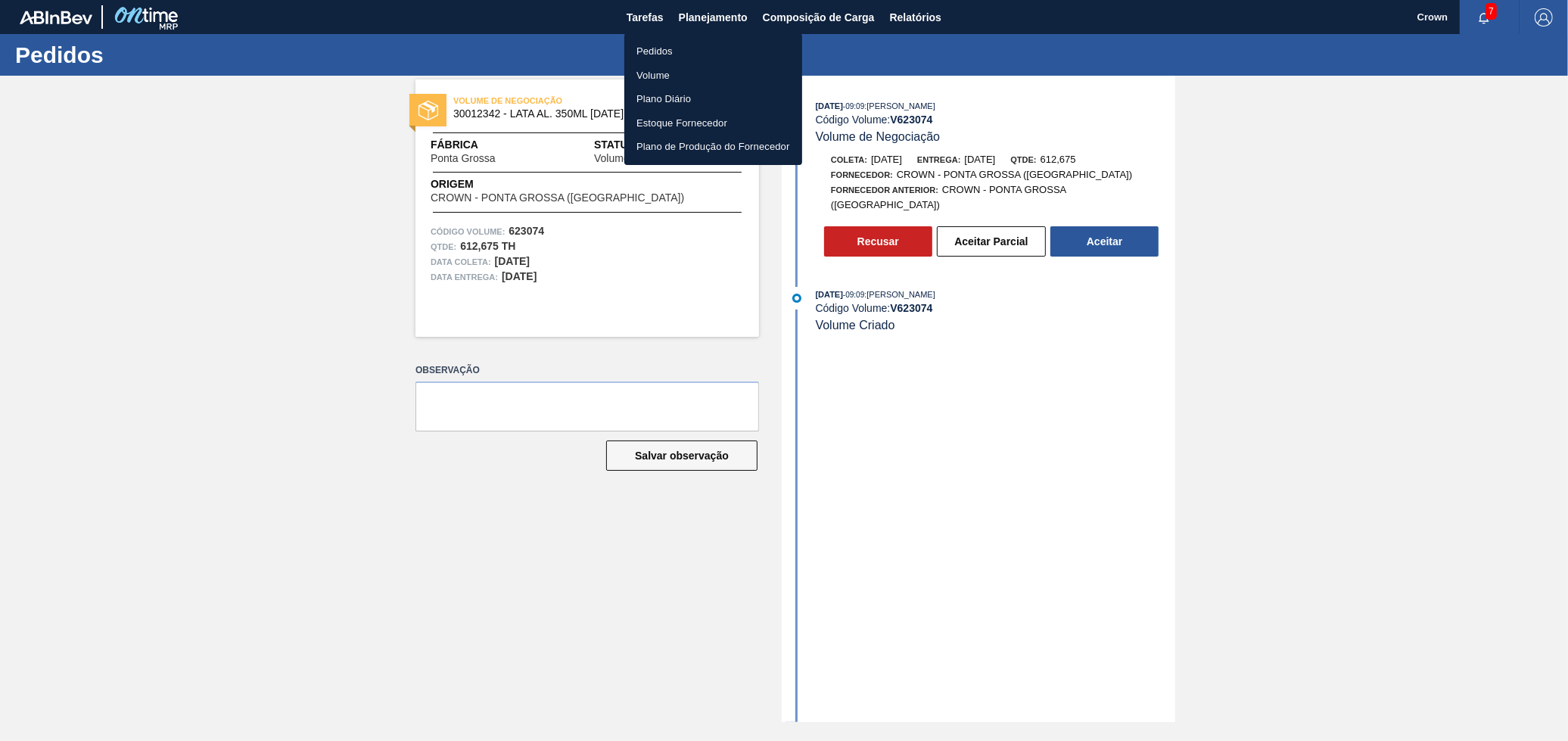
click at [657, 68] on li "Volume" at bounding box center [713, 76] width 178 height 24
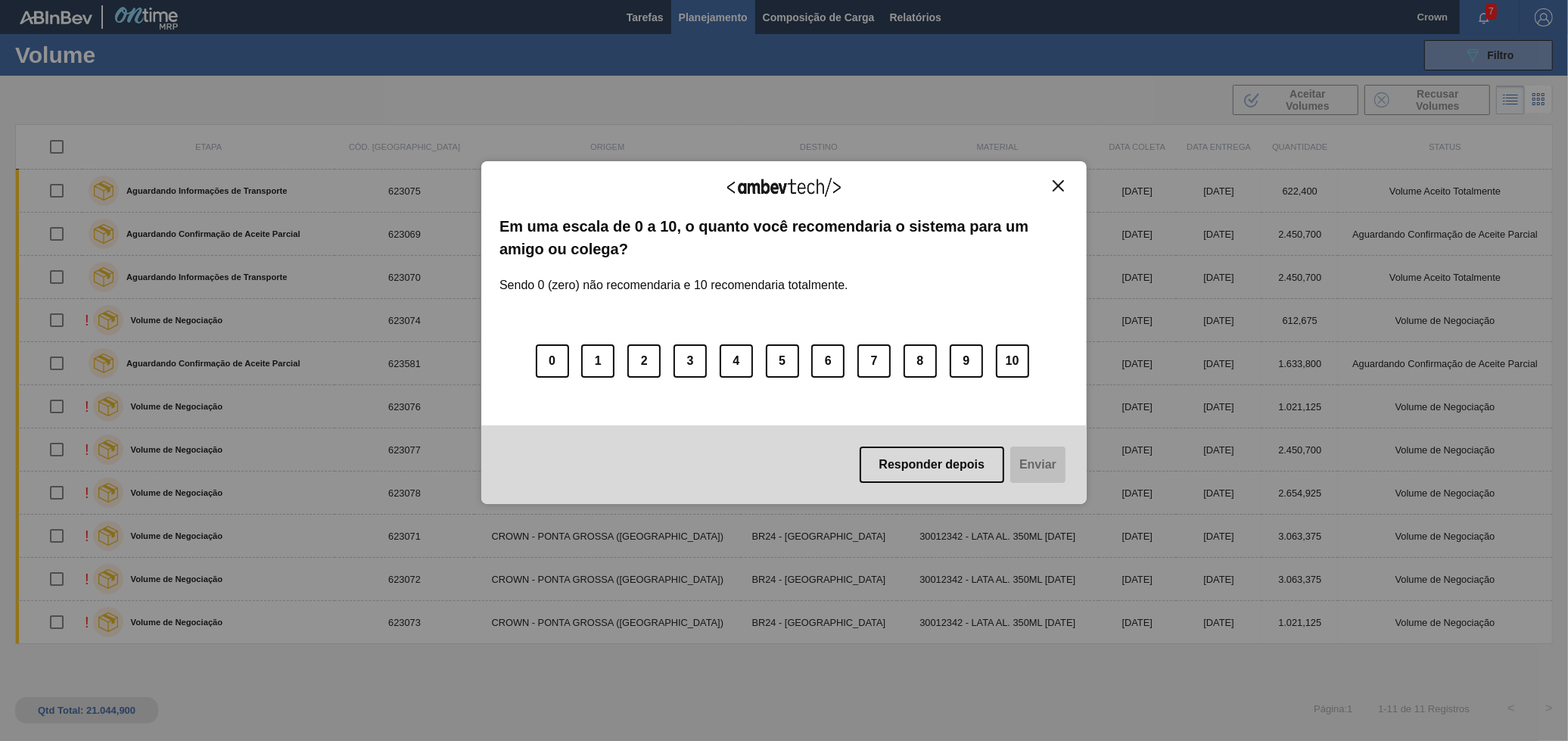
click at [1049, 195] on div "Agradecemos seu feedback!" at bounding box center [784, 197] width 569 height 36
click at [1052, 191] on button "Close" at bounding box center [1058, 186] width 20 height 13
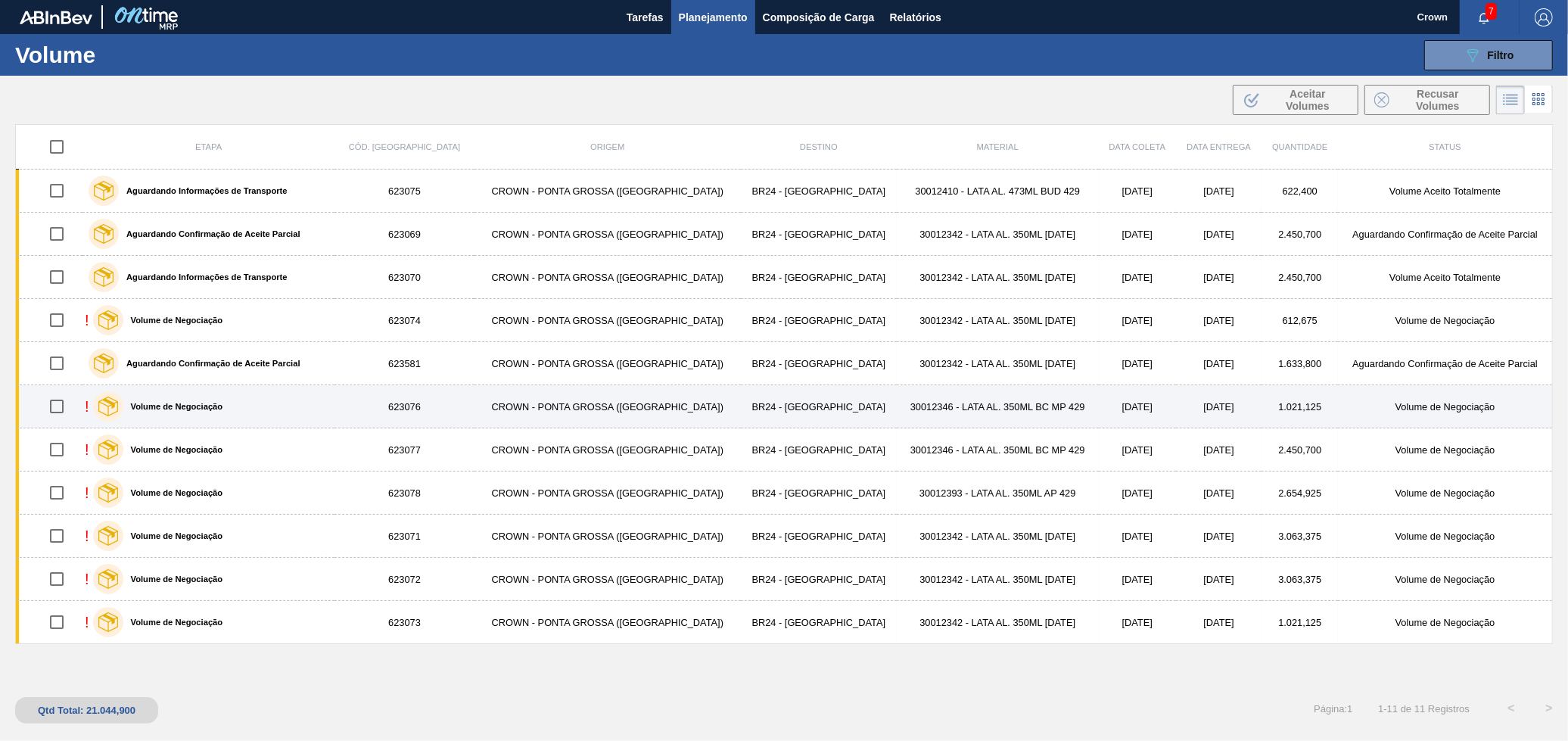
click at [913, 408] on td "30012346 - LATA AL. 350ML BC MP 429" at bounding box center [998, 406] width 202 height 43
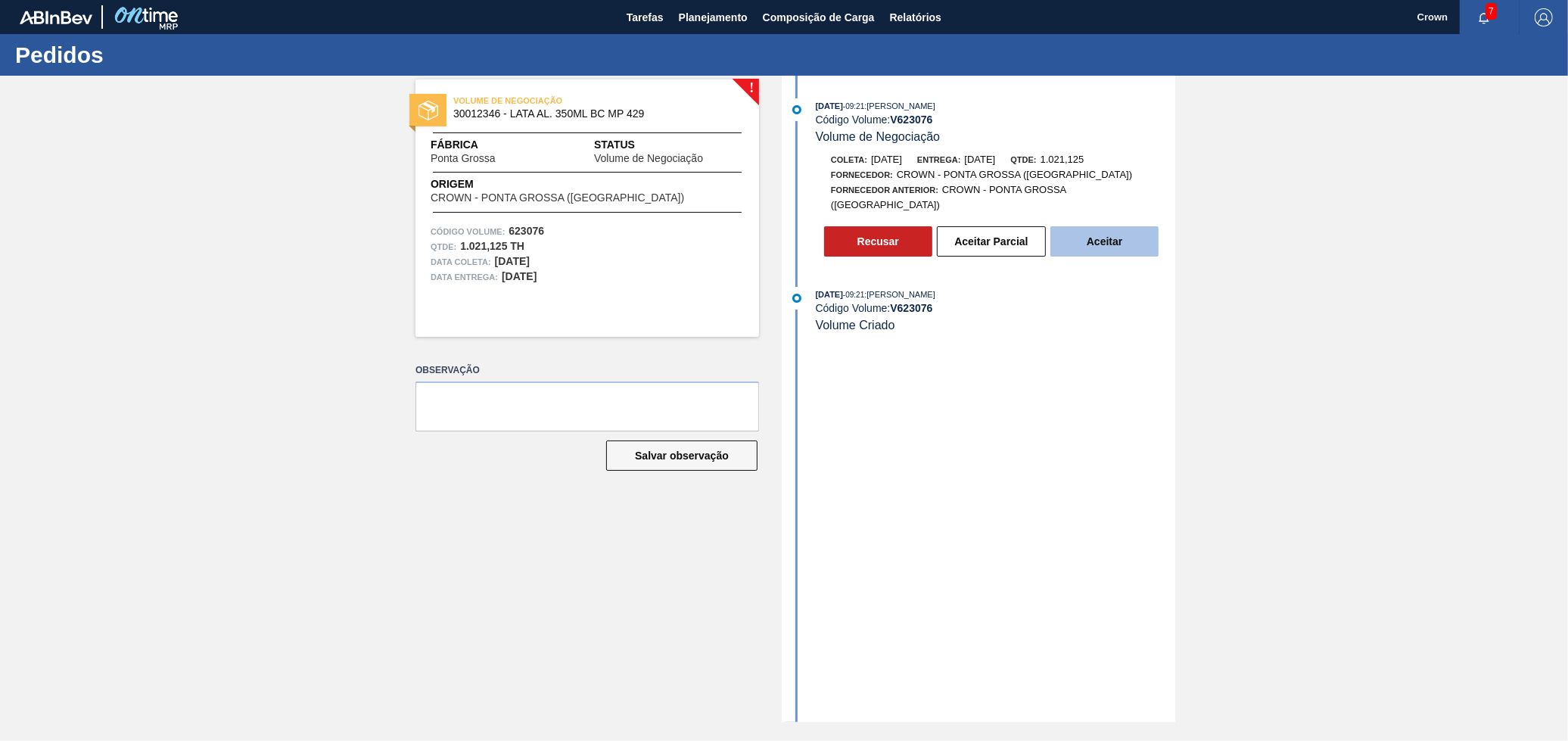
click at [1102, 229] on button "Aceitar" at bounding box center [1104, 241] width 109 height 30
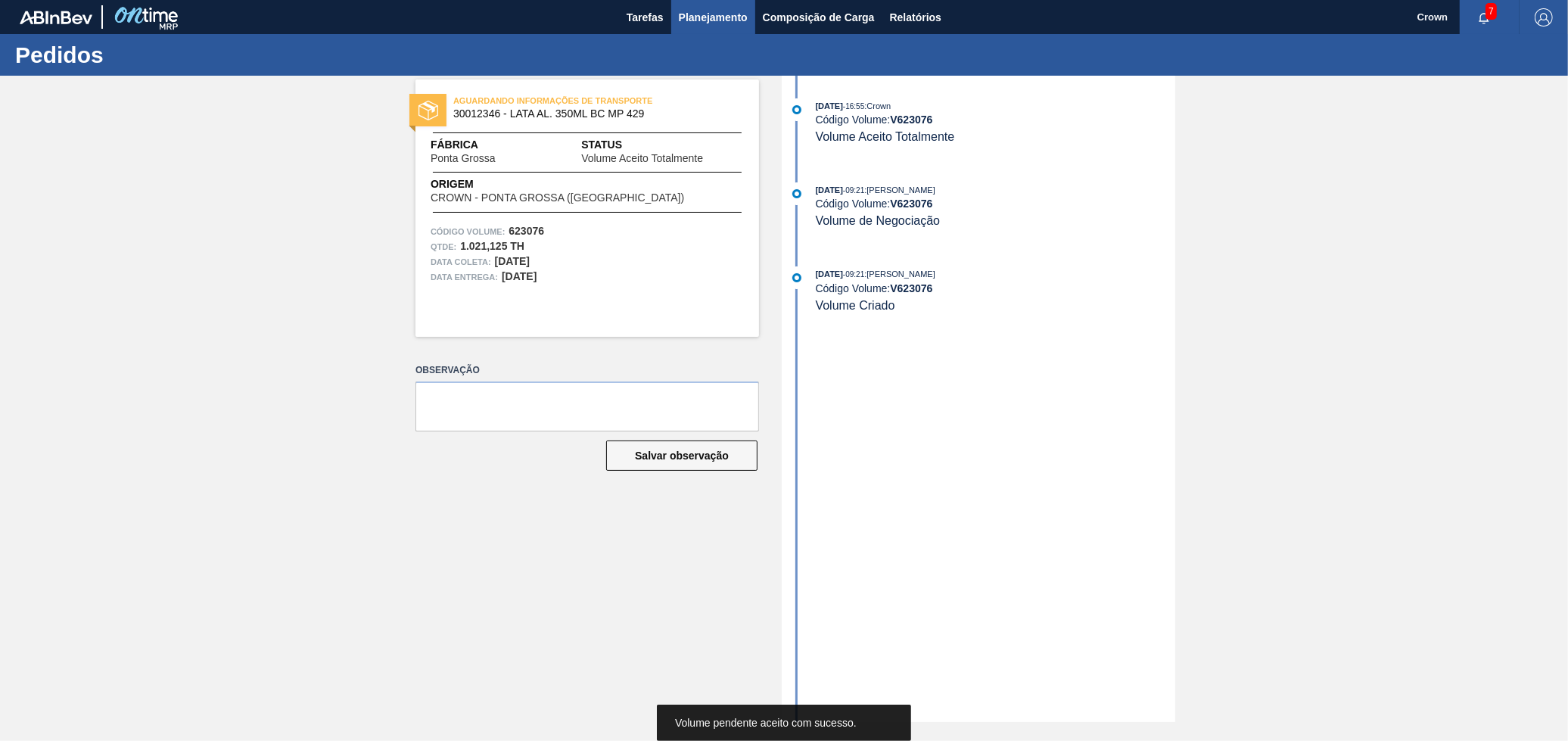
click at [733, 28] on button "Planejamento" at bounding box center [713, 17] width 84 height 34
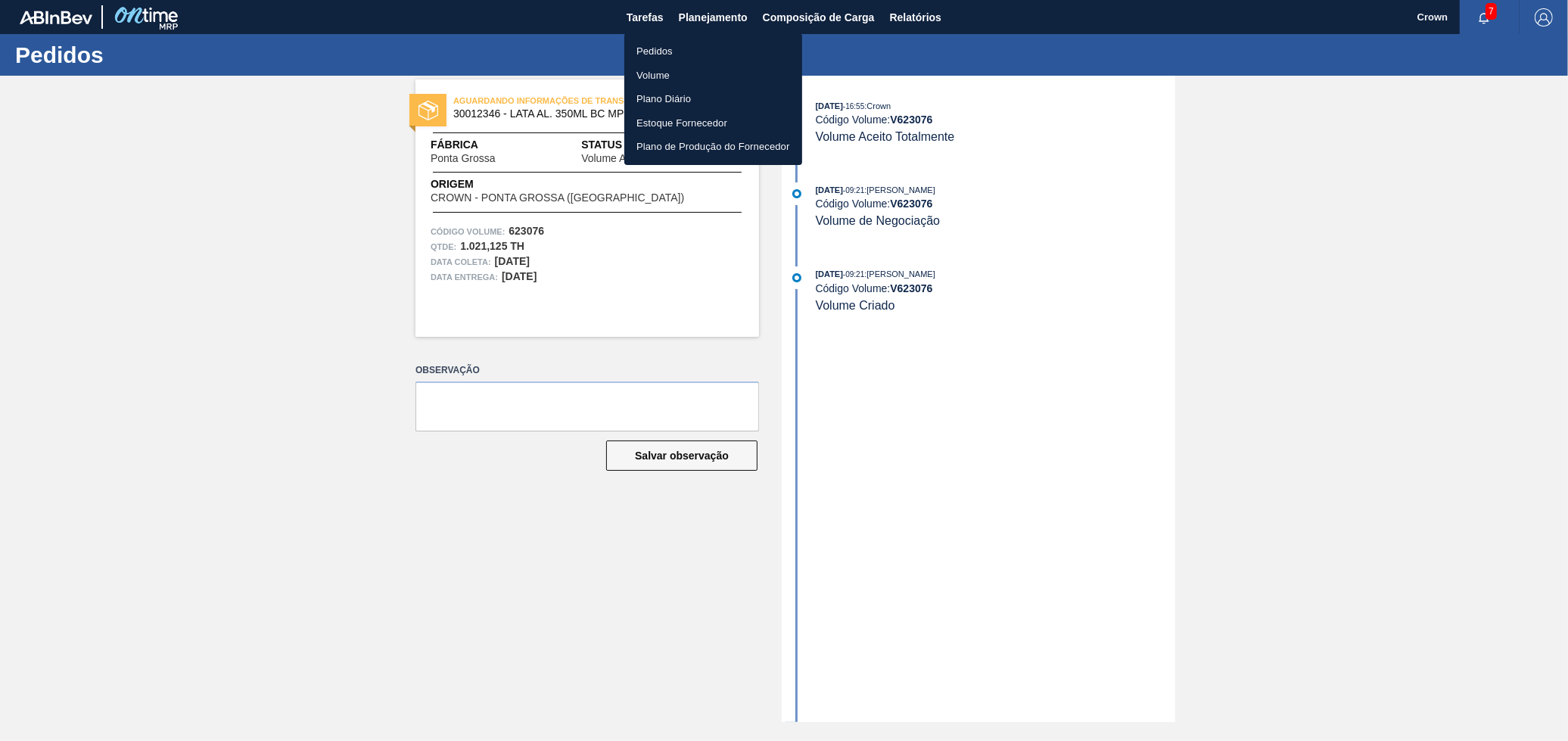
click at [703, 78] on li "Volume" at bounding box center [713, 76] width 178 height 24
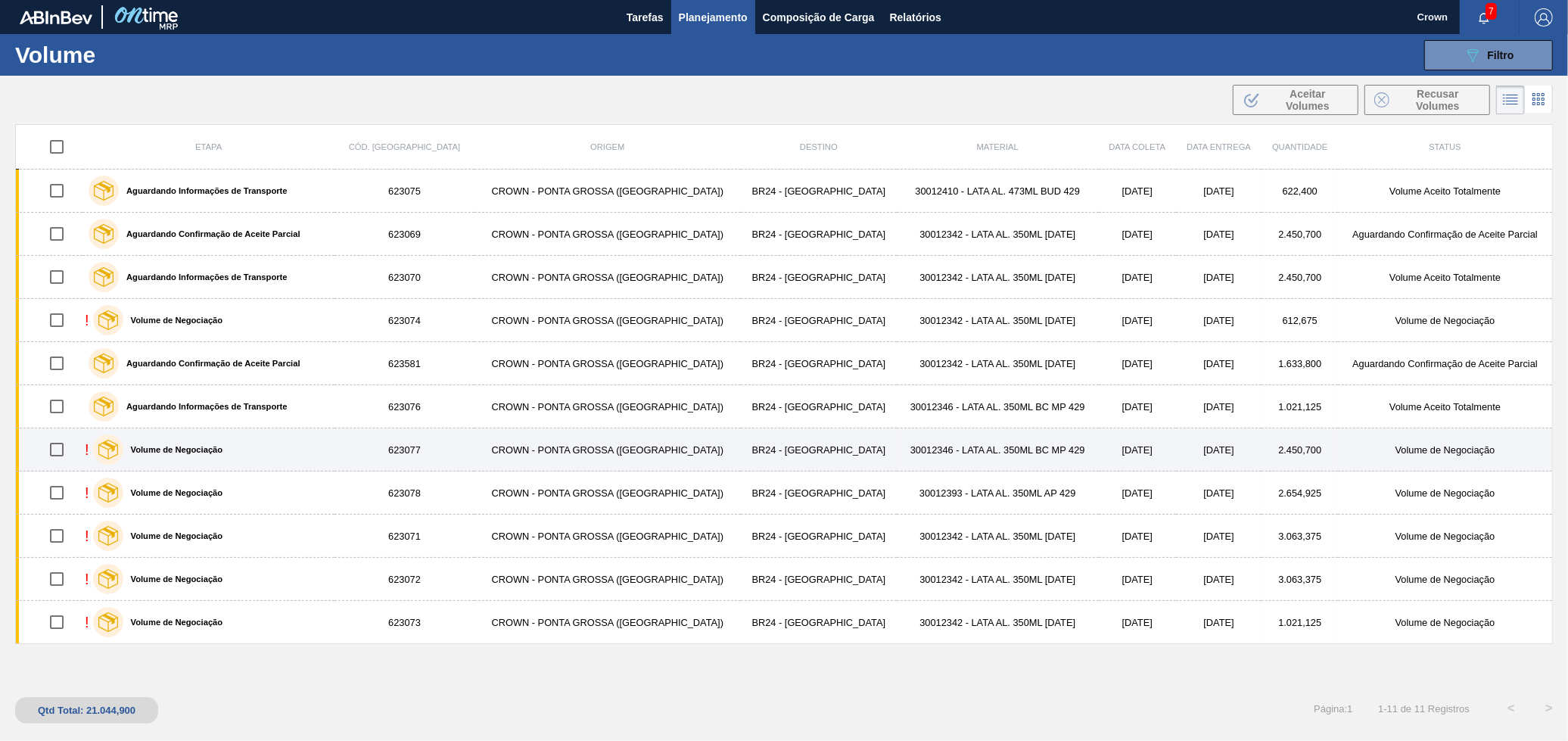
click at [897, 447] on td "30012346 - LATA AL. 350ML BC MP 429" at bounding box center [998, 450] width 202 height 43
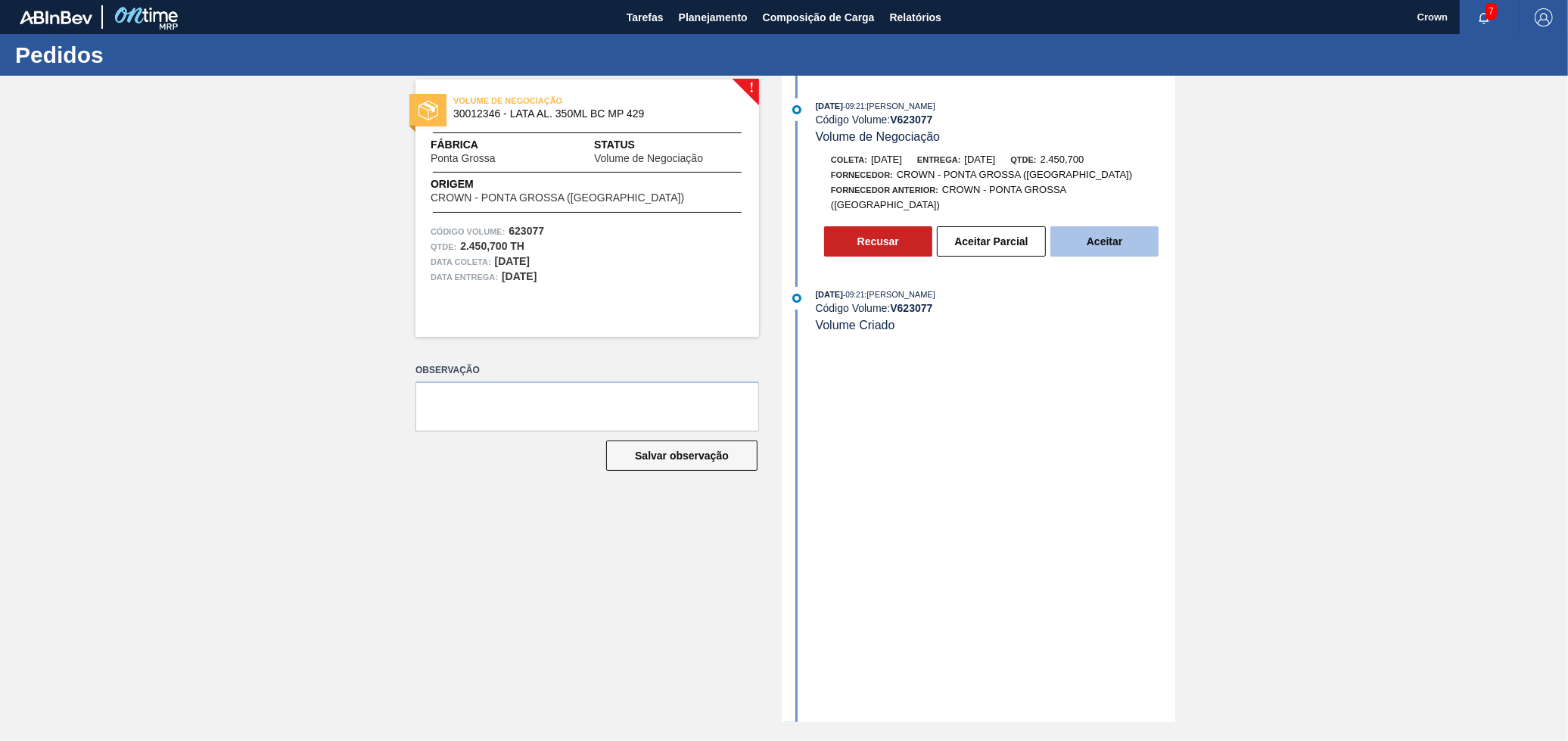
click at [1087, 236] on button "Aceitar" at bounding box center [1104, 241] width 109 height 30
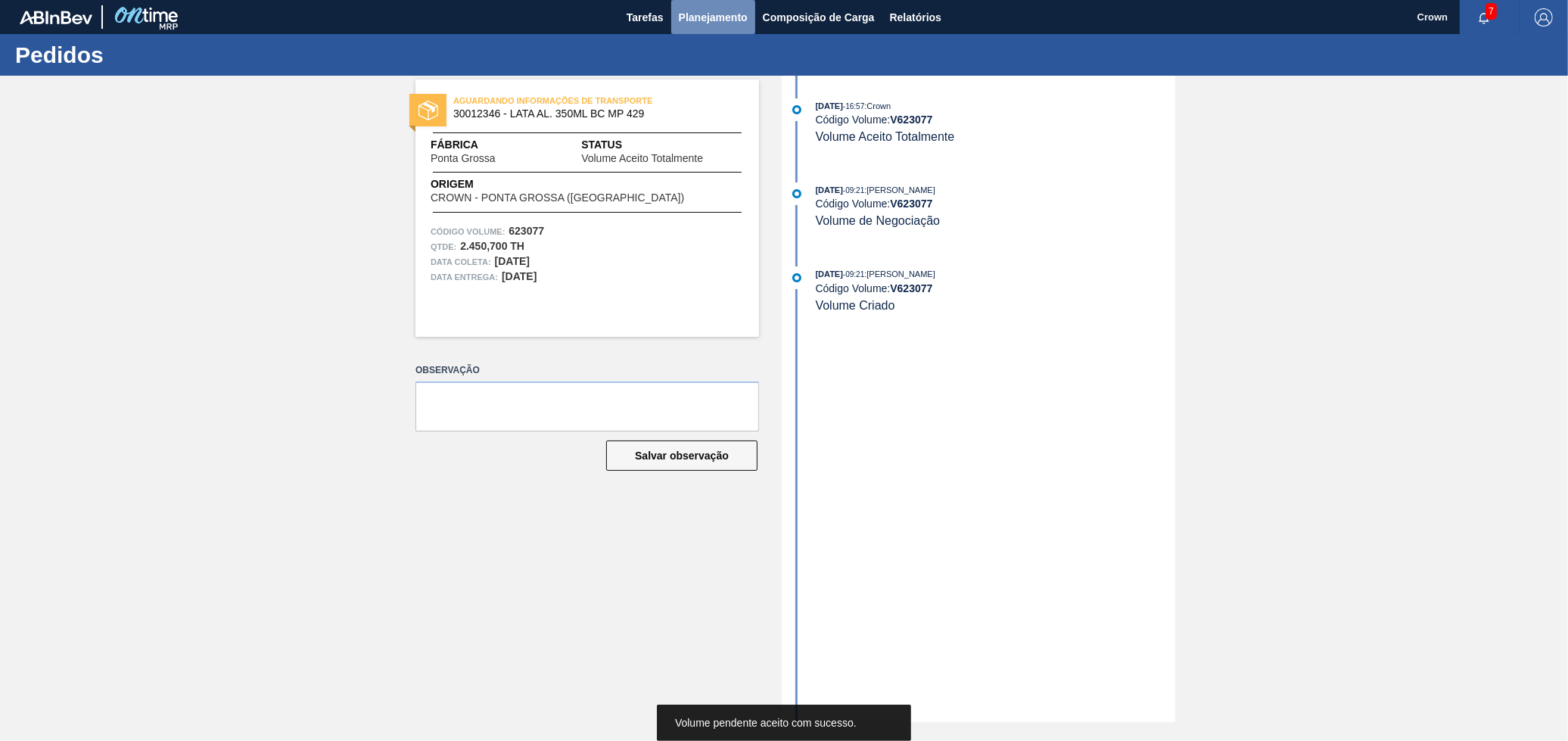
click at [695, 20] on span "Planejamento" at bounding box center [713, 17] width 69 height 18
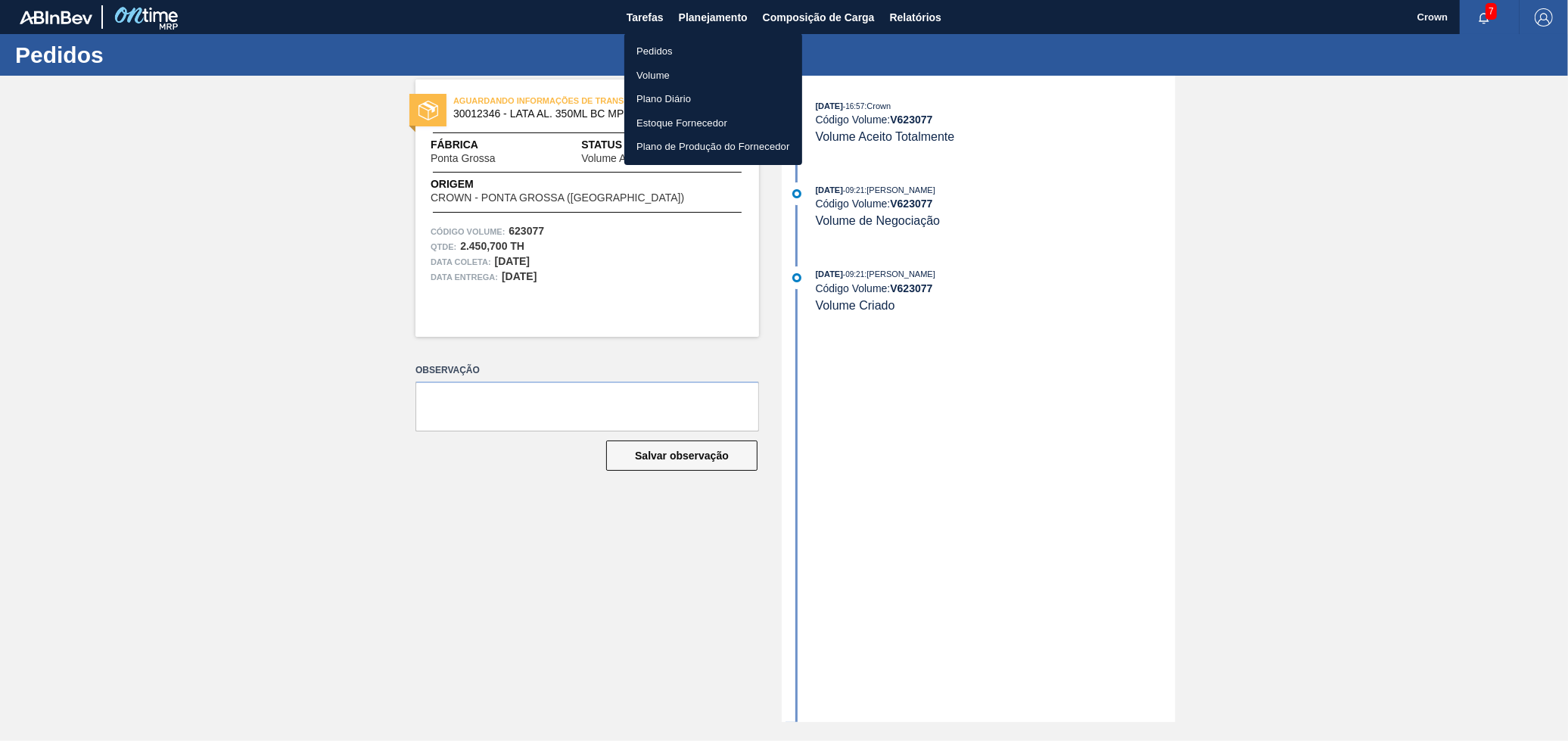
click at [660, 74] on li "Volume" at bounding box center [713, 76] width 178 height 24
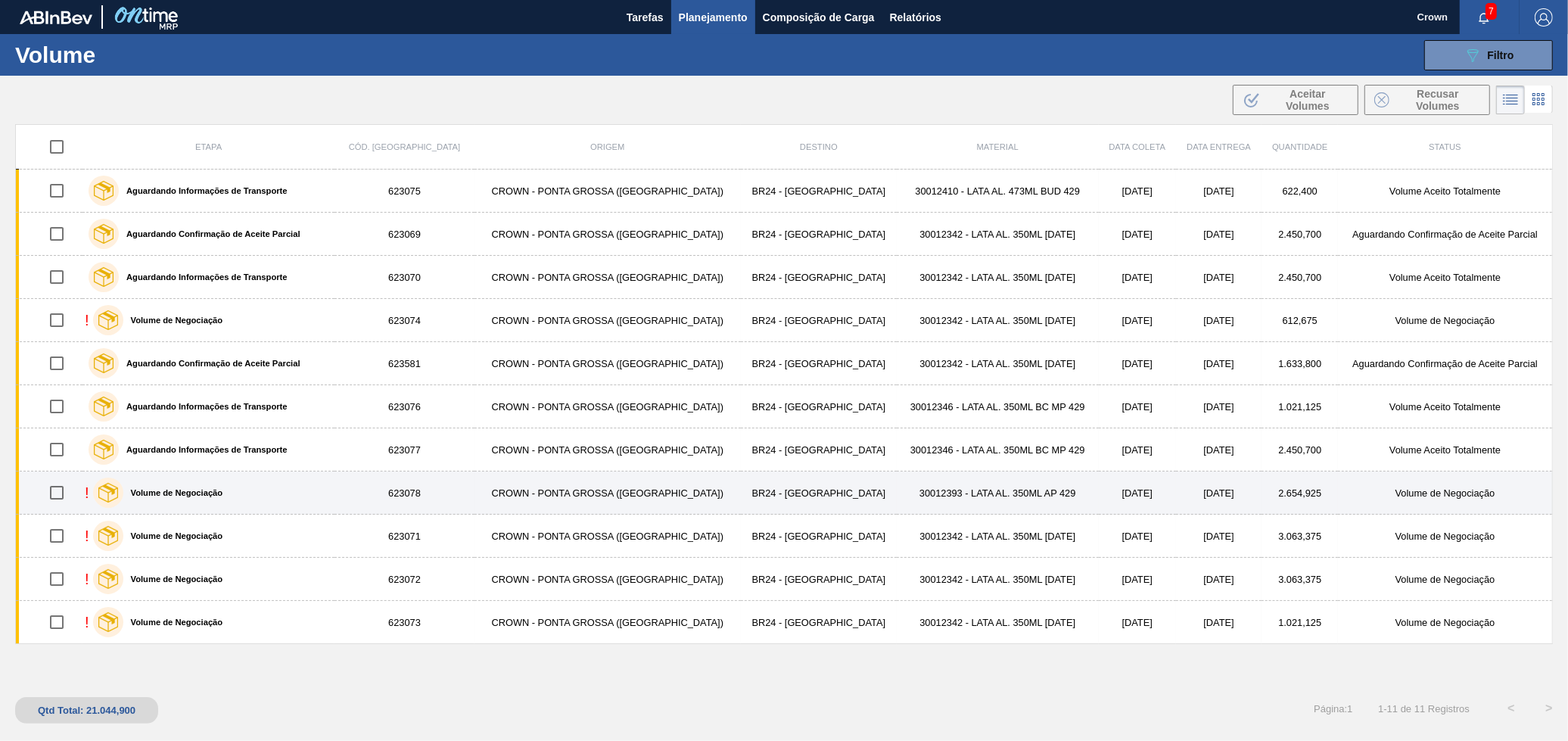
click at [971, 495] on td "30012393 - LATA AL. 350ML AP 429" at bounding box center [998, 493] width 202 height 43
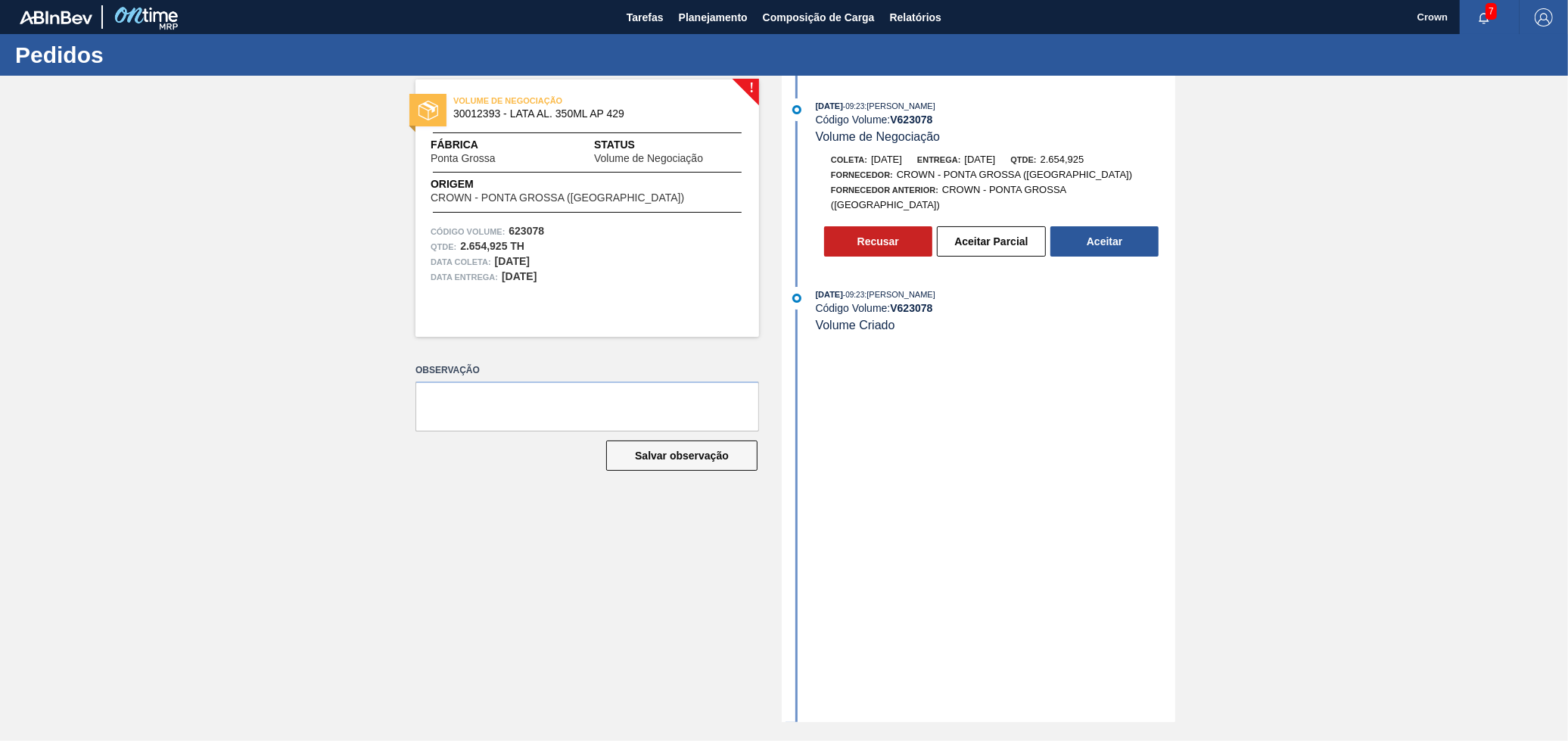
click at [1105, 233] on button "Aceitar" at bounding box center [1104, 241] width 109 height 30
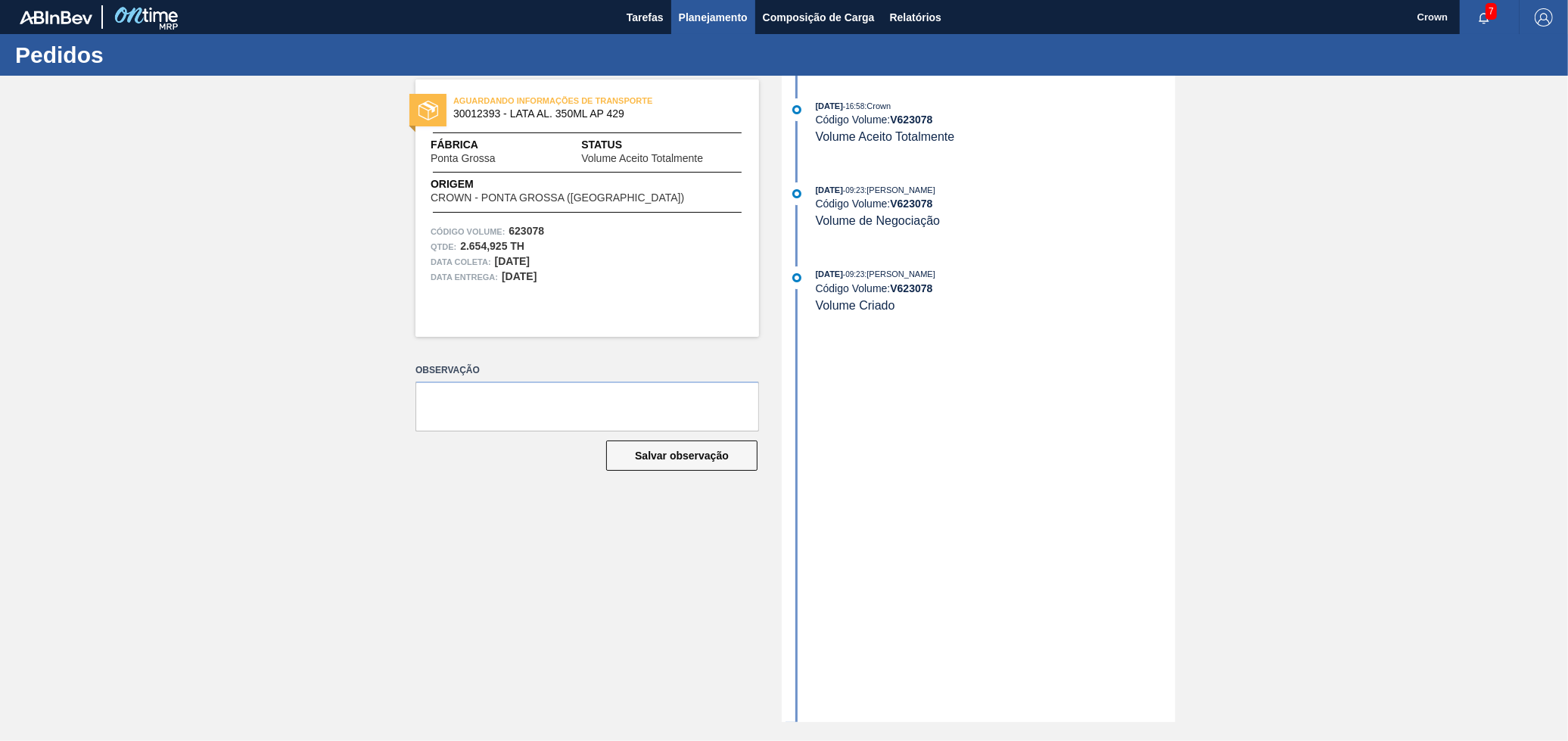
click at [700, 18] on span "Planejamento" at bounding box center [713, 17] width 69 height 18
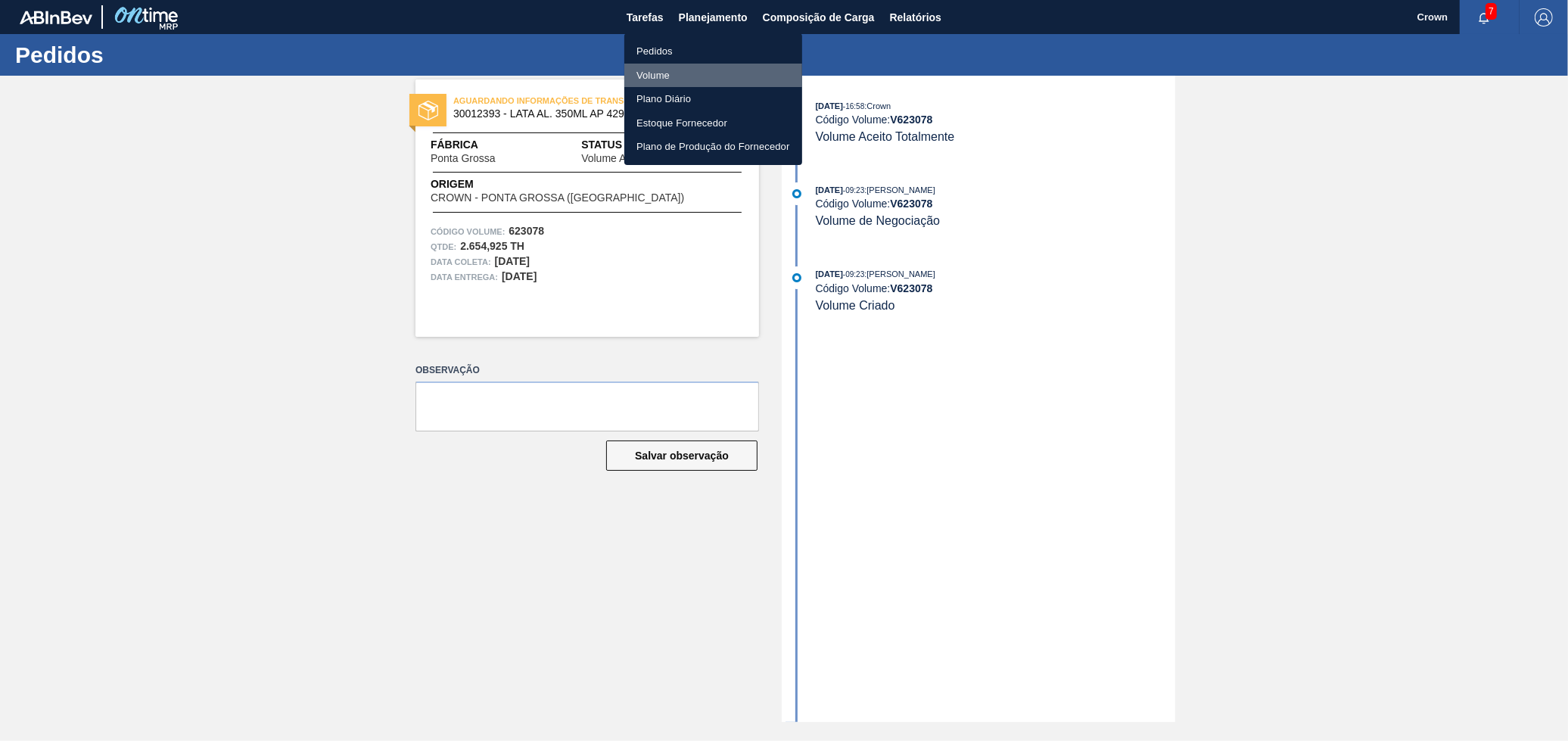
click at [672, 69] on li "Volume" at bounding box center [713, 76] width 178 height 24
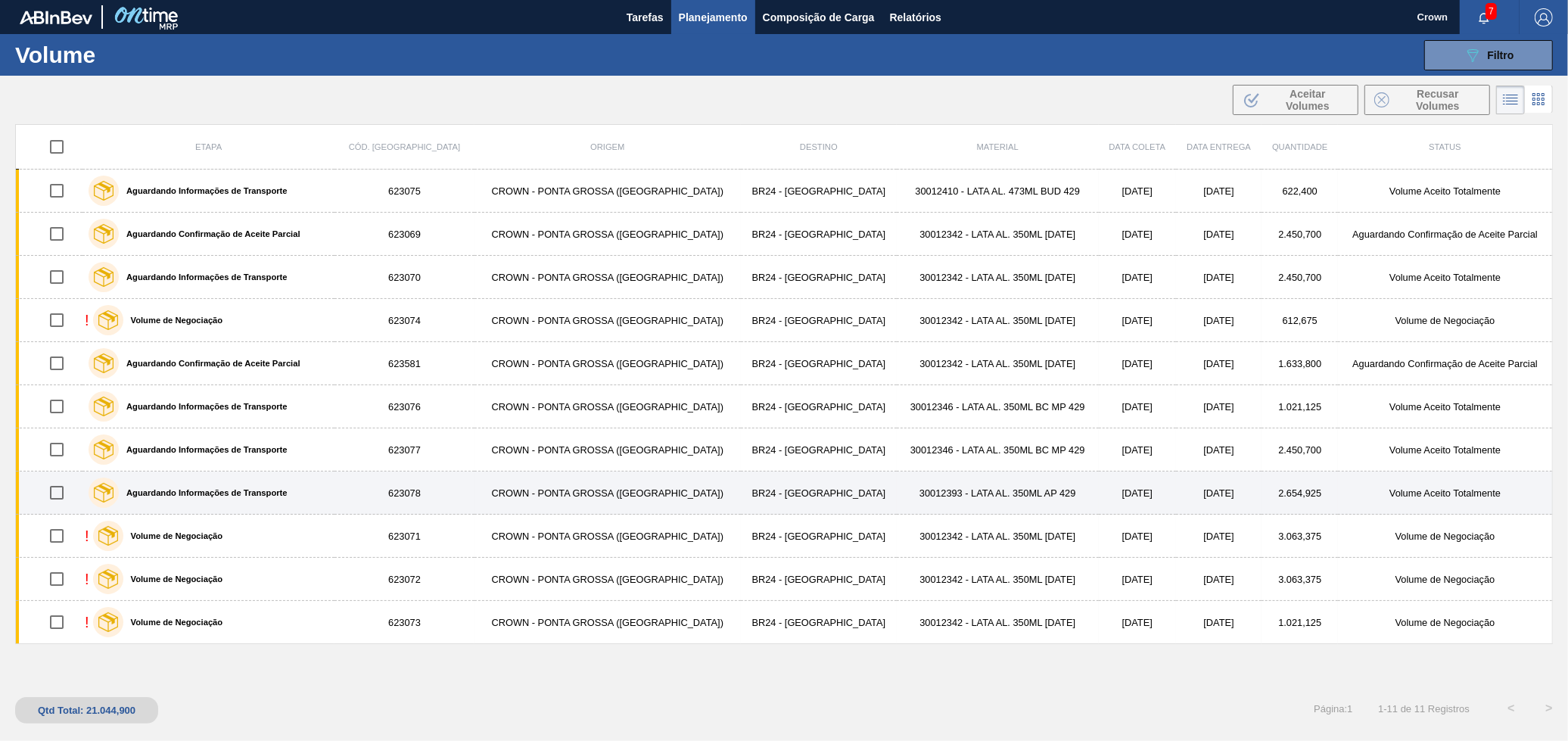
click at [947, 472] on td "30012393 - LATA AL. 350ML AP 429" at bounding box center [998, 493] width 202 height 43
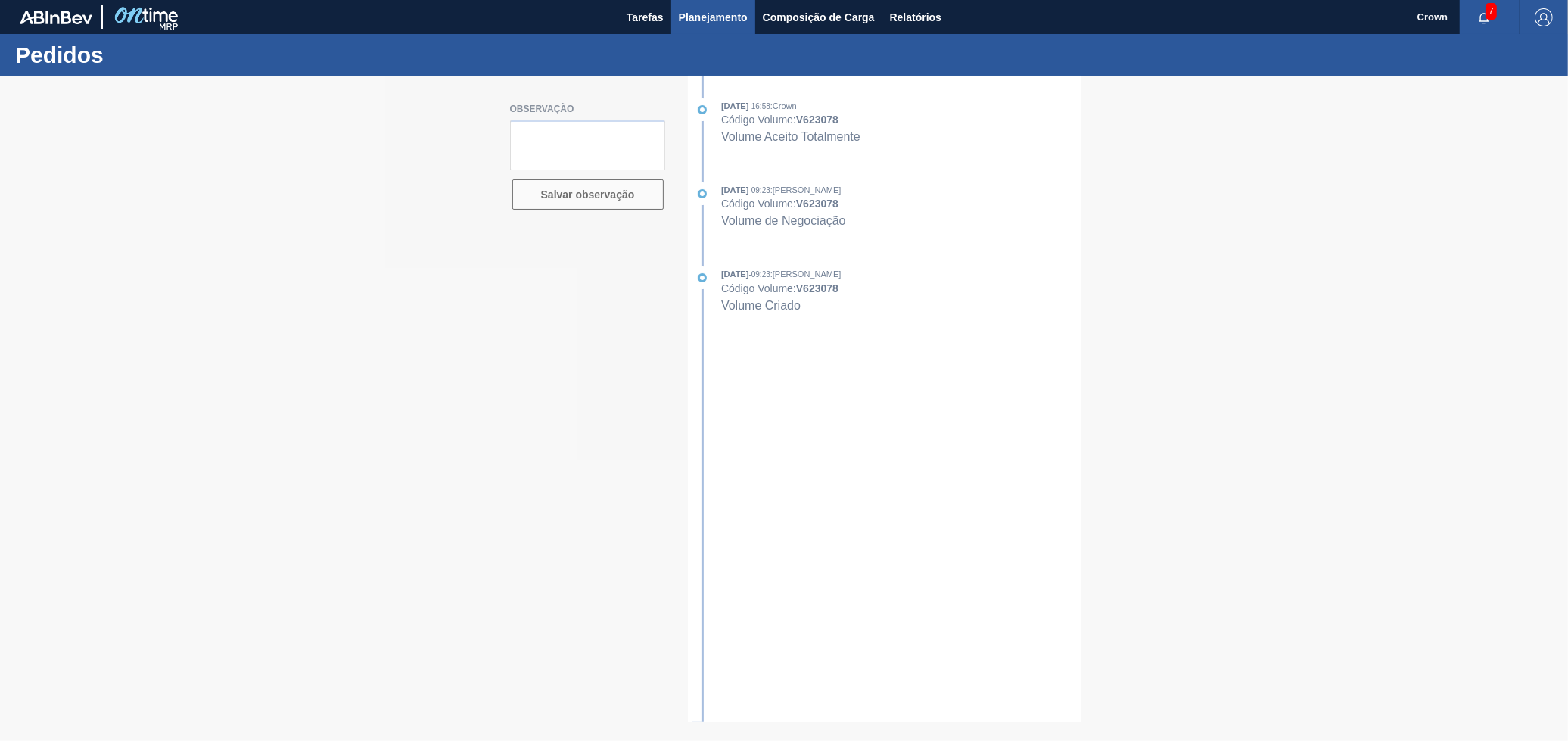
click at [723, 18] on span "Planejamento" at bounding box center [713, 17] width 69 height 18
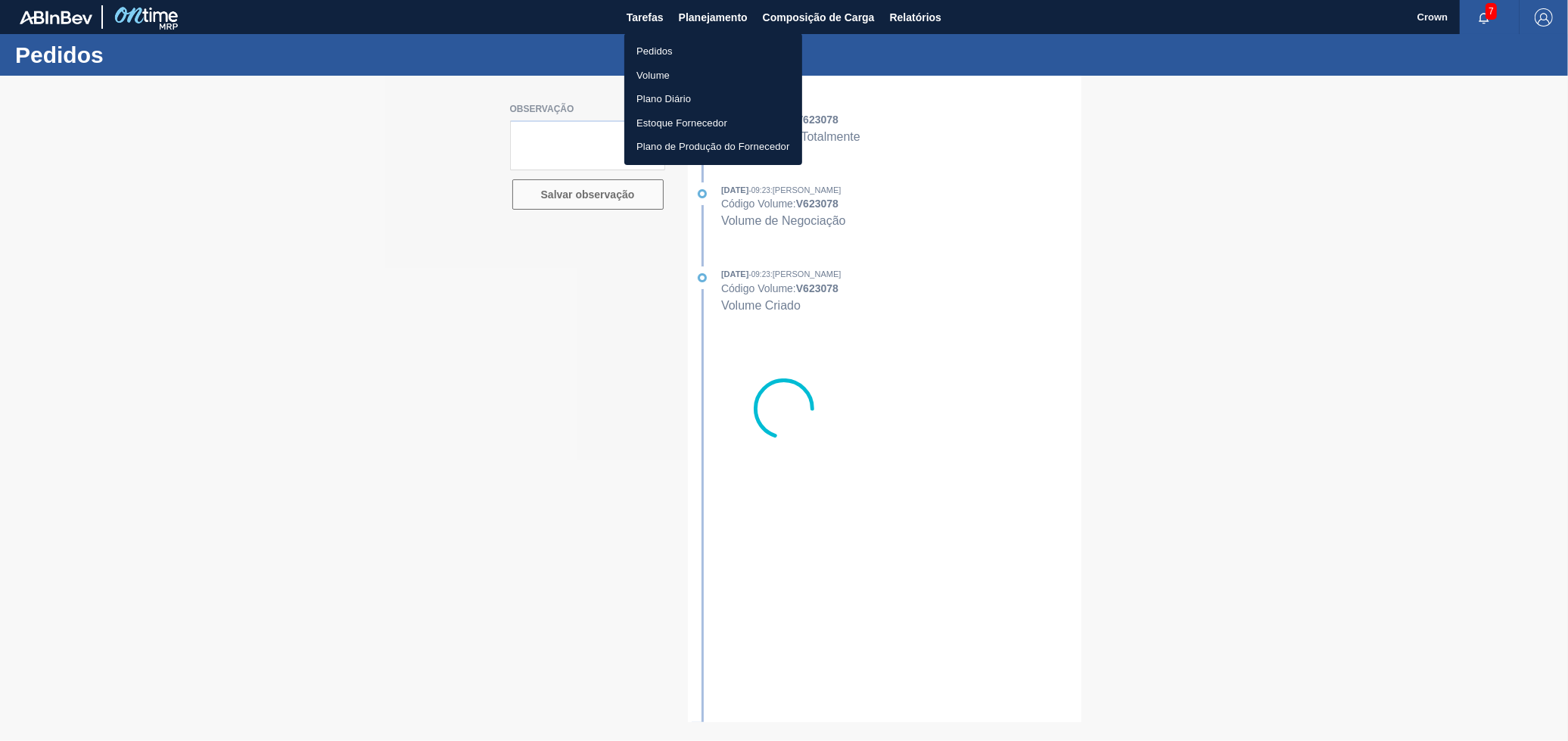
click at [642, 78] on li "Volume" at bounding box center [713, 76] width 178 height 24
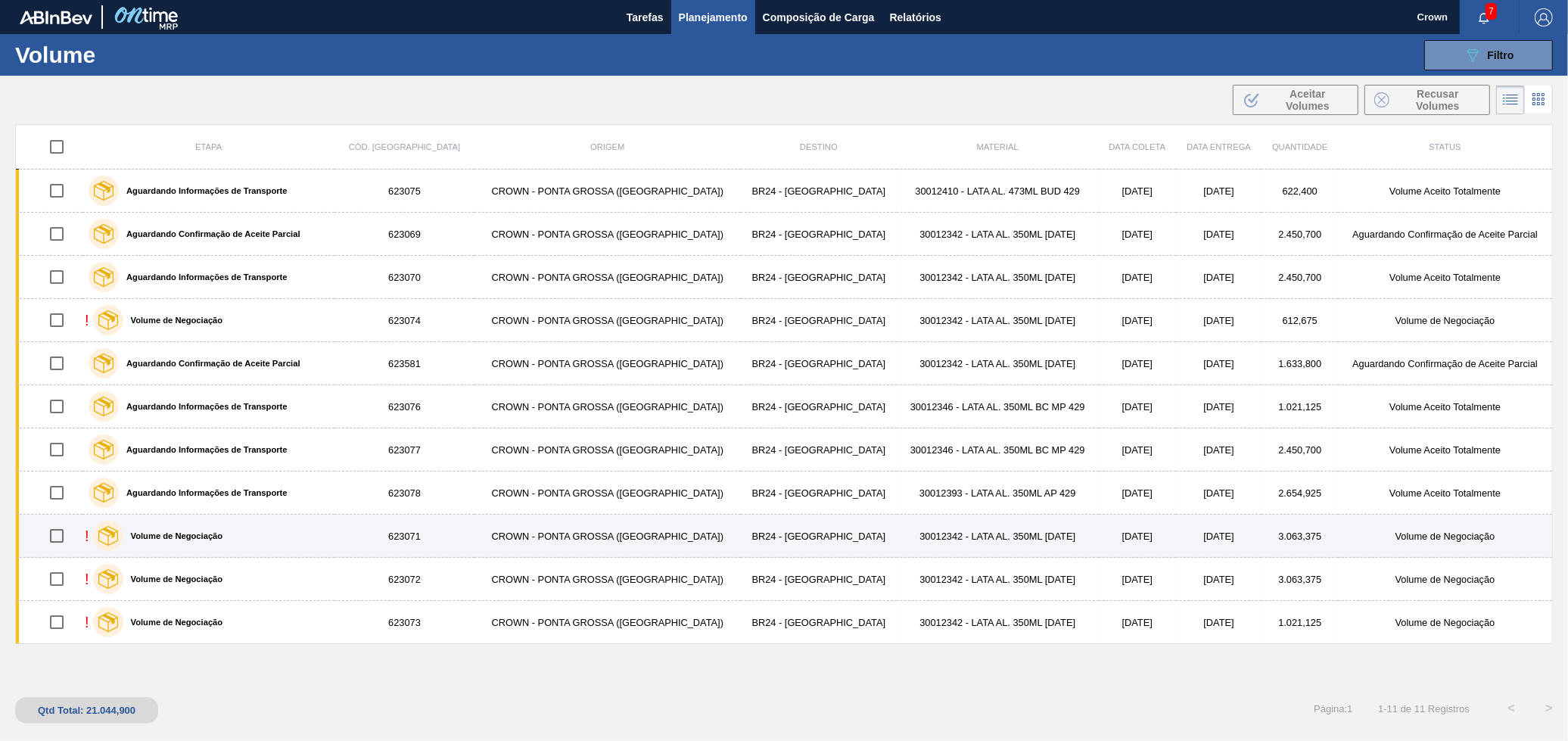
click at [964, 539] on td "30012342 - LATA AL. 350ML [DATE]" at bounding box center [998, 536] width 202 height 43
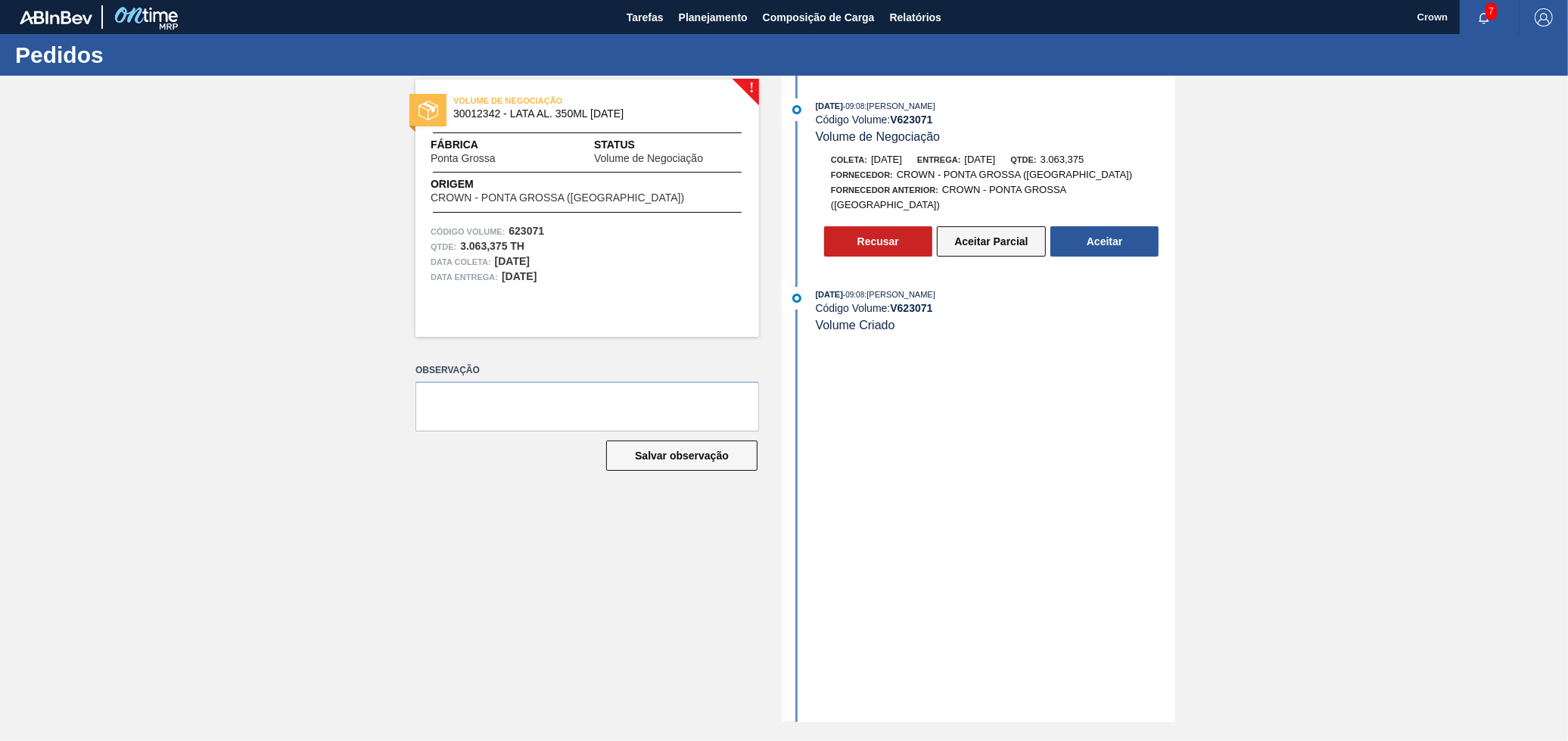
click at [999, 239] on button "Aceitar Parcial" at bounding box center [992, 241] width 109 height 30
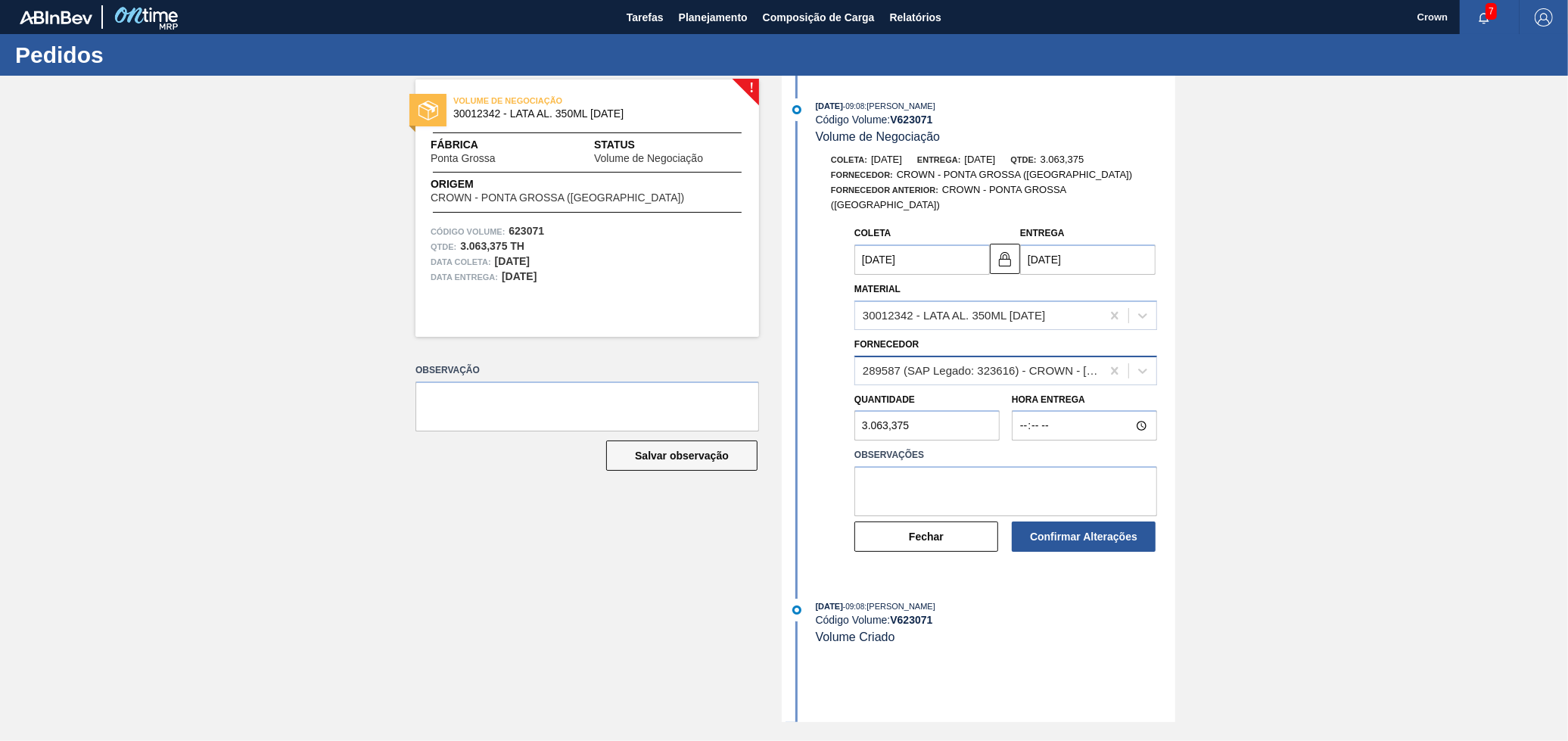
click at [1024, 364] on div "289587 (SAP Legado: 323616) - CROWN - [GEOGRAPHIC_DATA] ([GEOGRAPHIC_DATA])" at bounding box center [983, 370] width 240 height 13
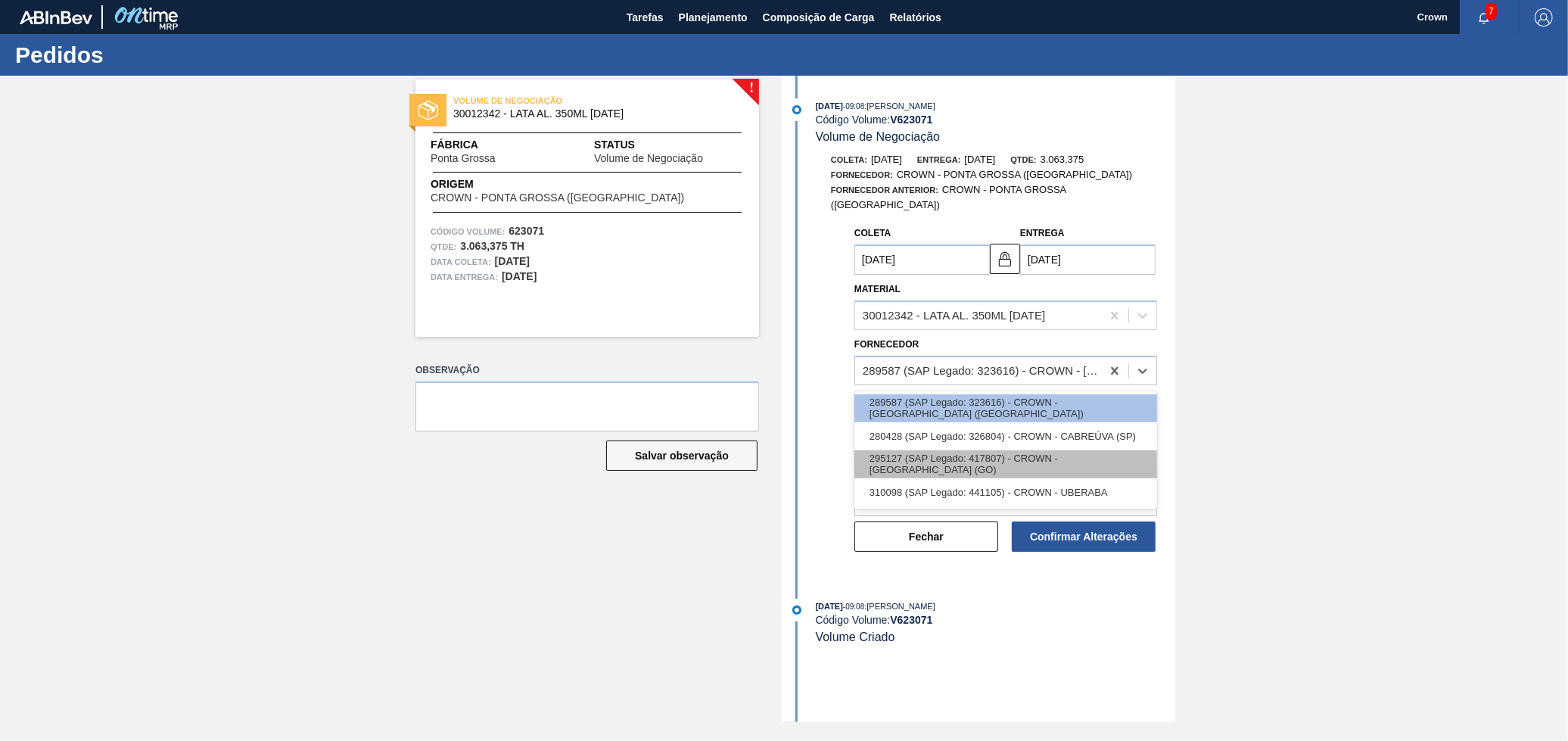
click at [1012, 450] on div "295127 (SAP Legado: 417807) - CROWN - [GEOGRAPHIC_DATA] (GO)" at bounding box center [1006, 464] width 303 height 28
type input "[DATE]"
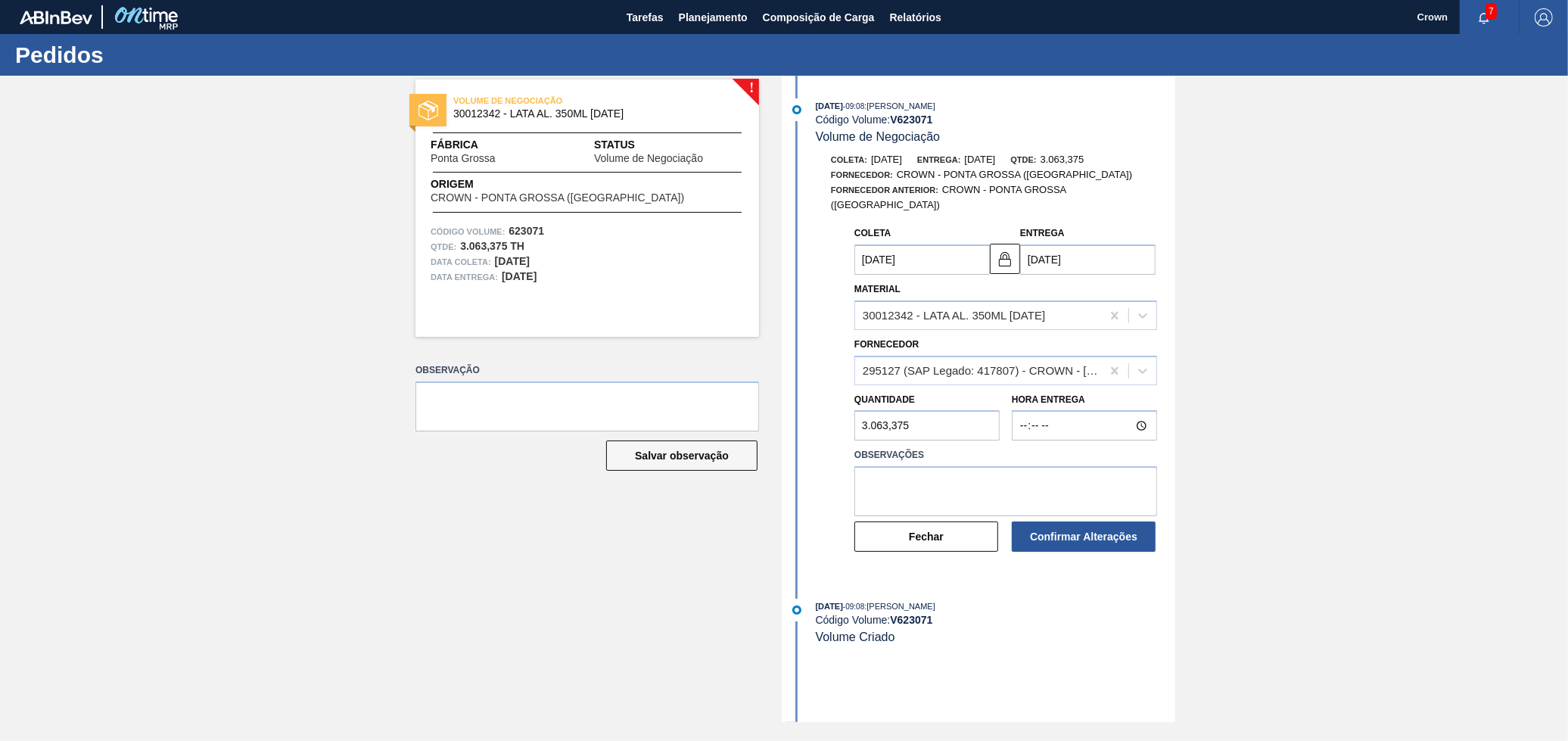
click at [793, 490] on div "Coleta [DATE] Entrega [DATE] Material 30012342 - LATA AL. 350ML [DATE] Forneced…" at bounding box center [981, 393] width 390 height 349
click at [1439, 478] on div "! VOLUME DE NEGOCIAÇÃO 30012342 - LATA AL. 350ML [DATE] Fábrica [GEOGRAPHIC_DAT…" at bounding box center [784, 399] width 1568 height 646
click at [959, 419] on input "3.063,375" at bounding box center [927, 425] width 145 height 30
click at [953, 466] on div "Coleta [DATE] Entrega [DATE] Material 30012342 - LATA AL. 350ML [DATE] Forneced…" at bounding box center [993, 386] width 338 height 335
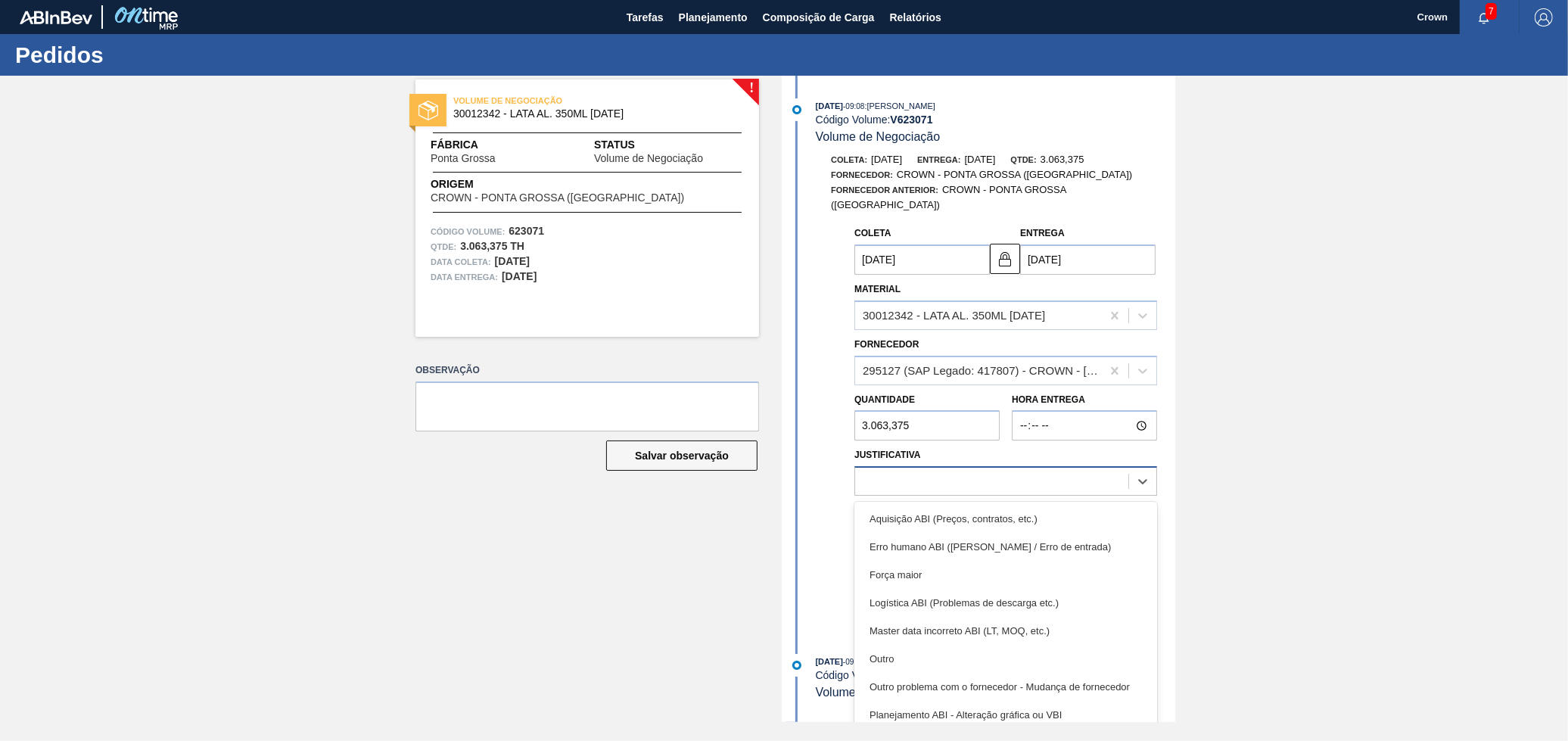
click at [1024, 471] on div at bounding box center [992, 481] width 273 height 22
click at [973, 645] on div "Outro" at bounding box center [1006, 659] width 303 height 28
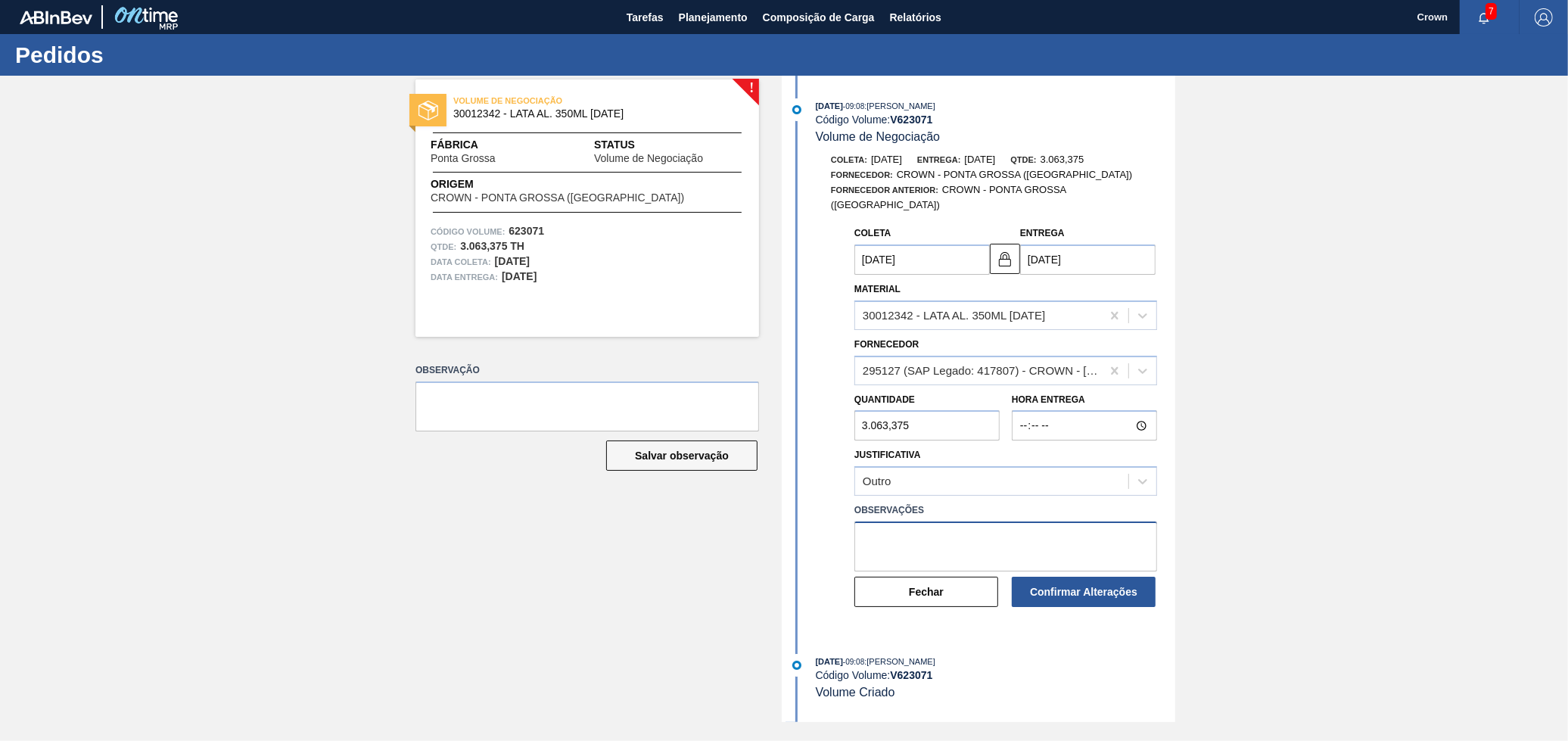
click at [935, 531] on textarea at bounding box center [1006, 546] width 303 height 50
type textarea "Variação positiva em comparação ao D30 inicial"
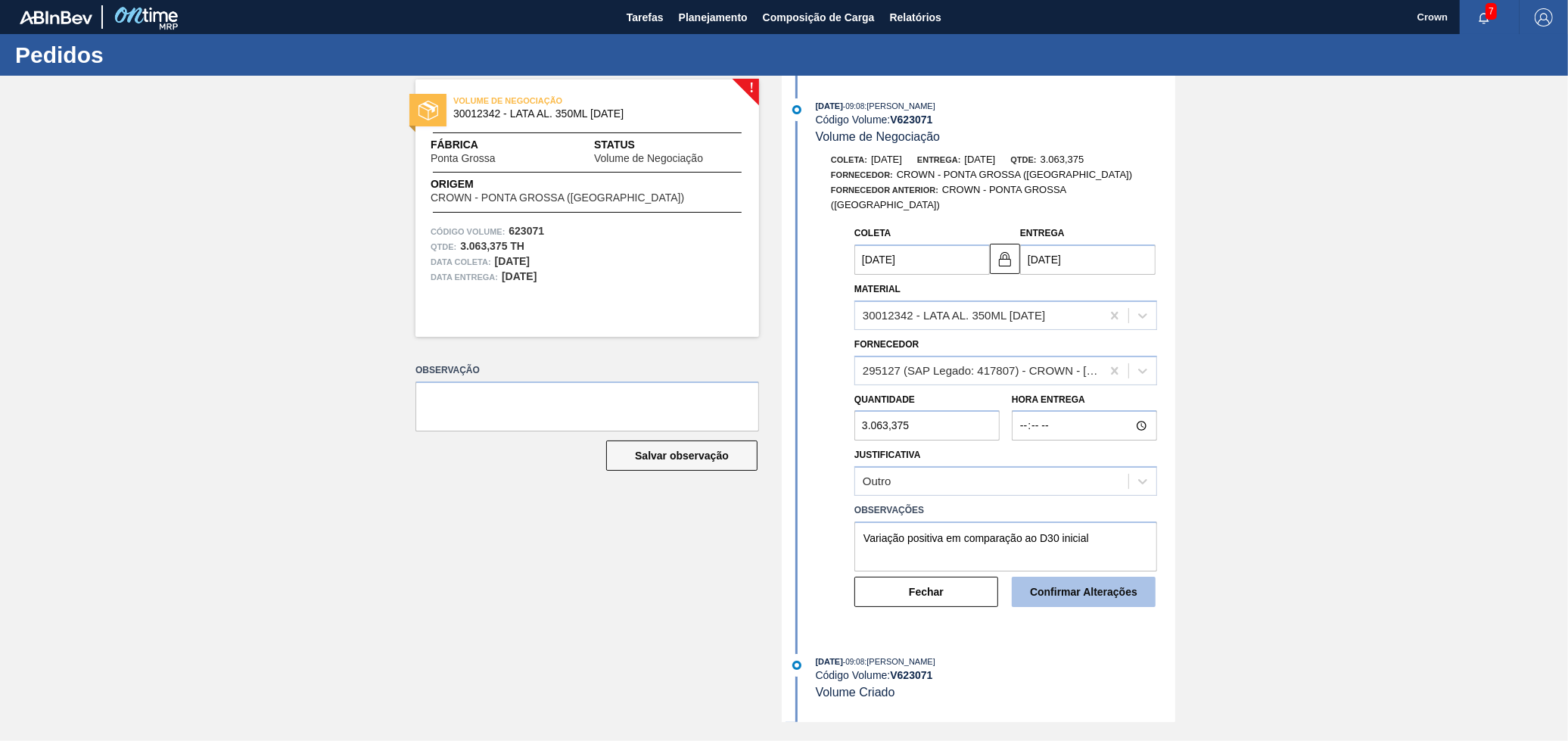
click at [1047, 579] on button "Confirmar Alterações" at bounding box center [1084, 592] width 144 height 30
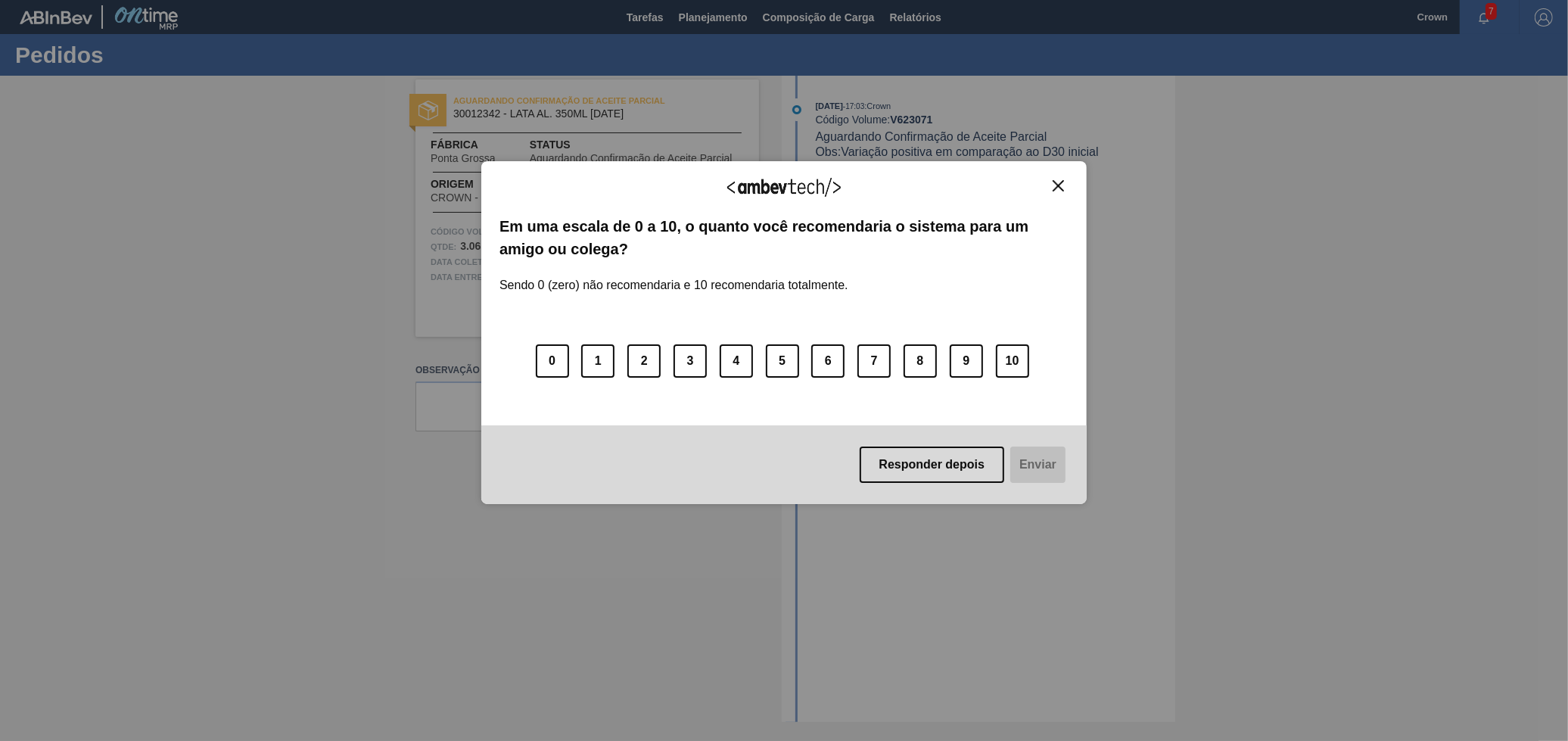
click at [1054, 186] on img "Close" at bounding box center [1059, 186] width 11 height 11
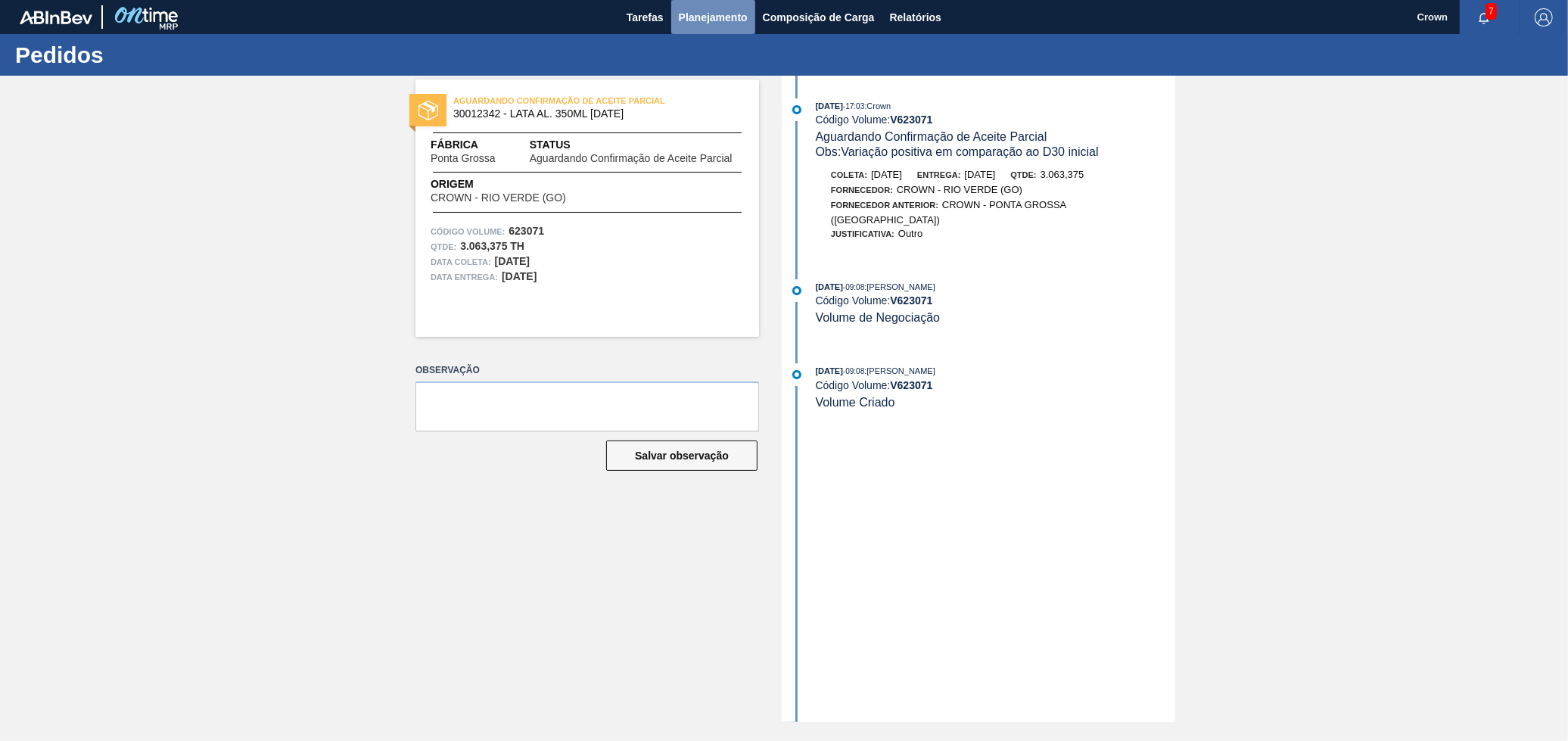
click at [709, 11] on span "Planejamento" at bounding box center [713, 17] width 69 height 18
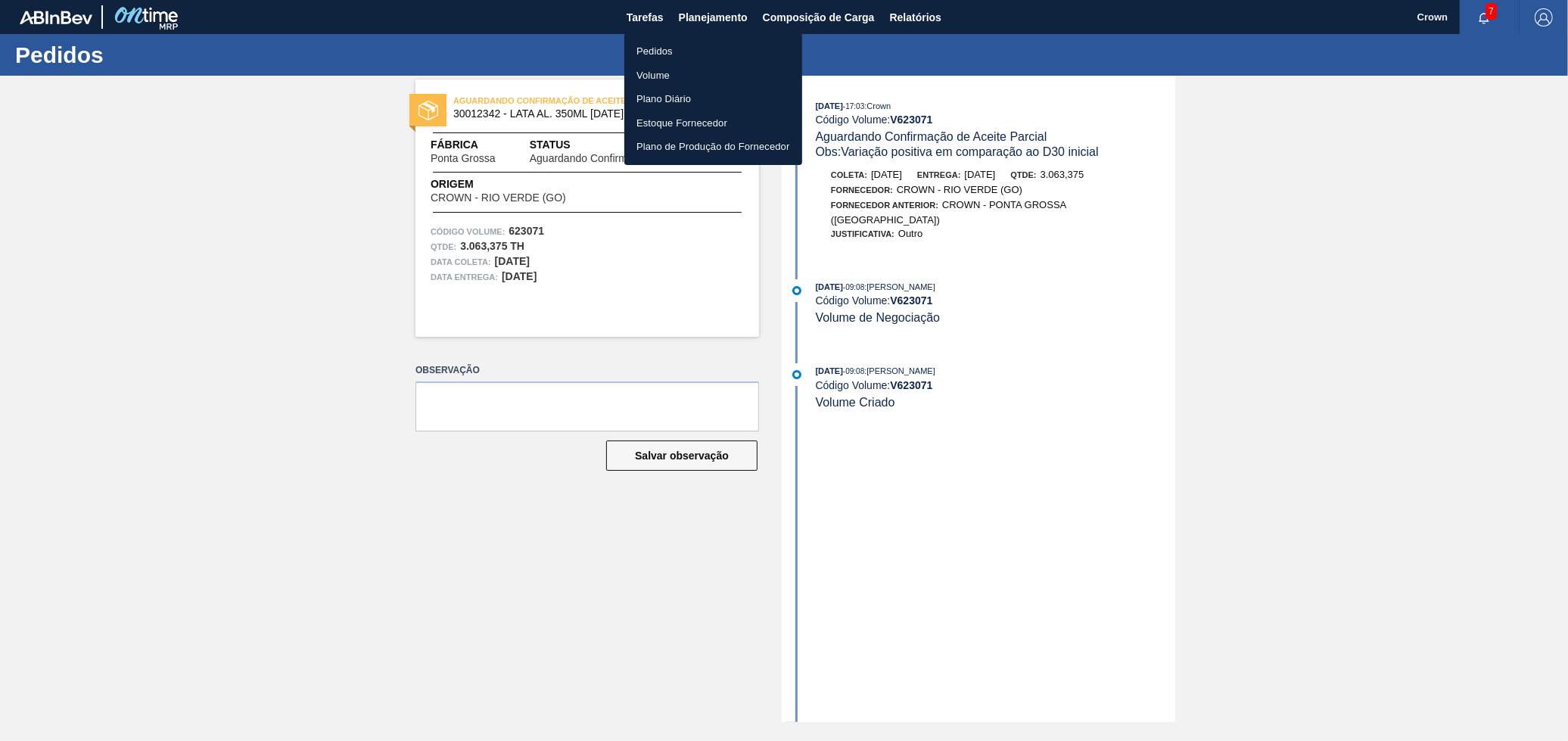
click at [650, 67] on li "Volume" at bounding box center [713, 76] width 178 height 24
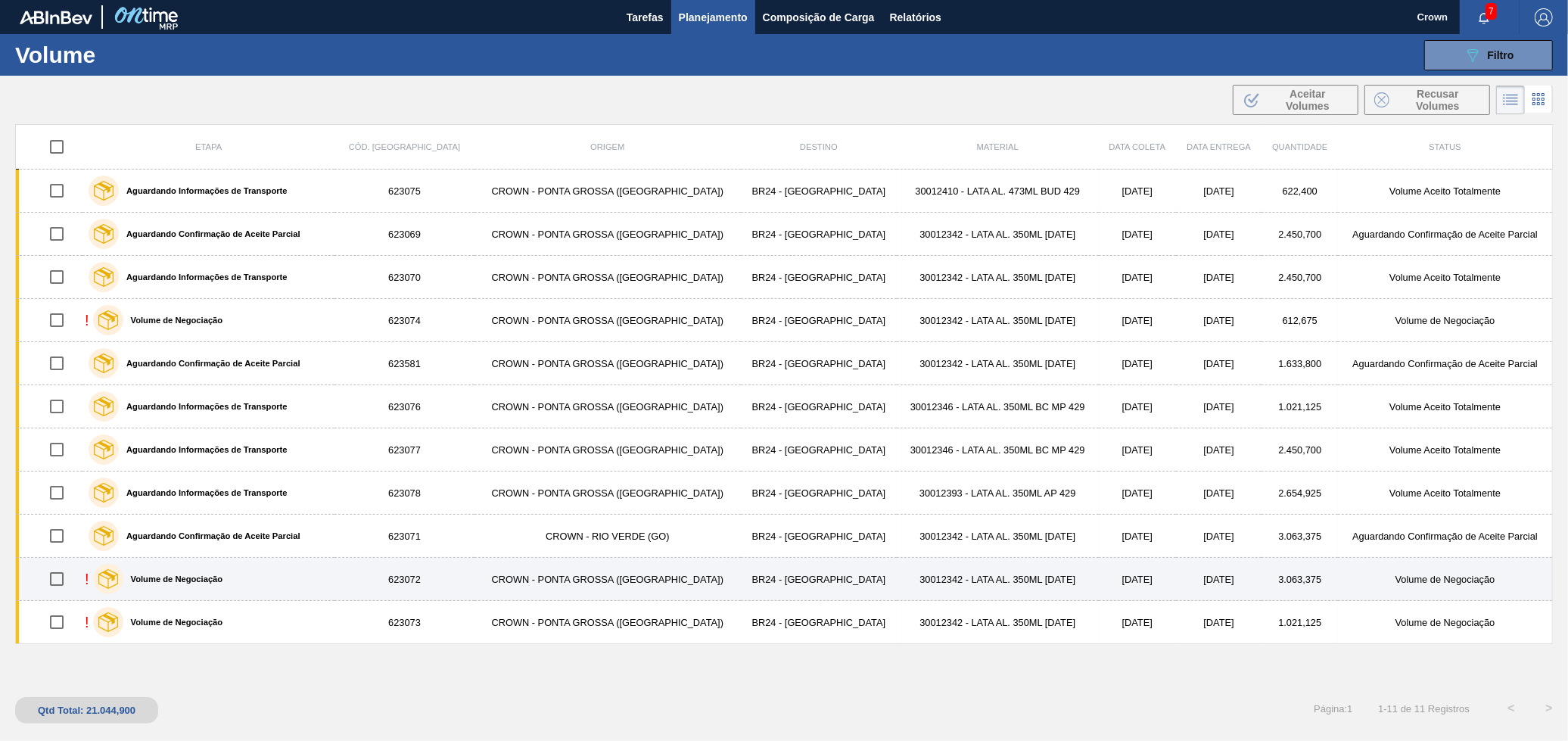
click at [897, 598] on td "30012342 - LATA AL. 350ML [DATE]" at bounding box center [998, 579] width 202 height 43
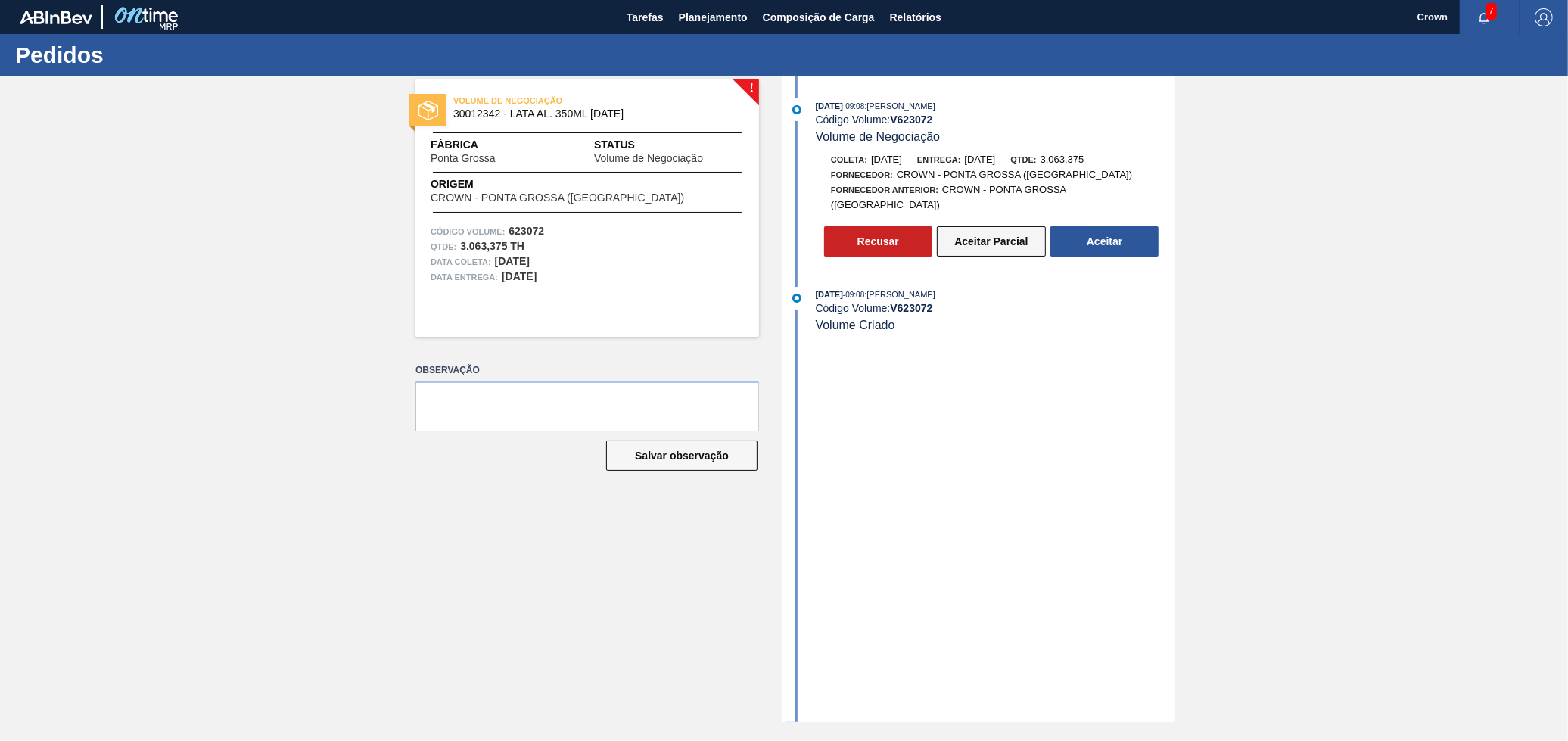
click at [964, 233] on button "Aceitar Parcial" at bounding box center [992, 241] width 109 height 30
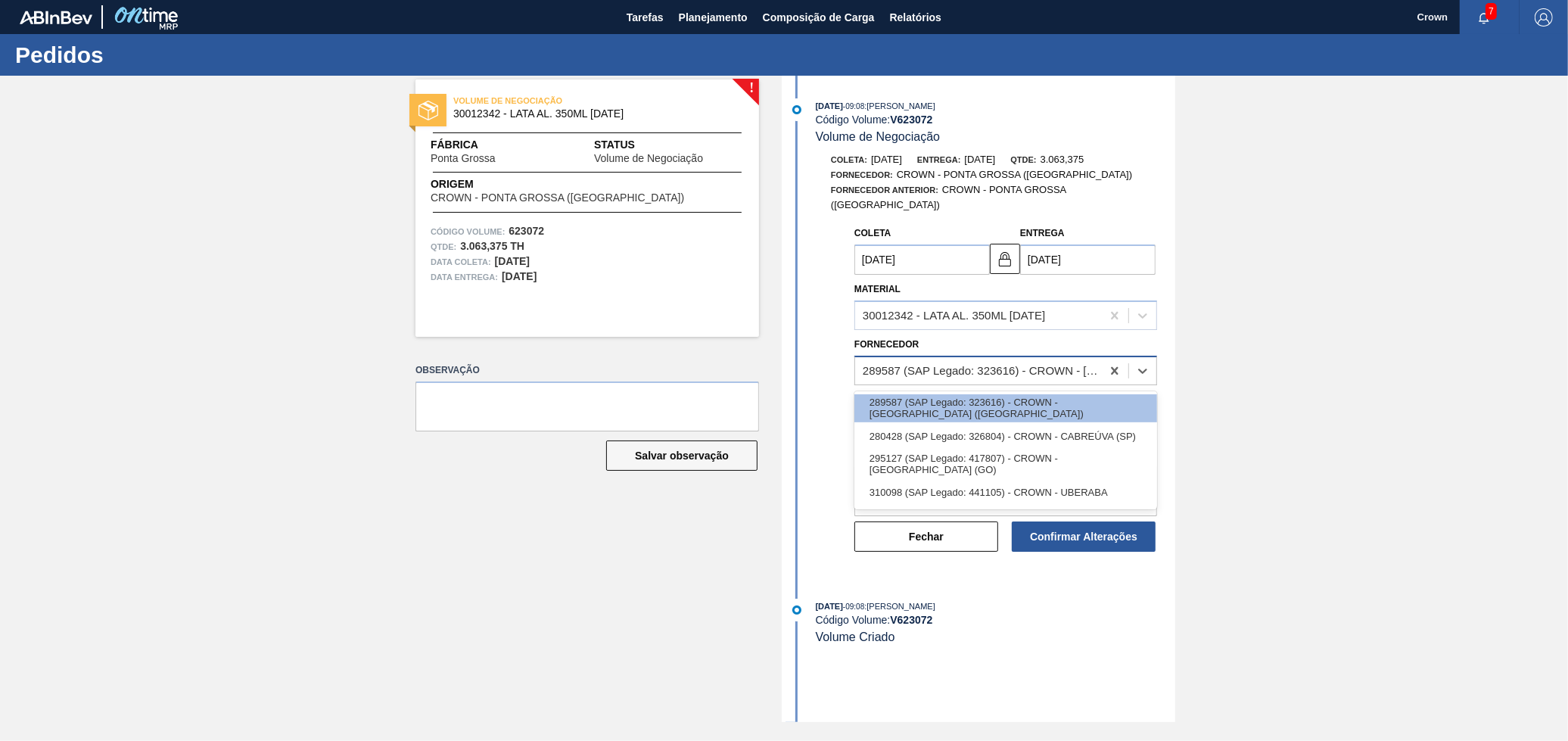
click at [1002, 364] on div "289587 (SAP Legado: 323616) - CROWN - [GEOGRAPHIC_DATA] ([GEOGRAPHIC_DATA])" at bounding box center [983, 370] width 240 height 13
drag, startPoint x: 979, startPoint y: 448, endPoint x: 973, endPoint y: 456, distance: 10.0
click at [979, 450] on div "295127 (SAP Legado: 417807) - CROWN - [GEOGRAPHIC_DATA] (GO)" at bounding box center [1006, 464] width 303 height 28
type input "[DATE]"
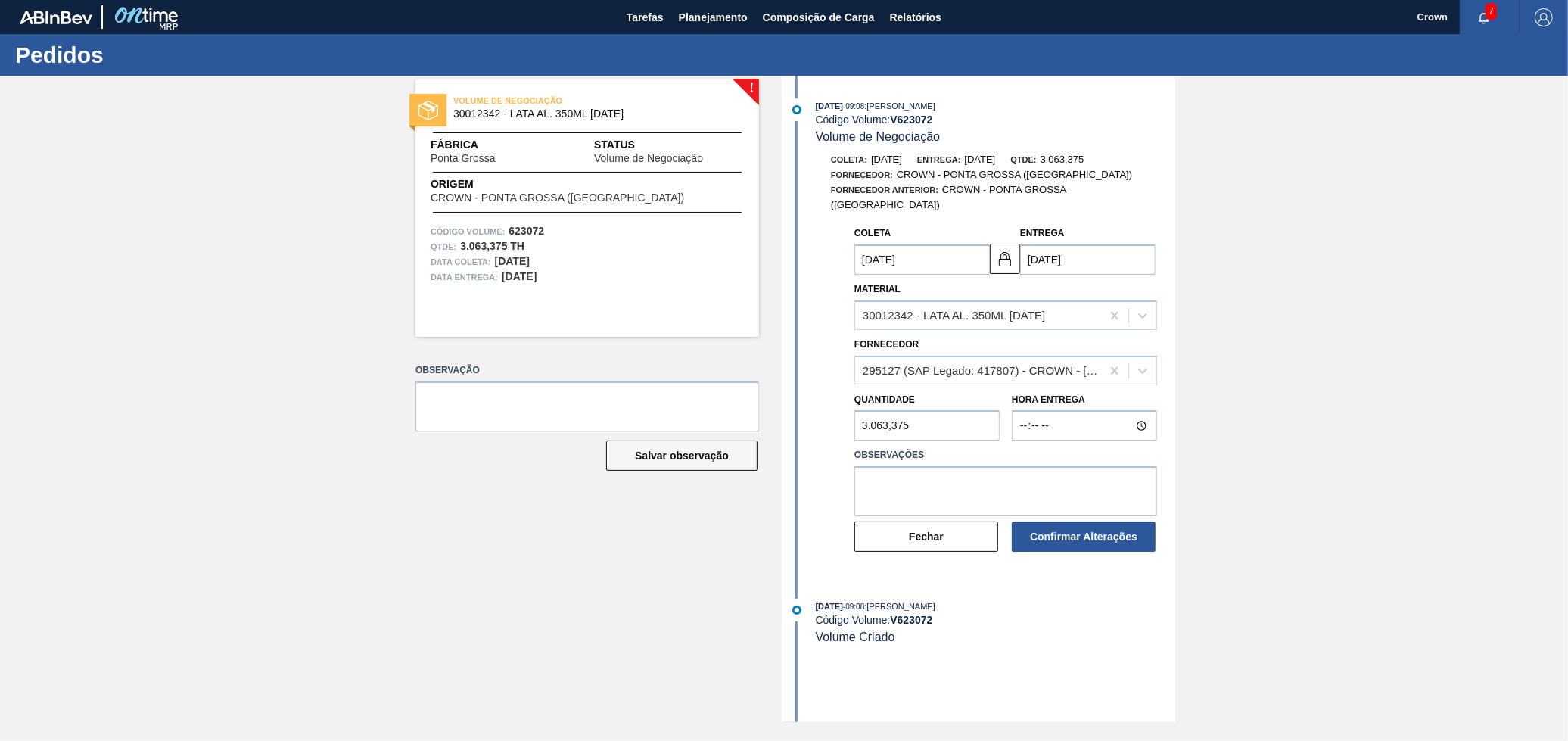
click at [1259, 424] on div "! VOLUME DE NEGOCIAÇÃO 30012342 - LATA AL. 350ML [DATE] Fábrica [GEOGRAPHIC_DAT…" at bounding box center [784, 399] width 1568 height 646
click at [1077, 477] on textarea at bounding box center [1006, 490] width 303 height 50
click at [994, 466] on textarea at bounding box center [1006, 490] width 303 height 50
click at [993, 467] on textarea at bounding box center [1006, 490] width 303 height 50
click at [923, 484] on div "Coleta [DATE] Entrega [DATE] Material 30012342 - LATA AL. 350ML [DATE] Forneced…" at bounding box center [993, 386] width 338 height 335
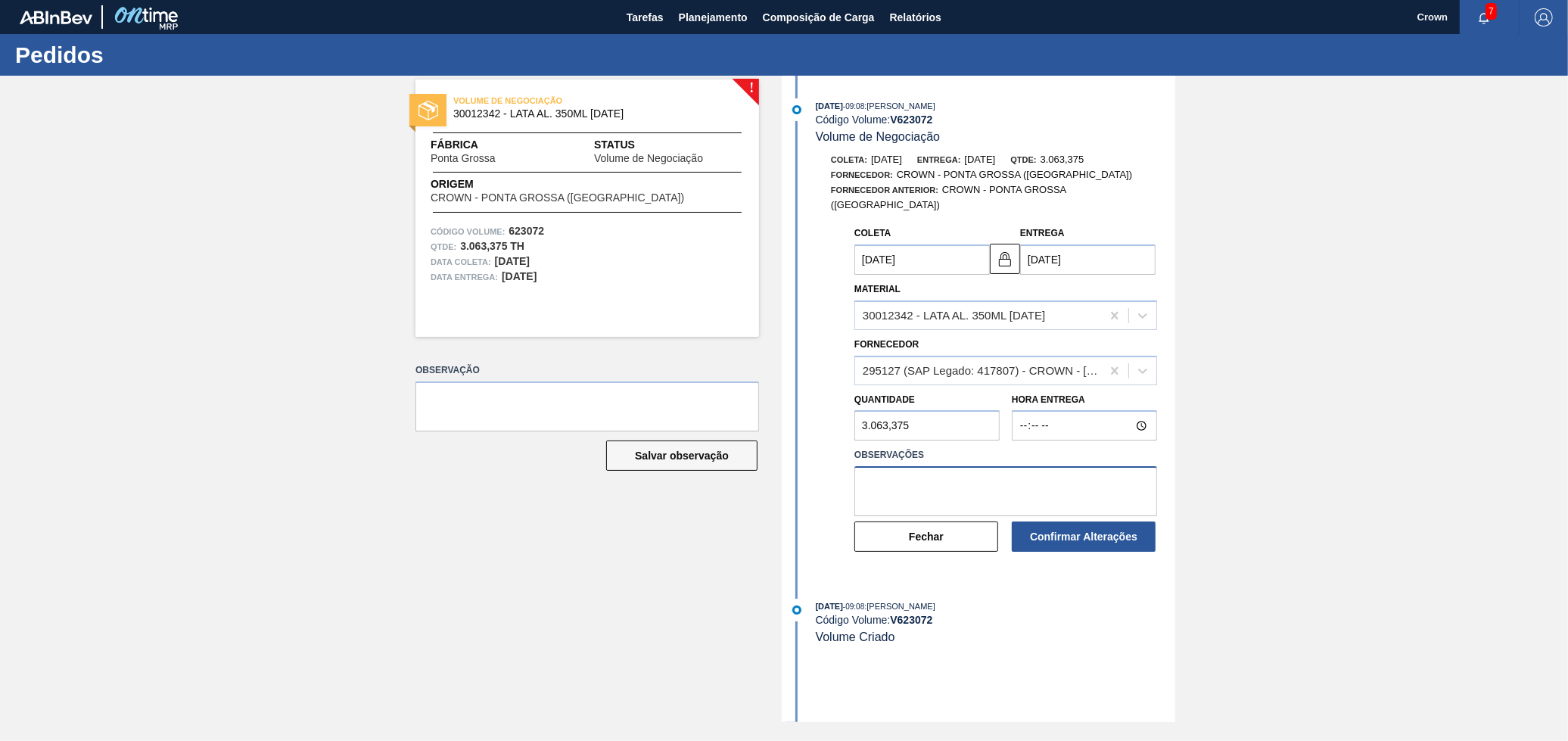
click at [914, 470] on textarea at bounding box center [1006, 490] width 303 height 50
type textarea "V"
type textarea "Variação positiva em comparação do D30 inicial"
click at [1043, 532] on button "Confirmar Alterações" at bounding box center [1084, 536] width 144 height 30
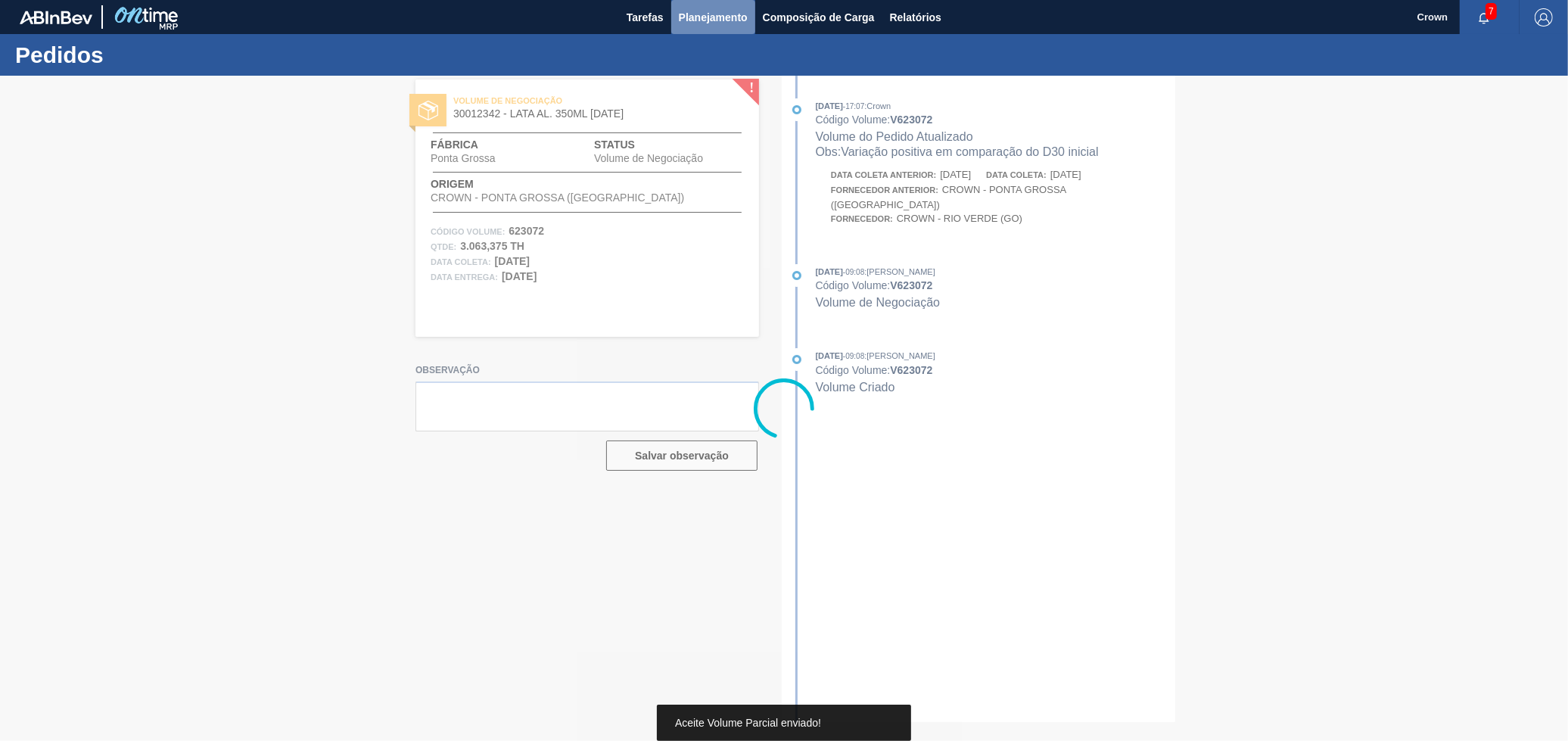
click at [696, 26] on button "Planejamento" at bounding box center [713, 17] width 84 height 34
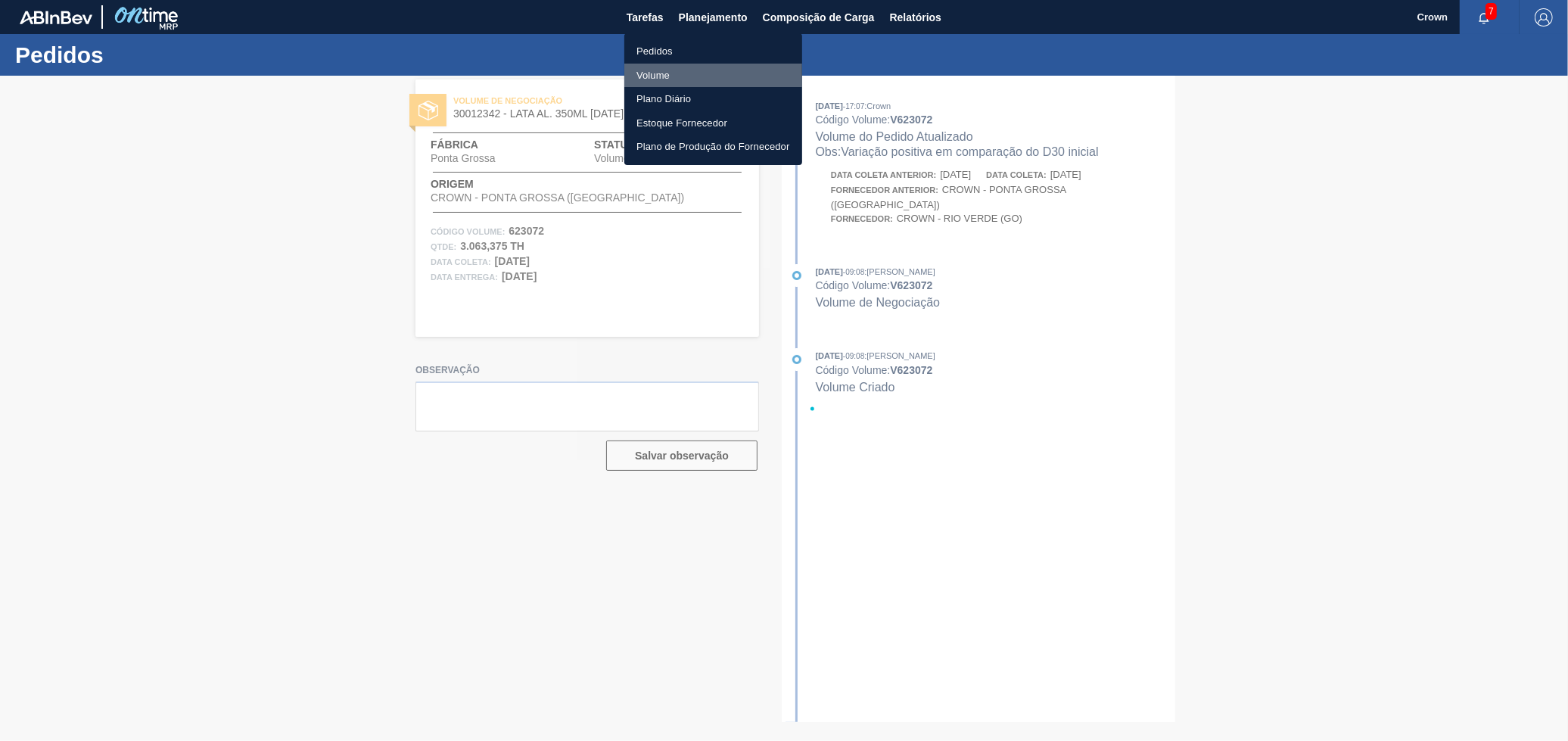
click at [689, 73] on li "Volume" at bounding box center [713, 76] width 178 height 24
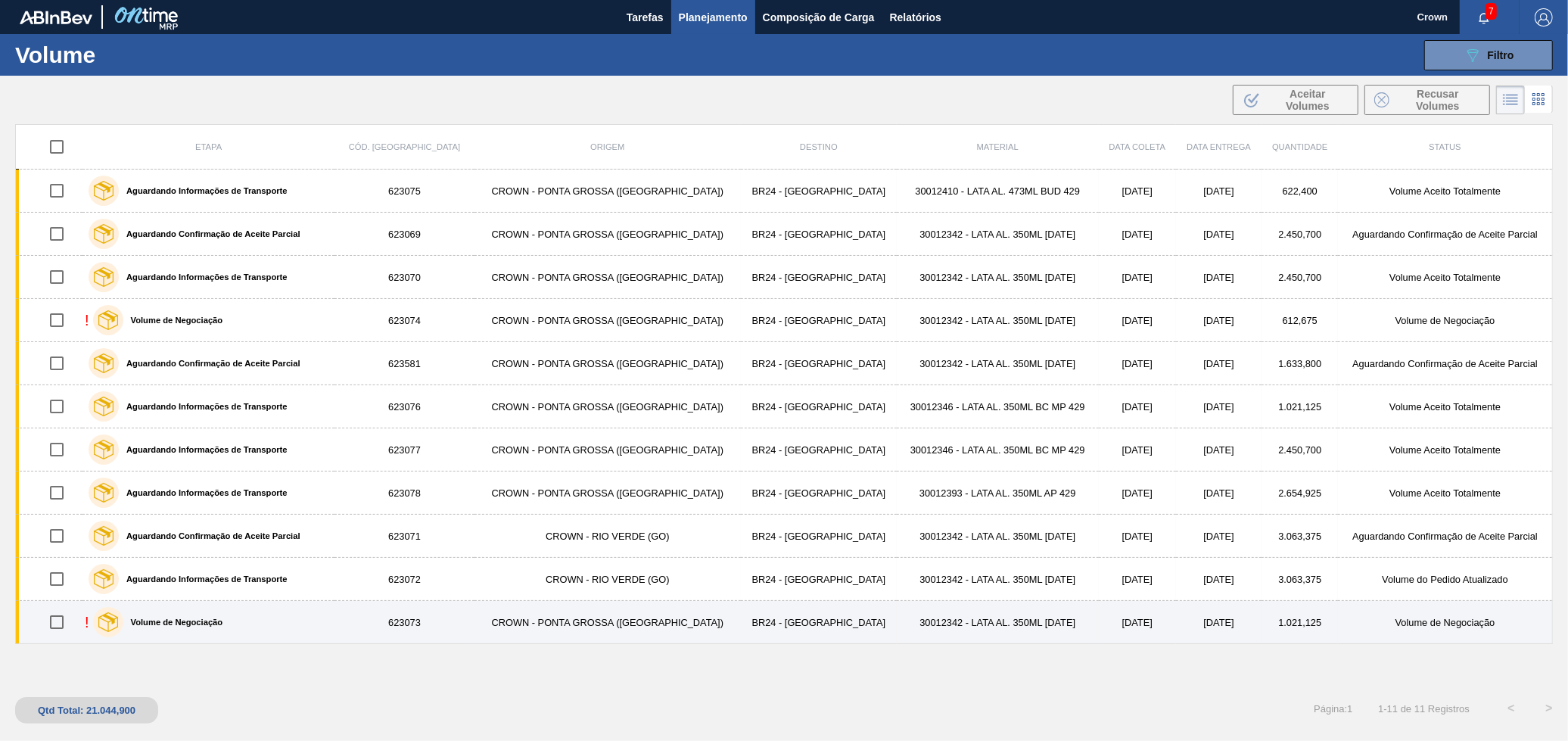
click at [203, 615] on div "Volume de Negociação" at bounding box center [158, 622] width 138 height 38
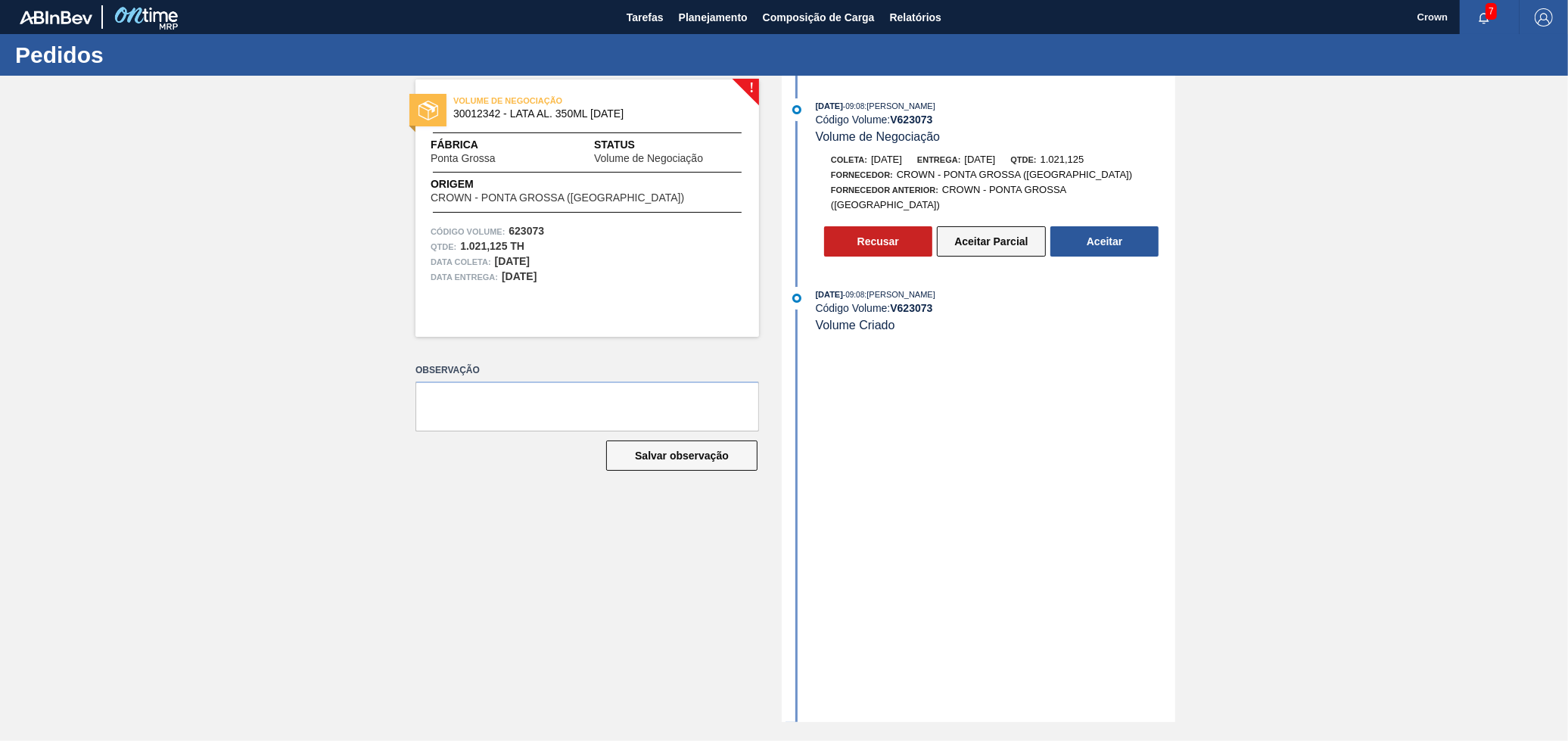
click at [984, 235] on button "Aceitar Parcial" at bounding box center [992, 241] width 109 height 30
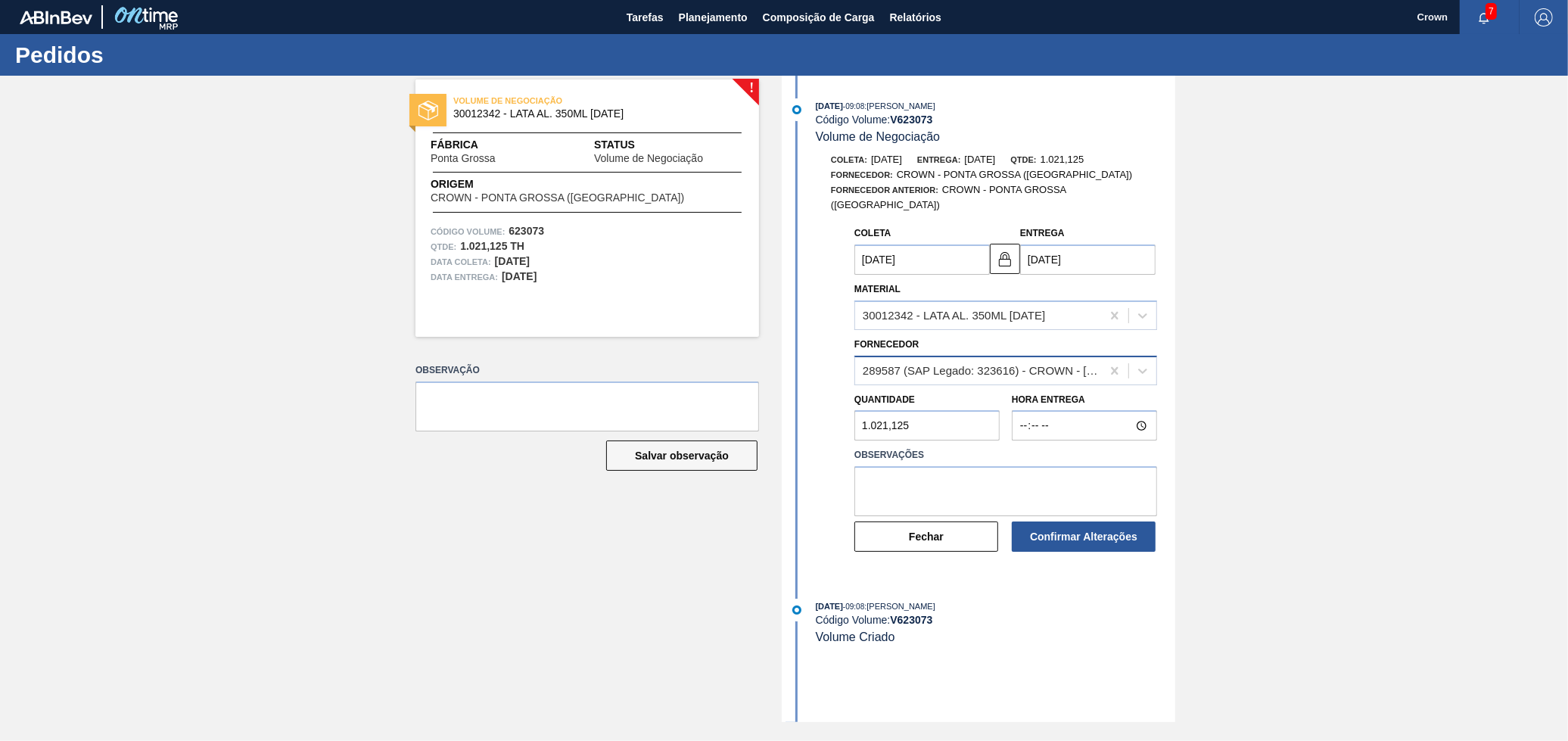
click at [1016, 364] on div "289587 (SAP Legado: 323616) - CROWN - [GEOGRAPHIC_DATA] ([GEOGRAPHIC_DATA])" at bounding box center [983, 370] width 240 height 13
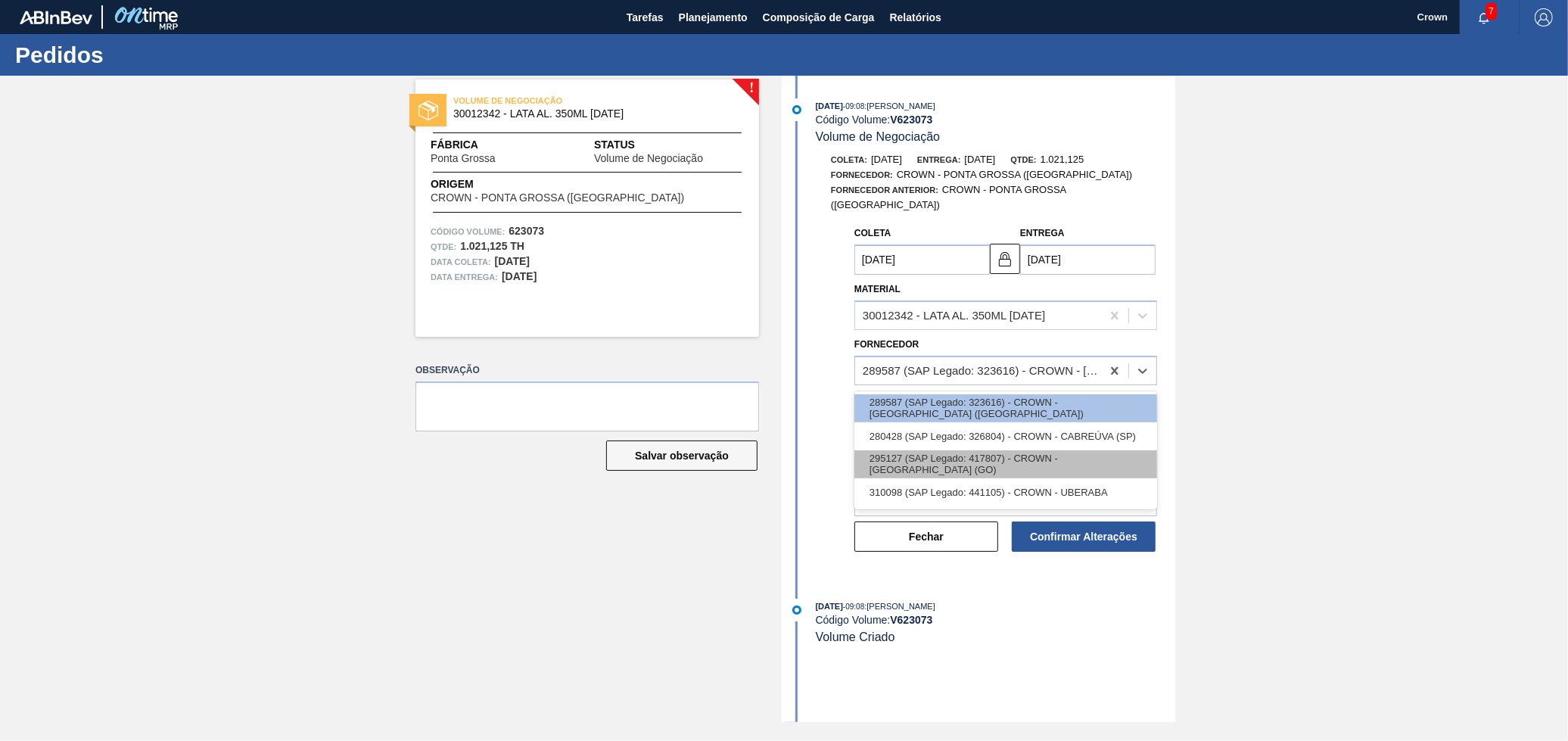
click at [1025, 450] on div "295127 (SAP Legado: 417807) - CROWN - [GEOGRAPHIC_DATA] (GO)" at bounding box center [1006, 464] width 303 height 28
type input "[DATE]"
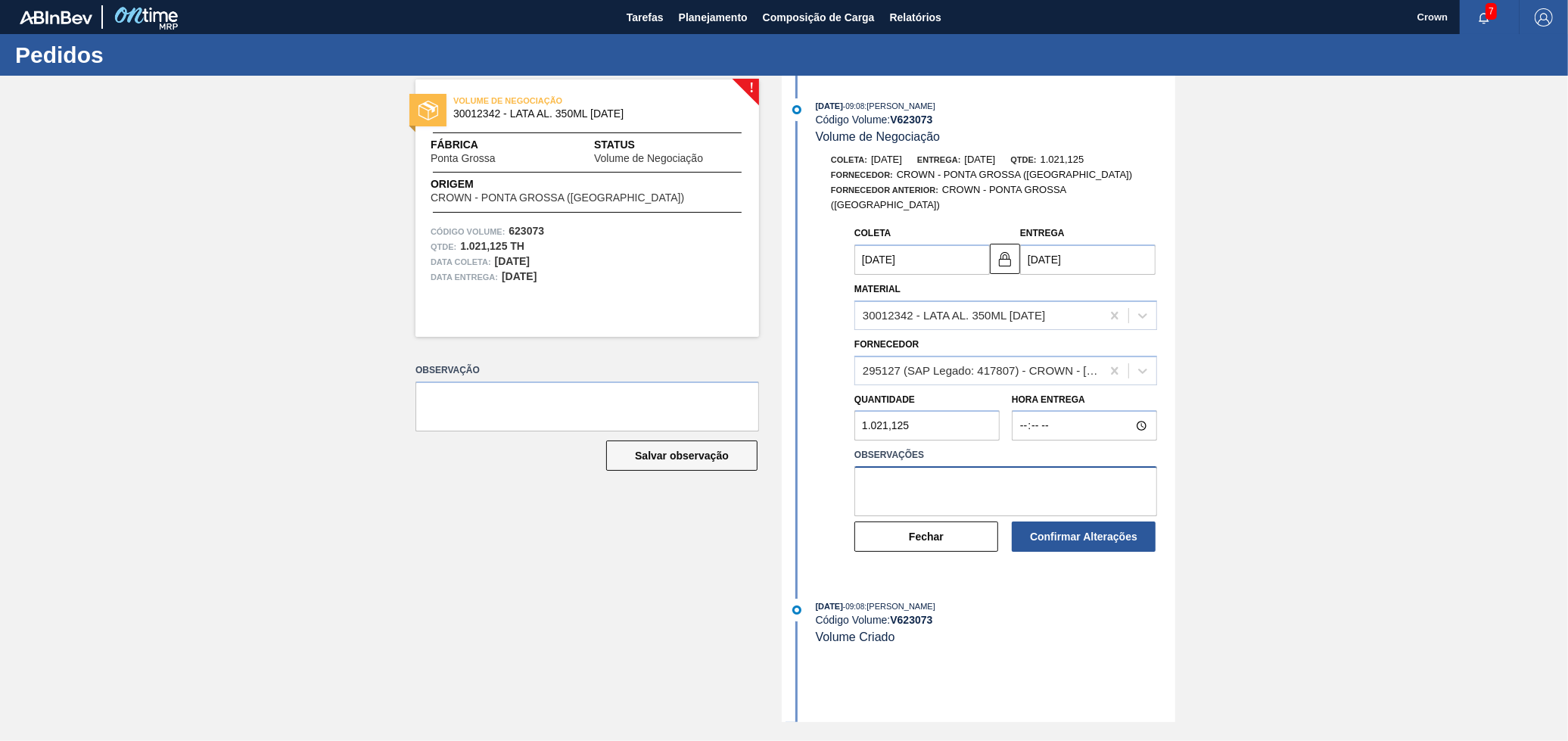
click at [979, 466] on textarea at bounding box center [1006, 490] width 303 height 50
type textarea "Variação positiva em comparação ao D30 inicial"
click at [1043, 523] on button "Confirmar Alterações" at bounding box center [1084, 536] width 144 height 30
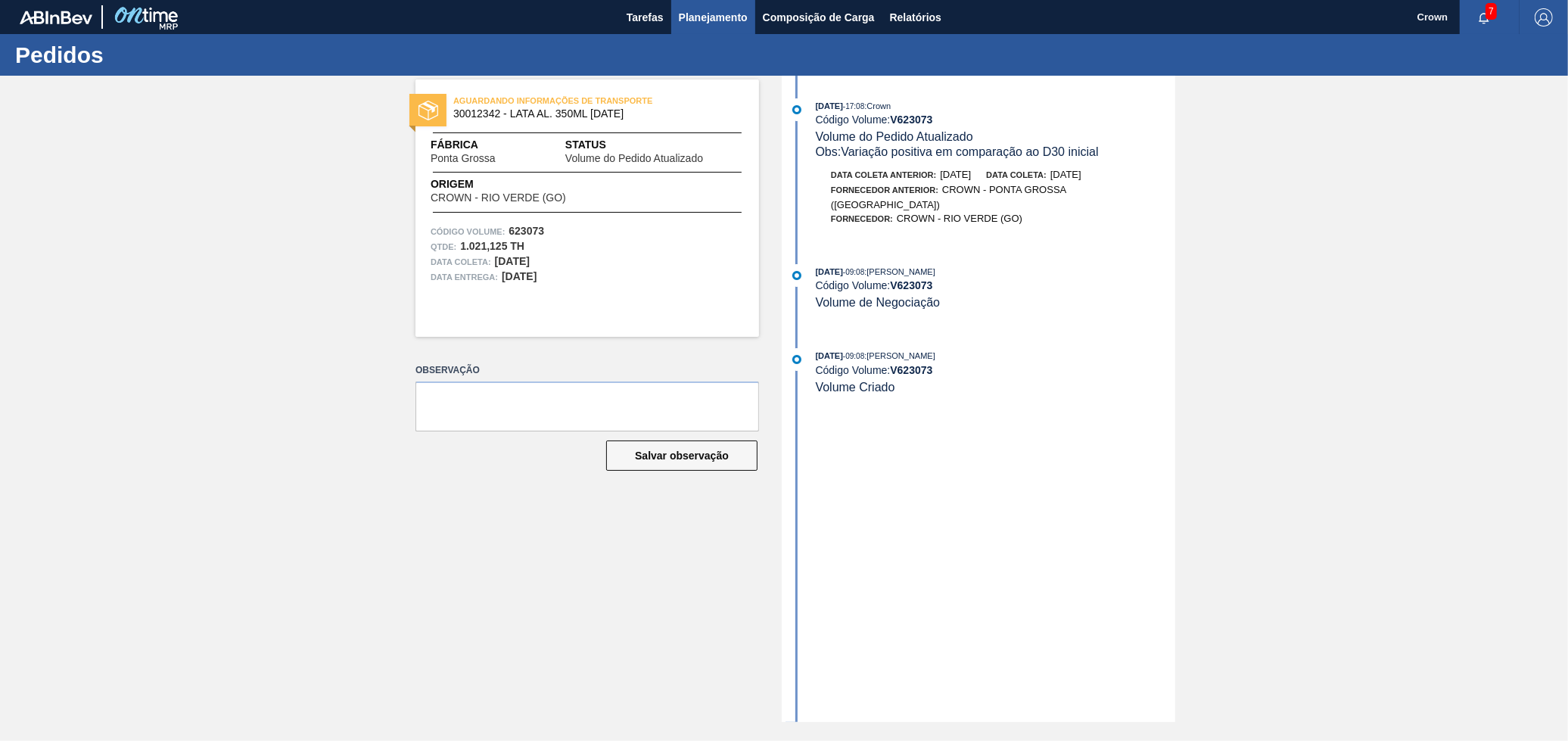
click at [731, 11] on span "Planejamento" at bounding box center [713, 17] width 69 height 18
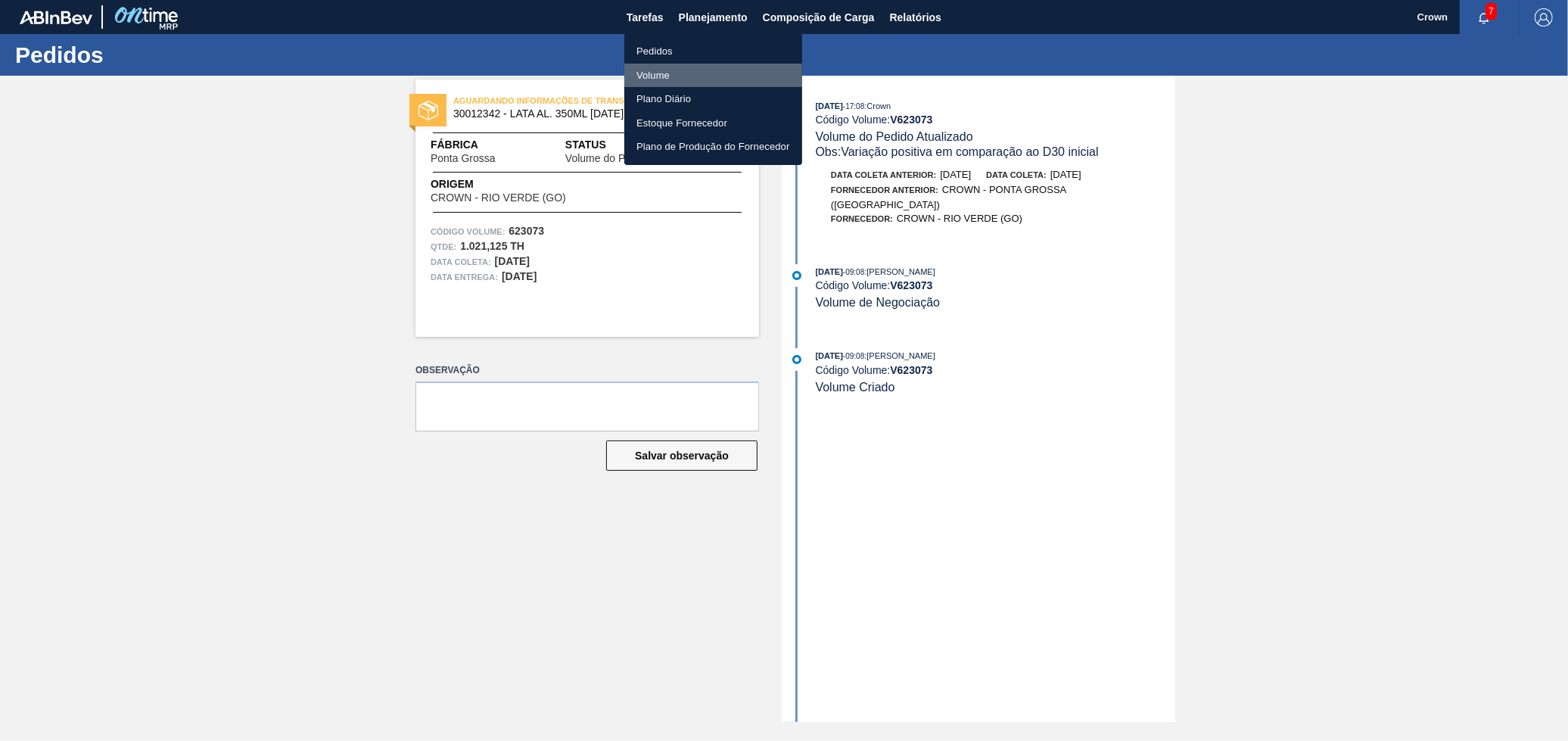
click at [664, 67] on li "Volume" at bounding box center [713, 76] width 178 height 24
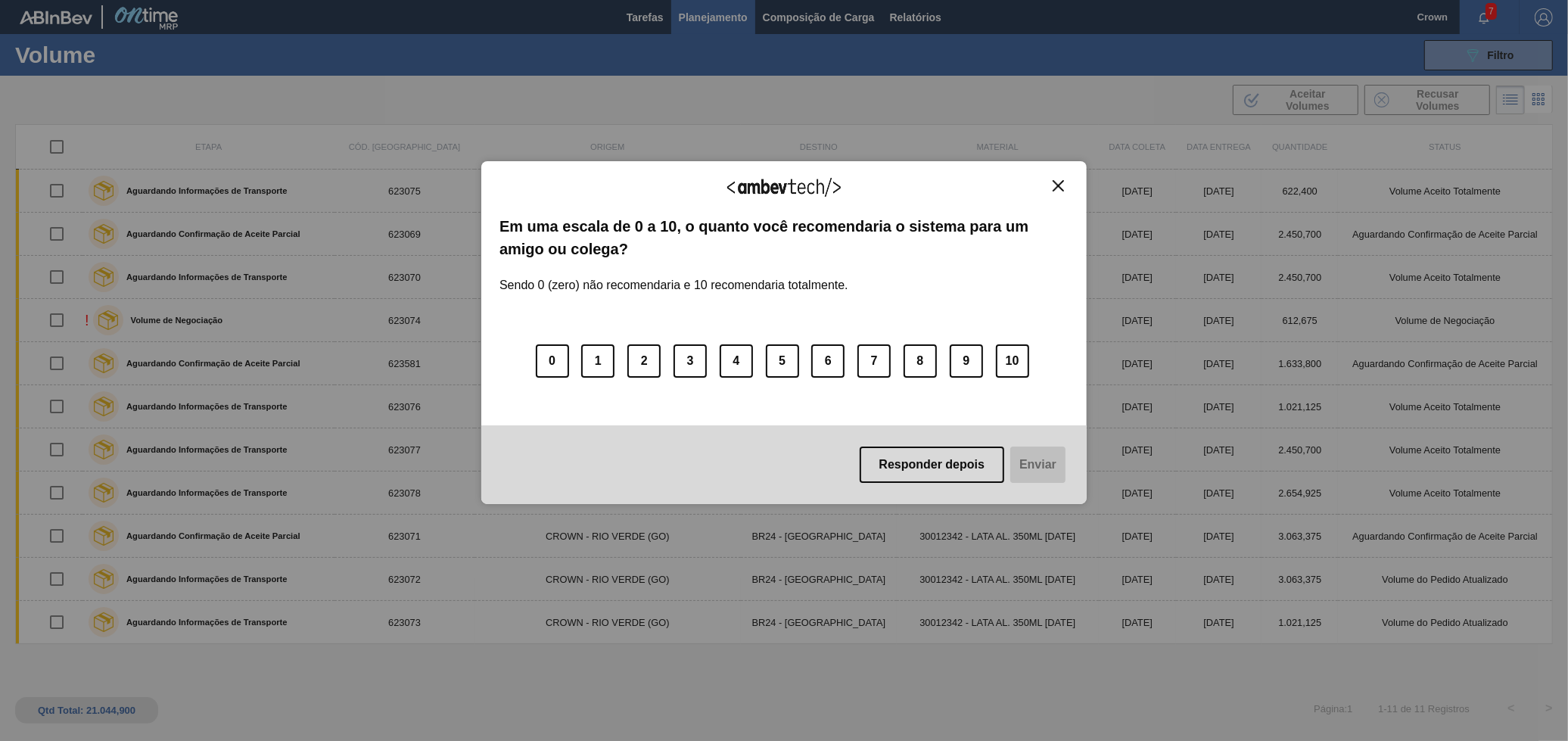
click at [1063, 202] on div "Agradecemos seu feedback!" at bounding box center [784, 197] width 569 height 36
click at [1063, 194] on div "Agradecemos seu feedback!" at bounding box center [784, 197] width 569 height 36
click at [1042, 189] on div "Agradecemos seu feedback!" at bounding box center [784, 197] width 569 height 36
click at [1060, 189] on img "Close" at bounding box center [1059, 186] width 11 height 11
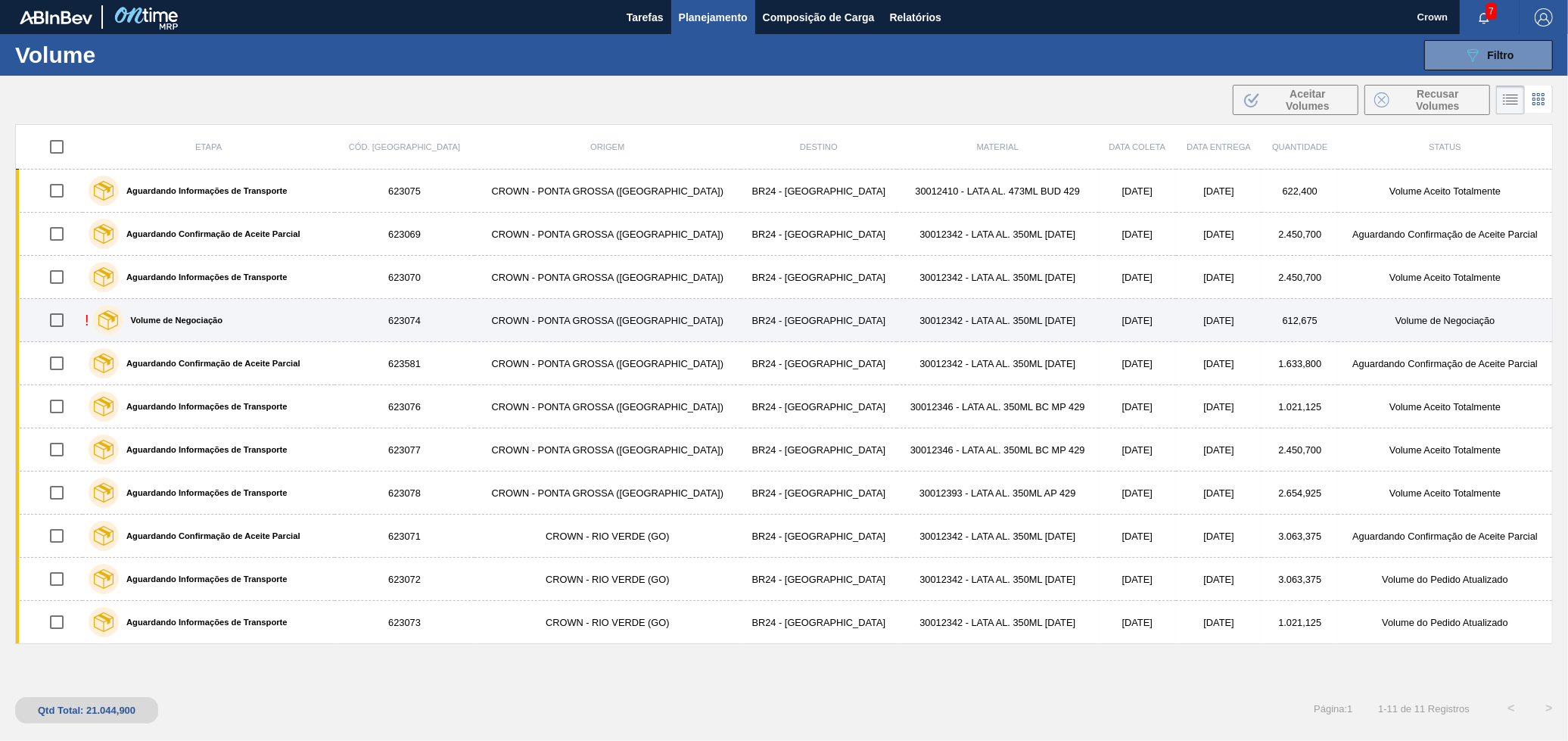
click at [332, 311] on div "! Volume de Negociação" at bounding box center [208, 320] width 247 height 38
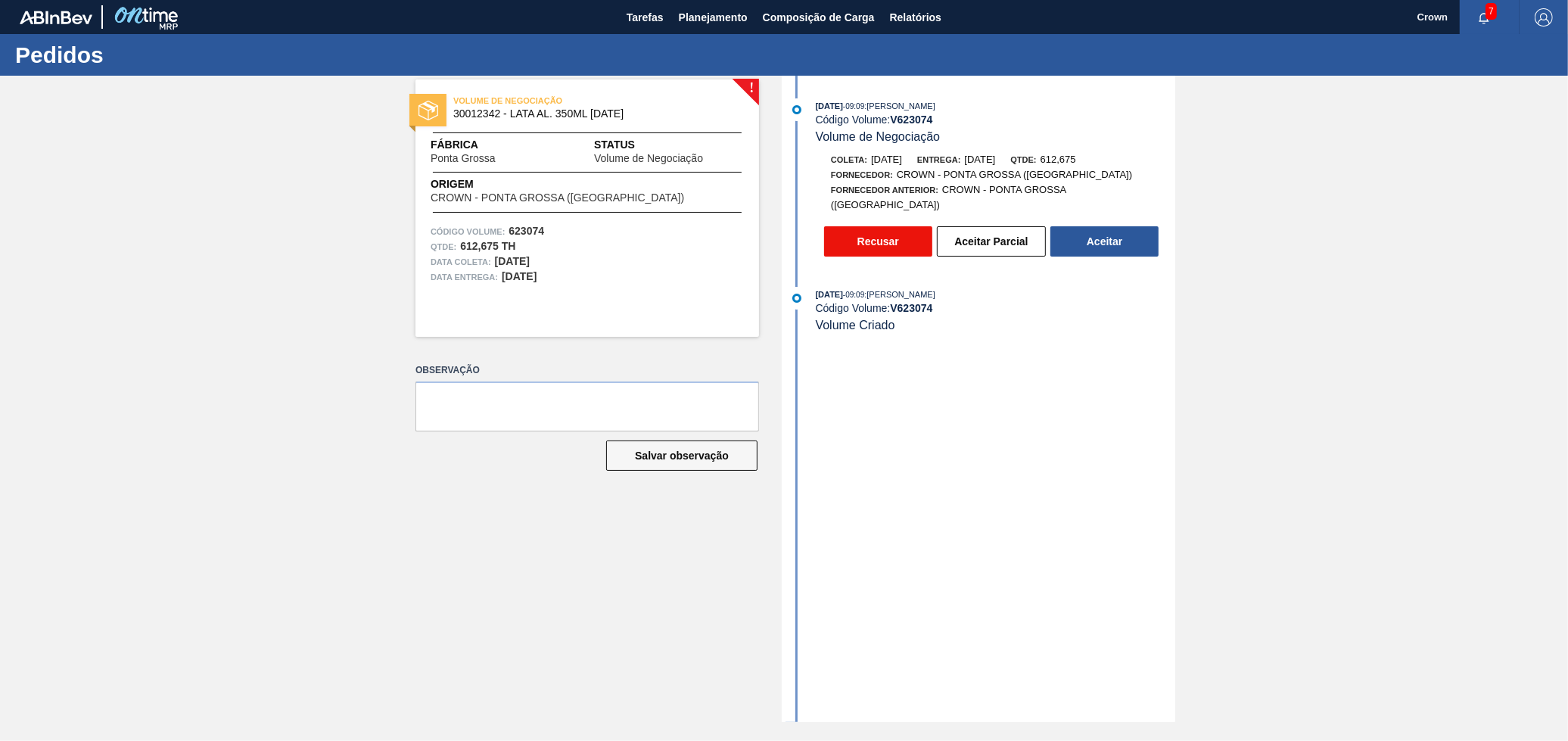
click at [890, 226] on button "Recusar" at bounding box center [878, 241] width 109 height 30
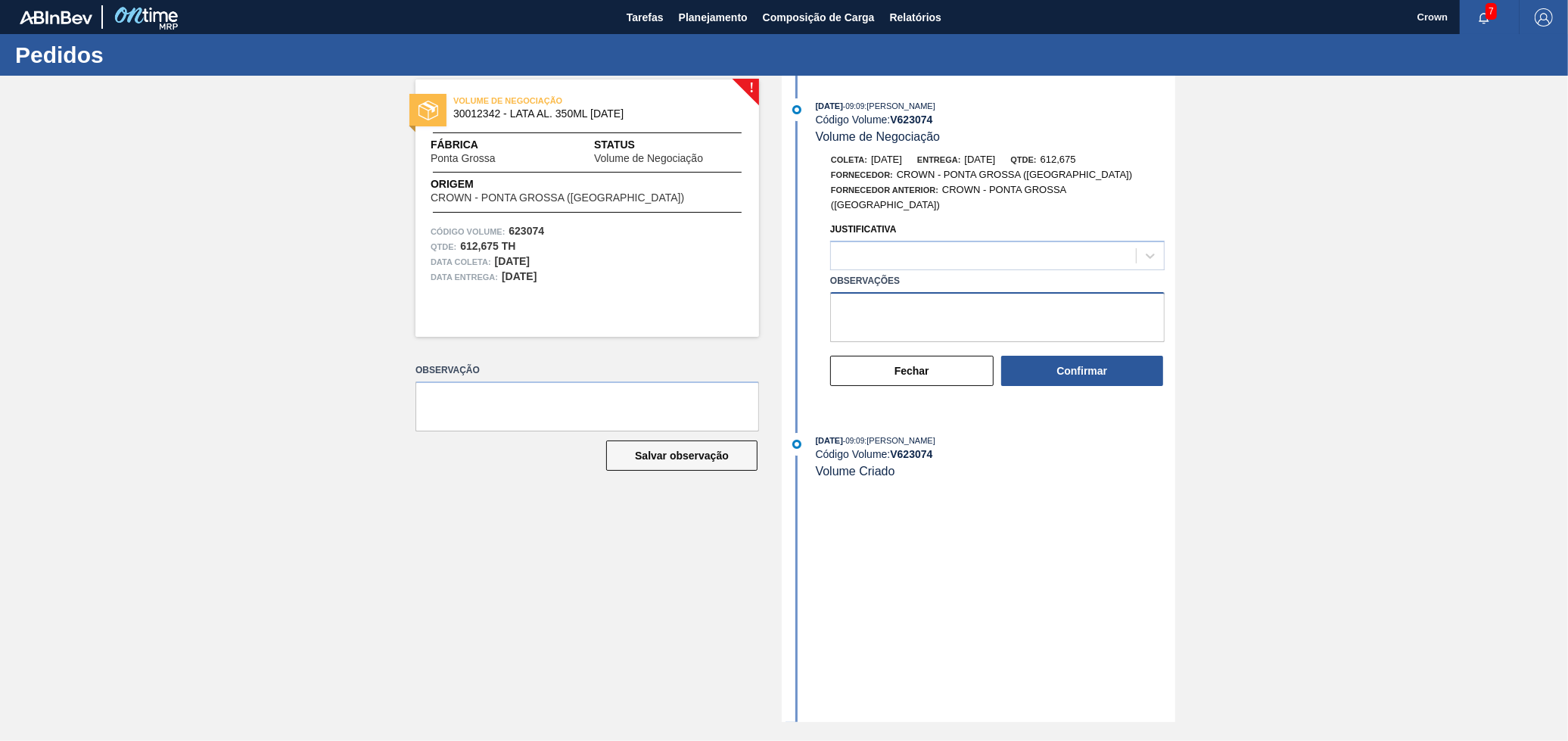
click at [898, 296] on textarea "Observações" at bounding box center [997, 317] width 335 height 50
click at [902, 270] on label "Observações" at bounding box center [997, 281] width 335 height 22
click at [902, 292] on textarea "Observações" at bounding box center [997, 317] width 335 height 50
click at [900, 256] on div at bounding box center [997, 255] width 335 height 29
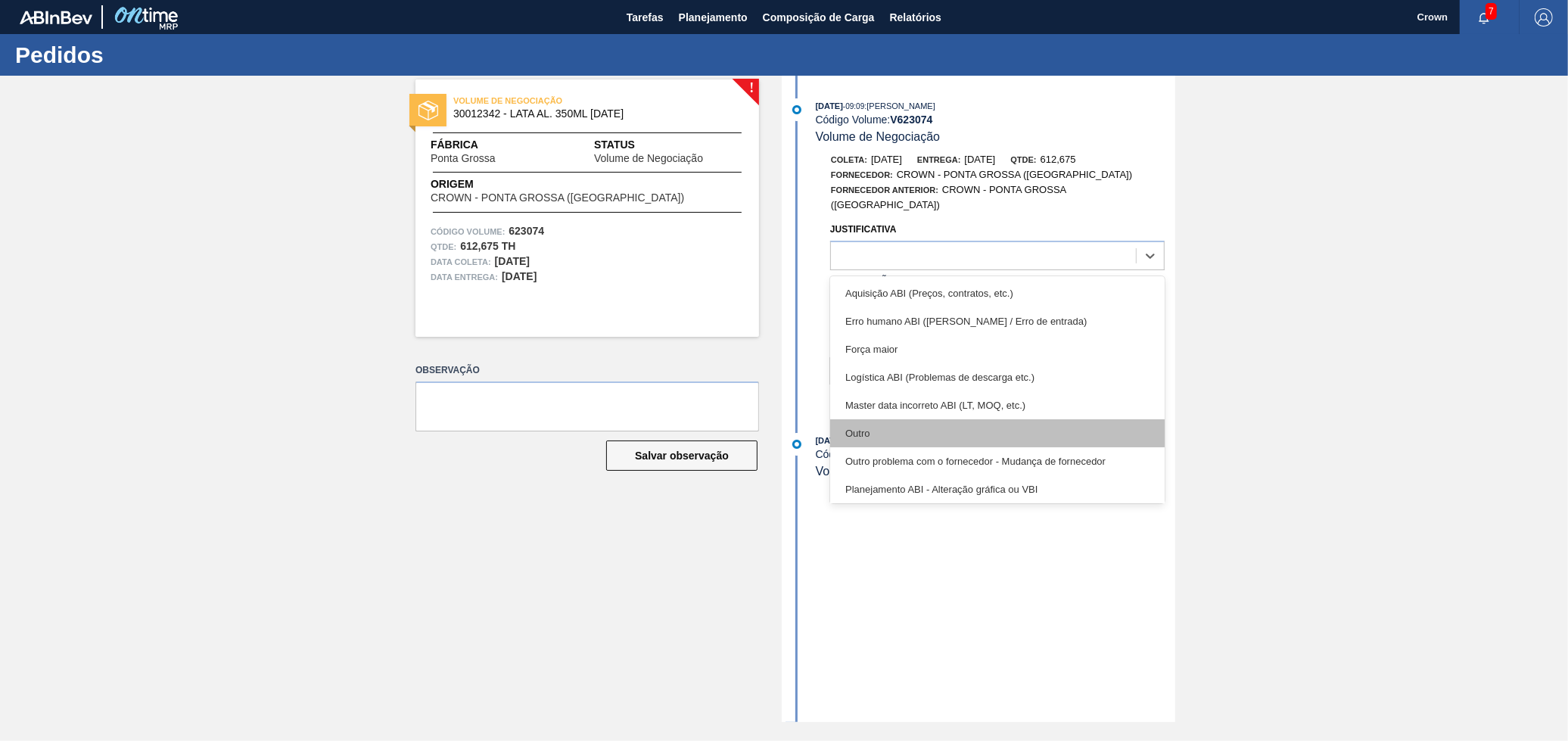
click at [946, 419] on div "Outro" at bounding box center [997, 433] width 335 height 28
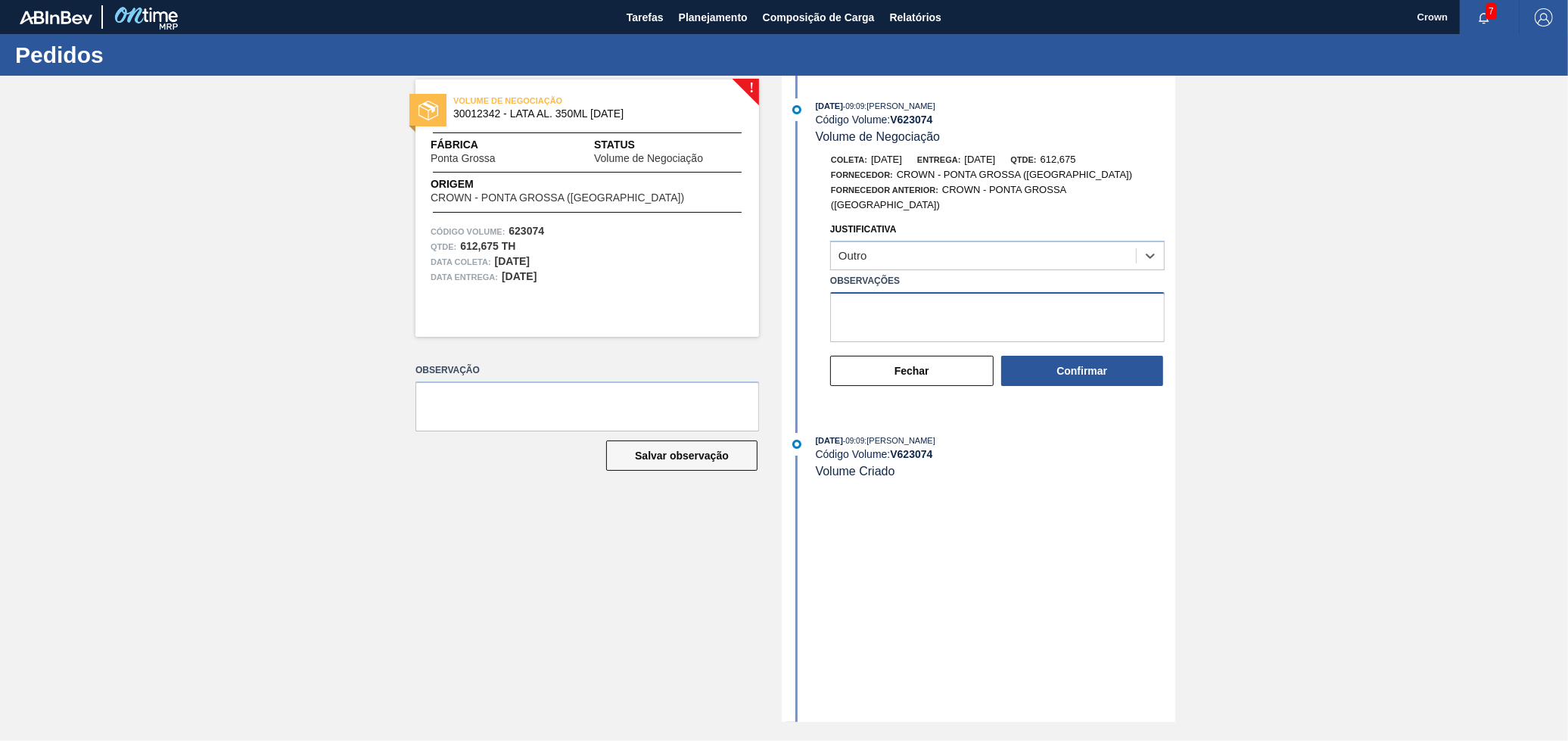
click at [893, 296] on textarea "Observações" at bounding box center [997, 317] width 335 height 50
type textarea "D"
drag, startPoint x: 908, startPoint y: 308, endPoint x: 898, endPoint y: 305, distance: 10.4
click at [904, 305] on textarea "Observações" at bounding box center [997, 317] width 335 height 50
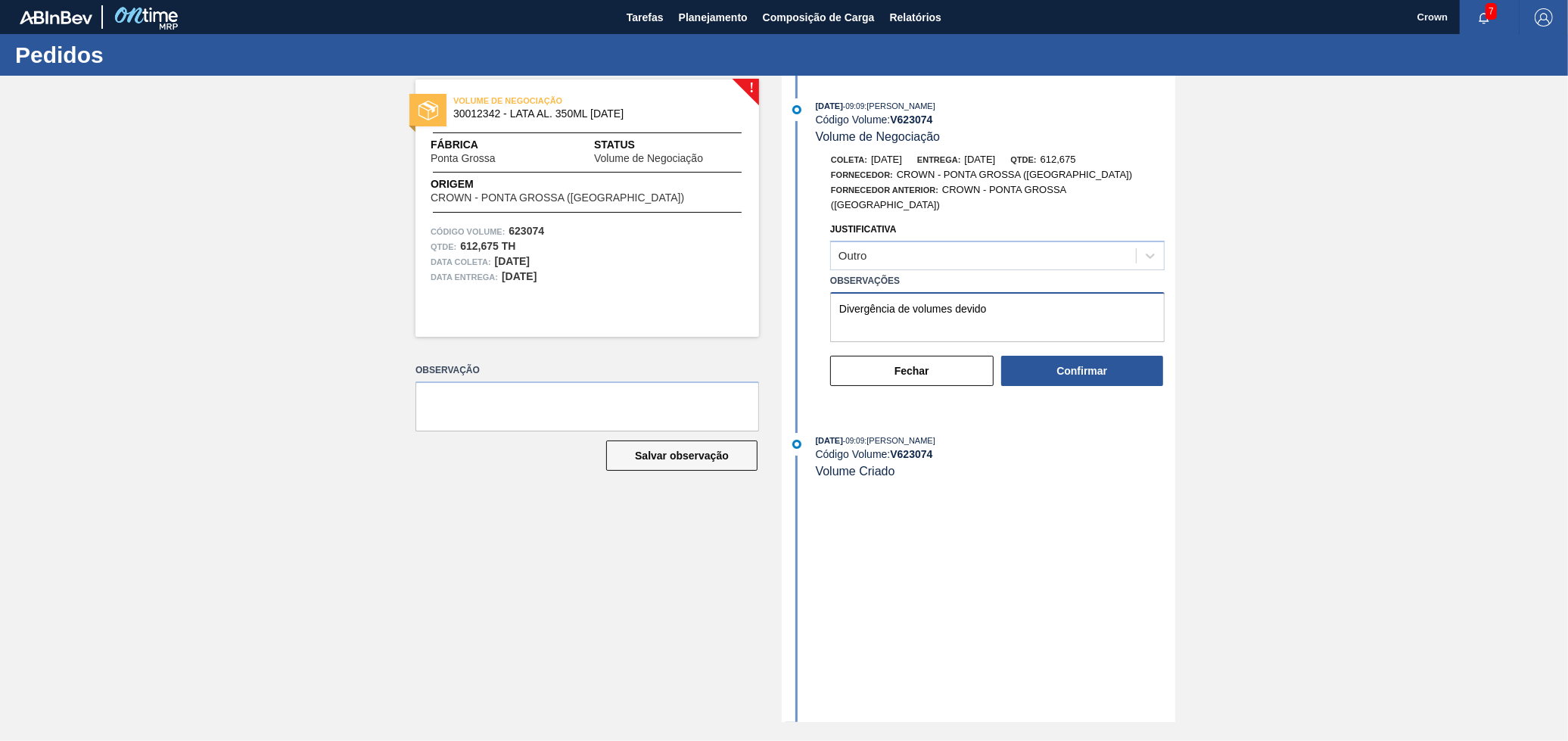
type textarea "Divergência de volumes devido"
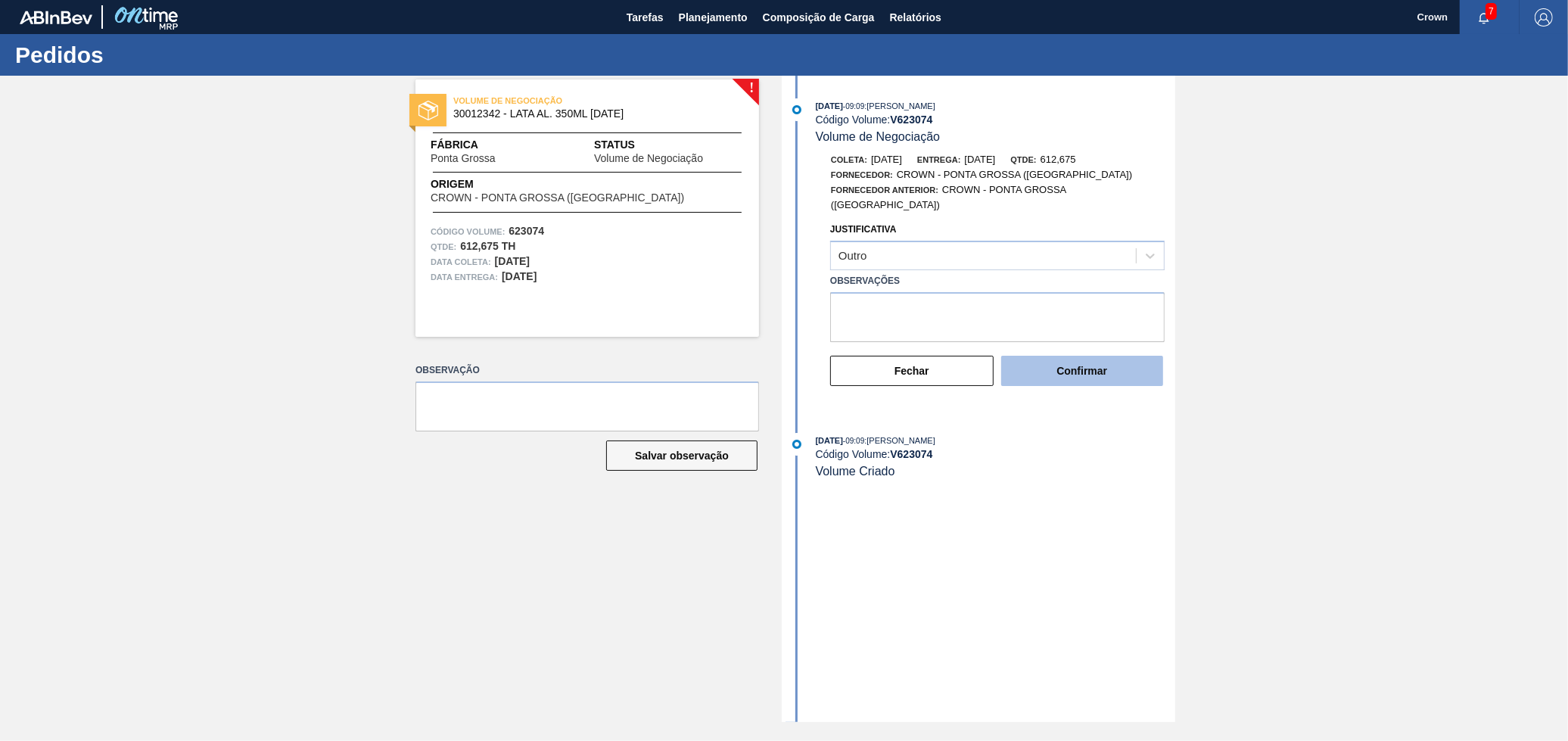
click at [1046, 356] on button "Confirmar" at bounding box center [1082, 370] width 162 height 30
